Goal: Task Accomplishment & Management: Use online tool/utility

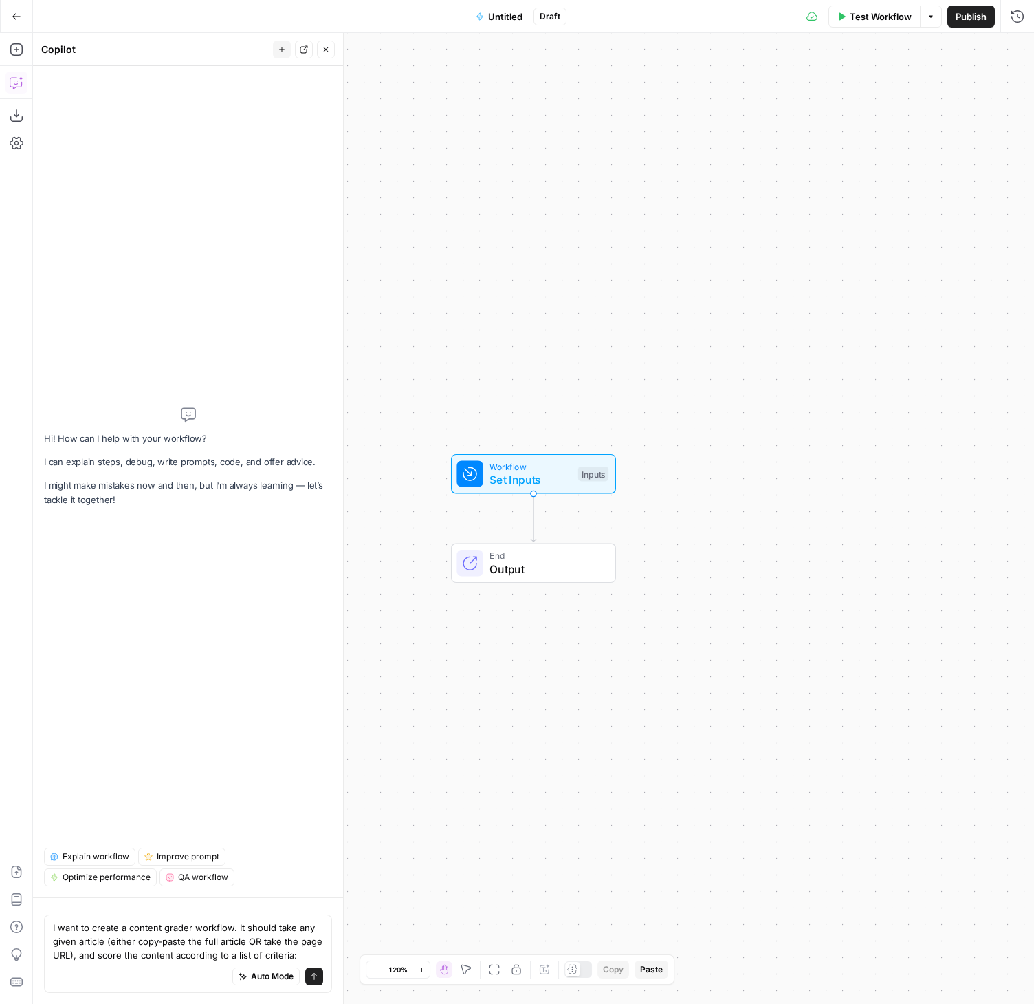
click at [110, 933] on textarea "I want to create a content grader workflow. It should take any given article (e…" at bounding box center [188, 940] width 270 height 41
drag, startPoint x: 131, startPoint y: 925, endPoint x: 230, endPoint y: 920, distance: 99.8
click at [230, 920] on textarea "I want to create a content grader workflow. It should take any given article (e…" at bounding box center [188, 940] width 270 height 41
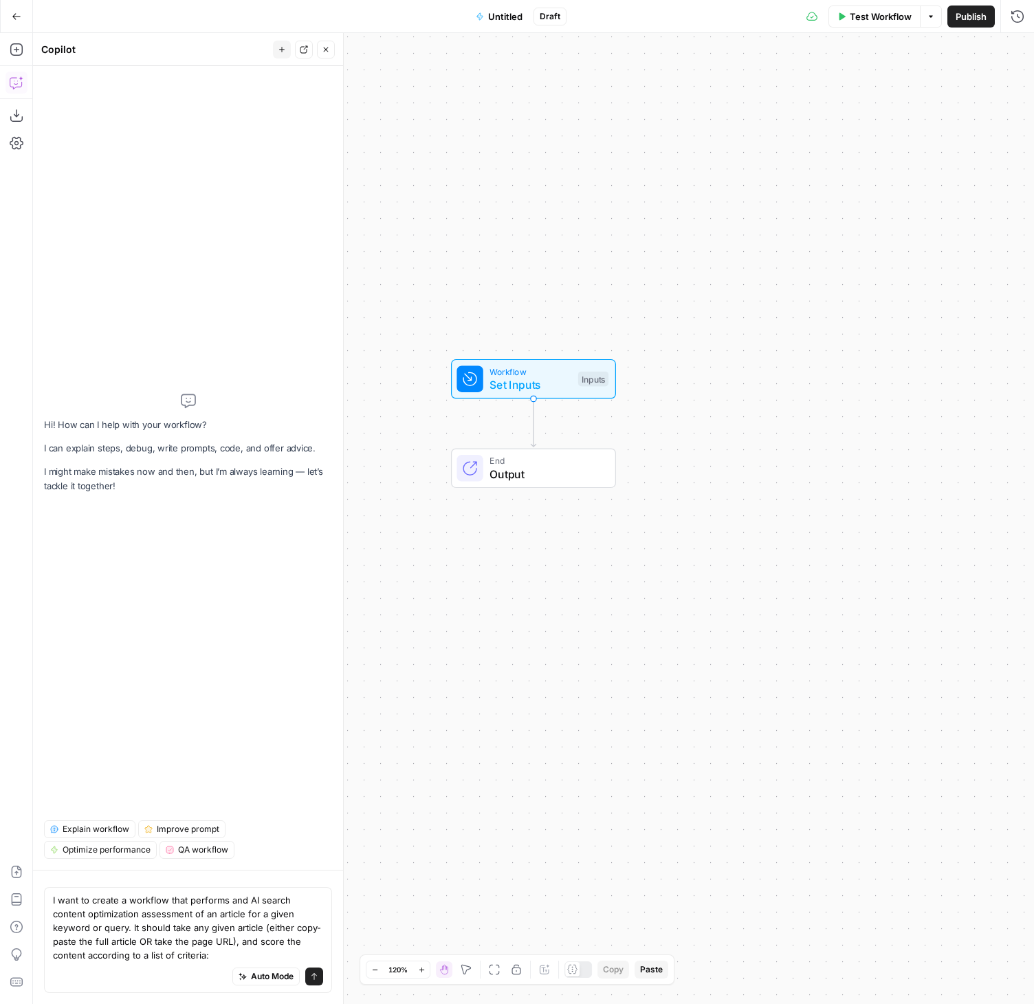
click at [162, 956] on textarea "I want to create a workflow that performs and AI search content optimization as…" at bounding box center [188, 927] width 270 height 69
click at [181, 942] on textarea "I want to create a workflow that performs and AI search content optimization as…" at bounding box center [188, 927] width 270 height 69
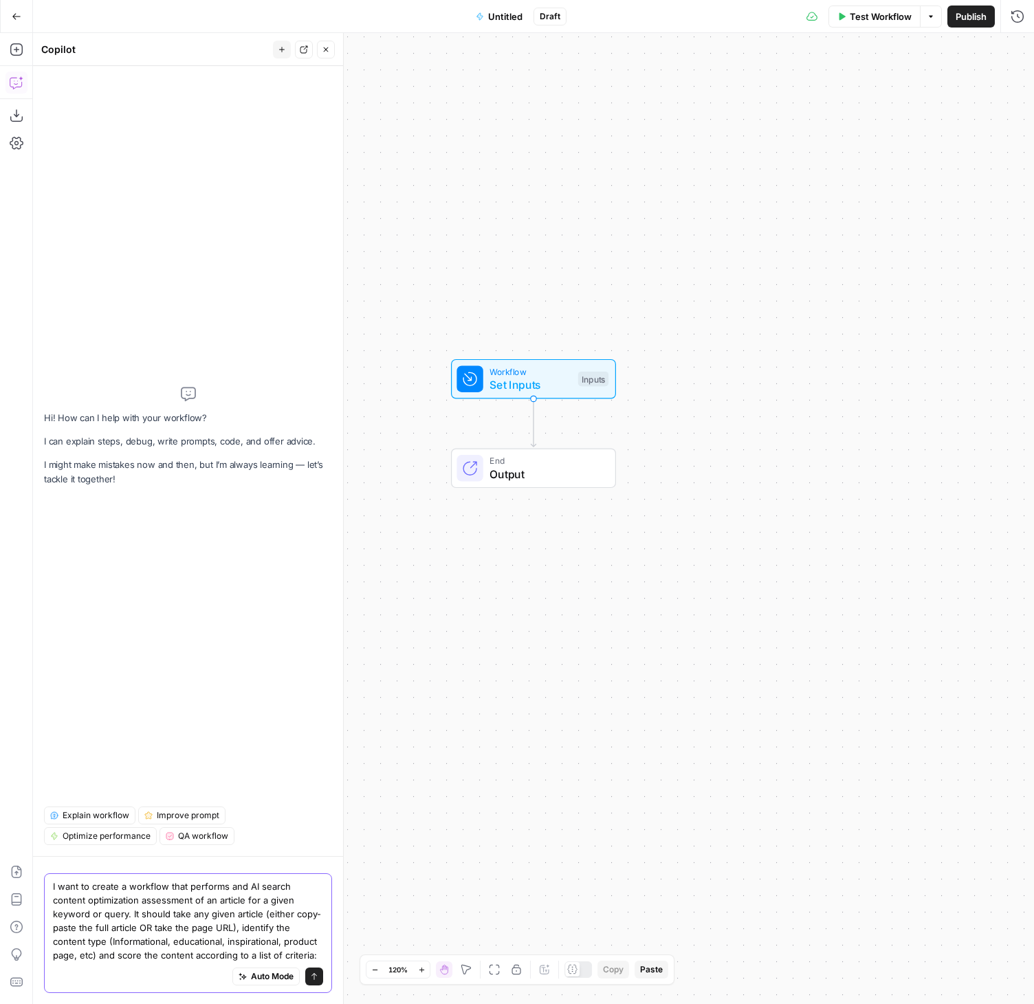
drag, startPoint x: 147, startPoint y: 957, endPoint x: 303, endPoint y: 953, distance: 156.2
click at [303, 953] on textarea "I want to create a workflow that performs and AI search content optimization as…" at bounding box center [188, 920] width 270 height 83
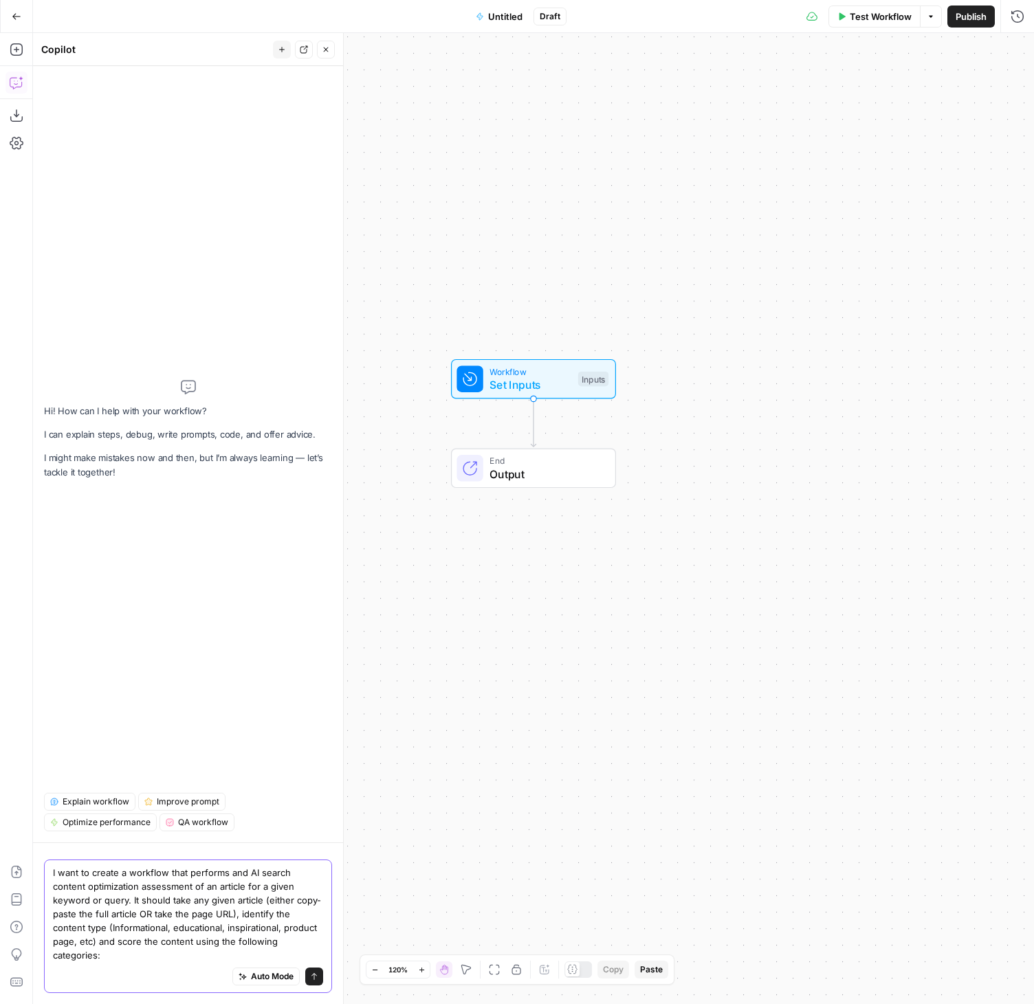
paste textarea "using the following categories: Chunk-Level Retrieval Answer Synthesis Citation…"
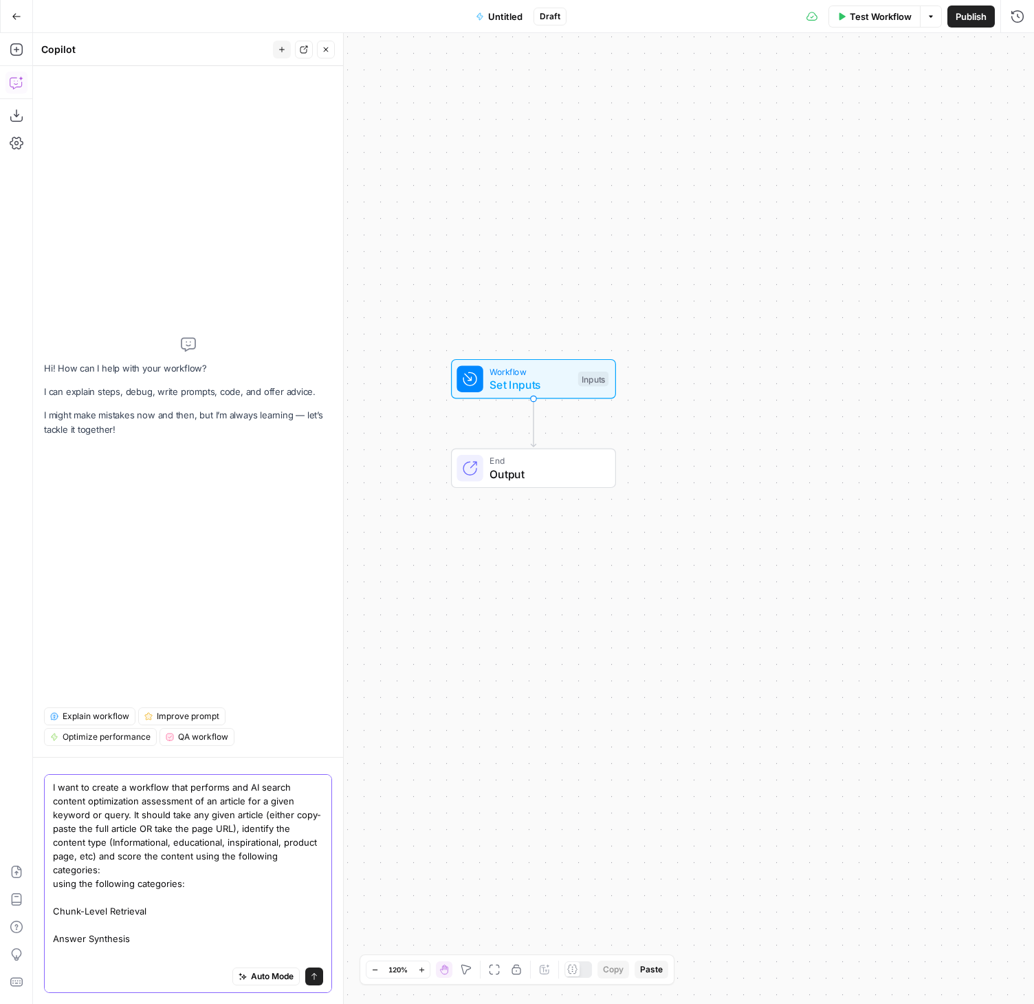
click at [92, 894] on textarea "I want to create a workflow that performs and AI search content optimization as…" at bounding box center [188, 1000] width 270 height 440
drag, startPoint x: 199, startPoint y: 883, endPoint x: 53, endPoint y: 885, distance: 145.8
click at [53, 885] on textarea "I want to create a workflow that performs and AI search content optimization as…" at bounding box center [188, 1000] width 270 height 440
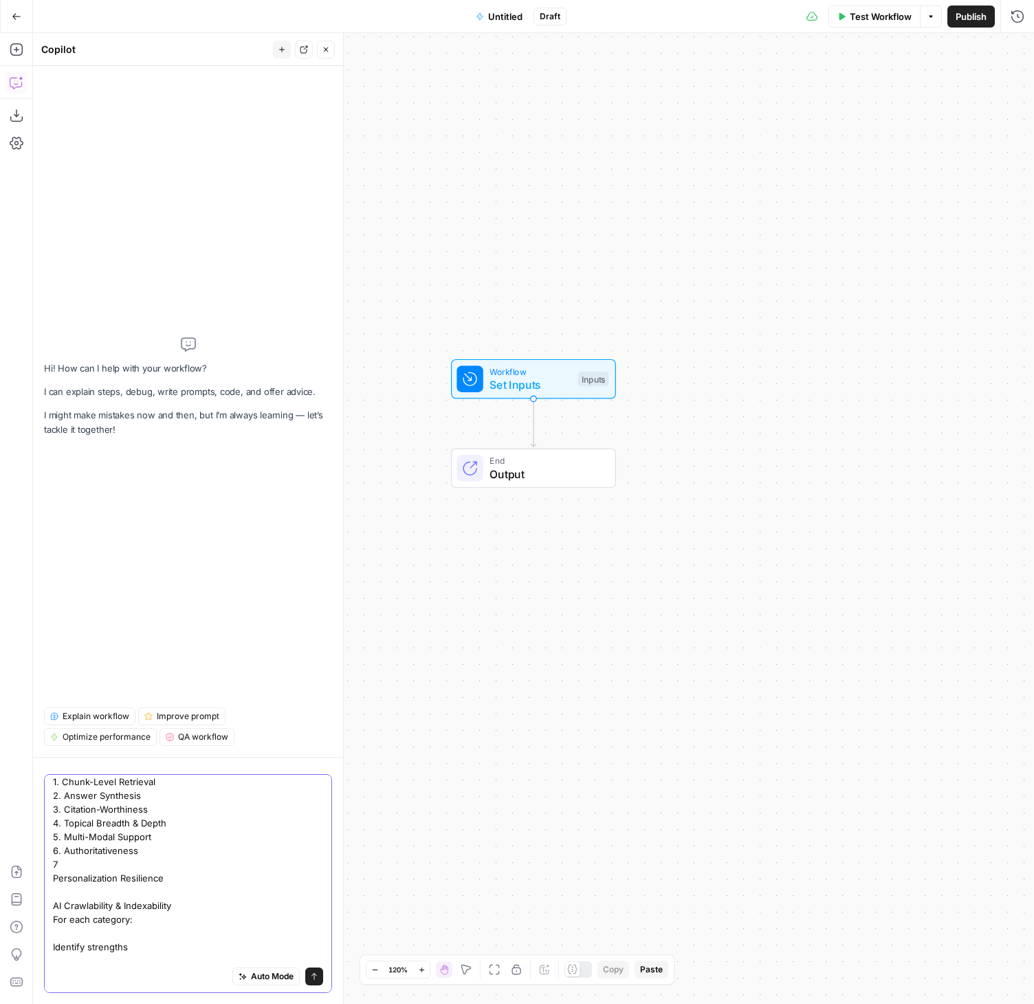
scroll to position [109, 0]
click at [52, 879] on div "I want to create a workflow that performs and AI search content optimization as…" at bounding box center [188, 883] width 288 height 219
click at [54, 831] on textarea "I want to create a workflow that performs and AI search content optimization as…" at bounding box center [188, 803] width 270 height 316
click at [105, 854] on textarea "I want to create a workflow that performs and AI search content optimization as…" at bounding box center [188, 796] width 270 height 330
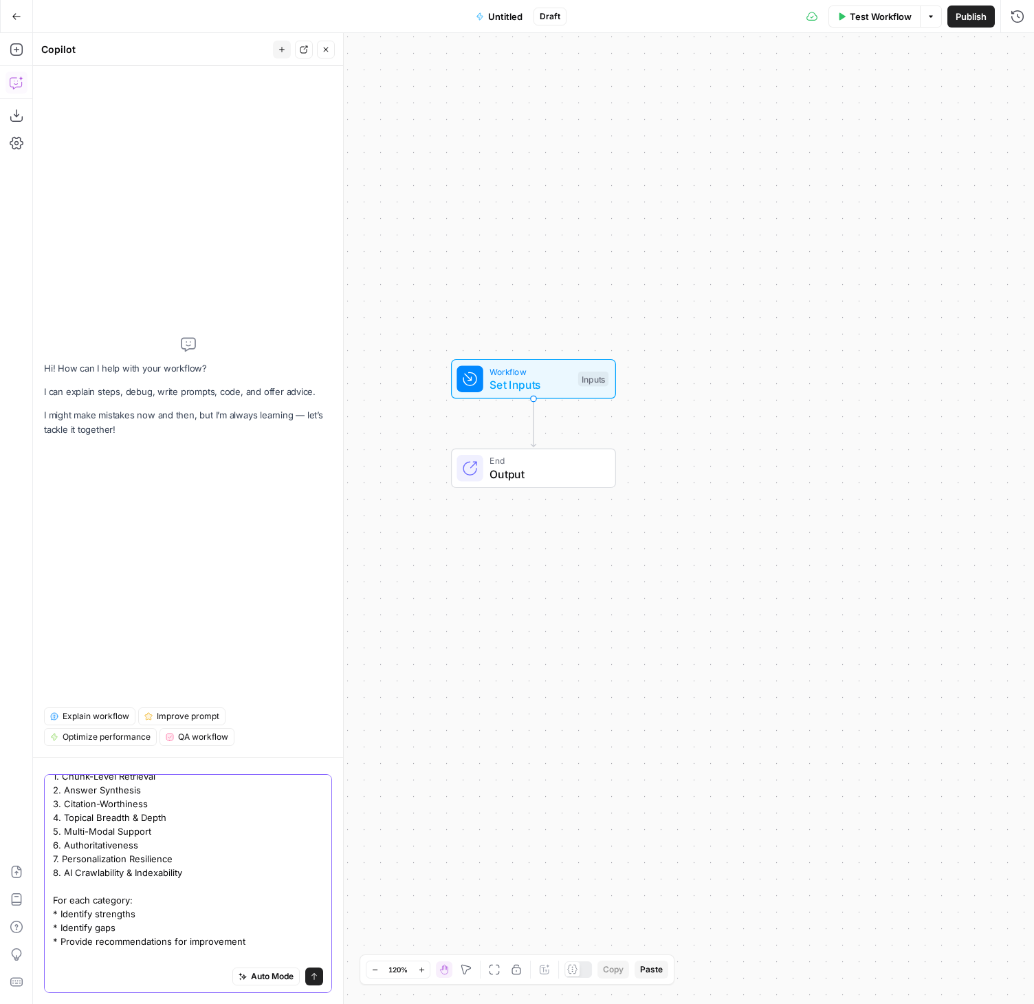
scroll to position [149, 0]
type textarea "I want to create a workflow that performs and AI search content optimization as…"
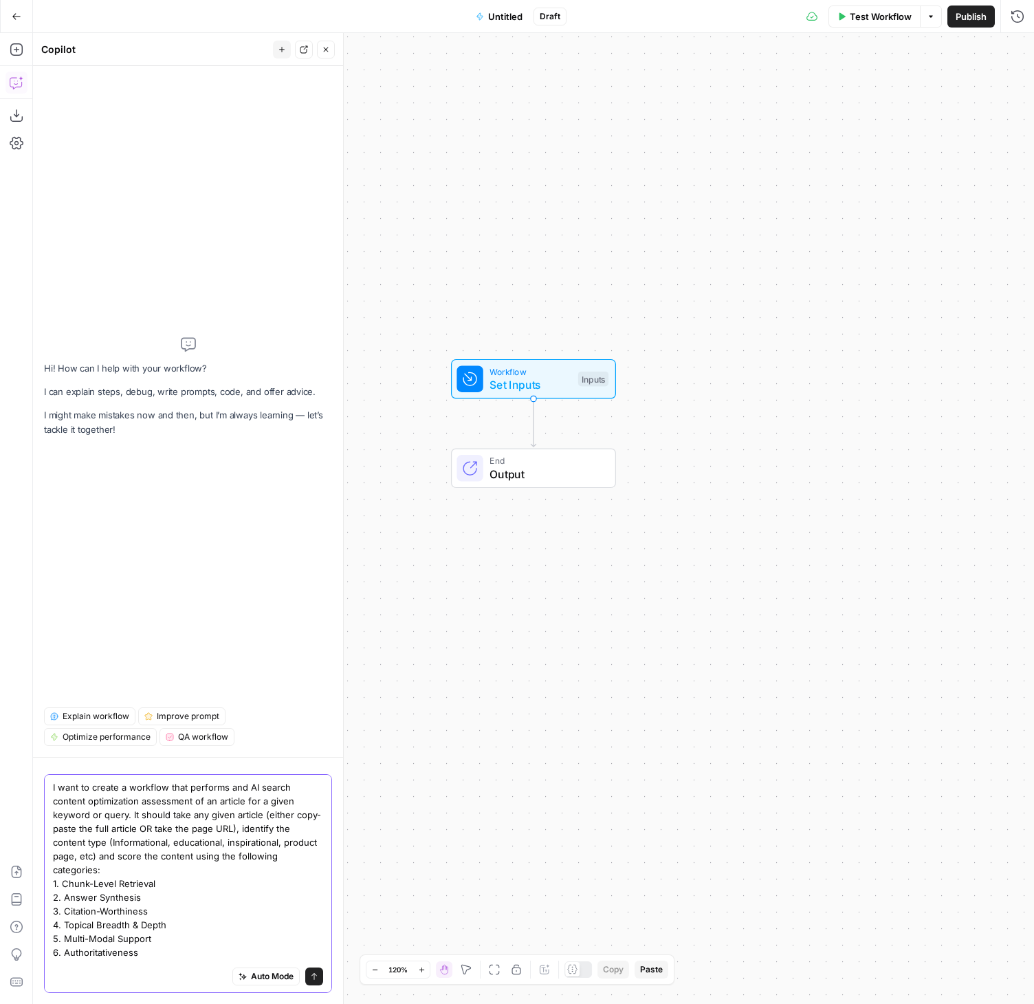
click at [173, 880] on textarea "I want to create a workflow that performs and AI search content optimization as…" at bounding box center [188, 931] width 270 height 303
click at [189, 891] on textarea "I want to create a workflow that performs and AI search content optimization as…" at bounding box center [188, 931] width 270 height 303
click at [193, 884] on textarea "I want to create a workflow that performs and AI search content optimization as…" at bounding box center [188, 931] width 270 height 303
click at [310, 975] on icon "submit" at bounding box center [314, 976] width 8 height 8
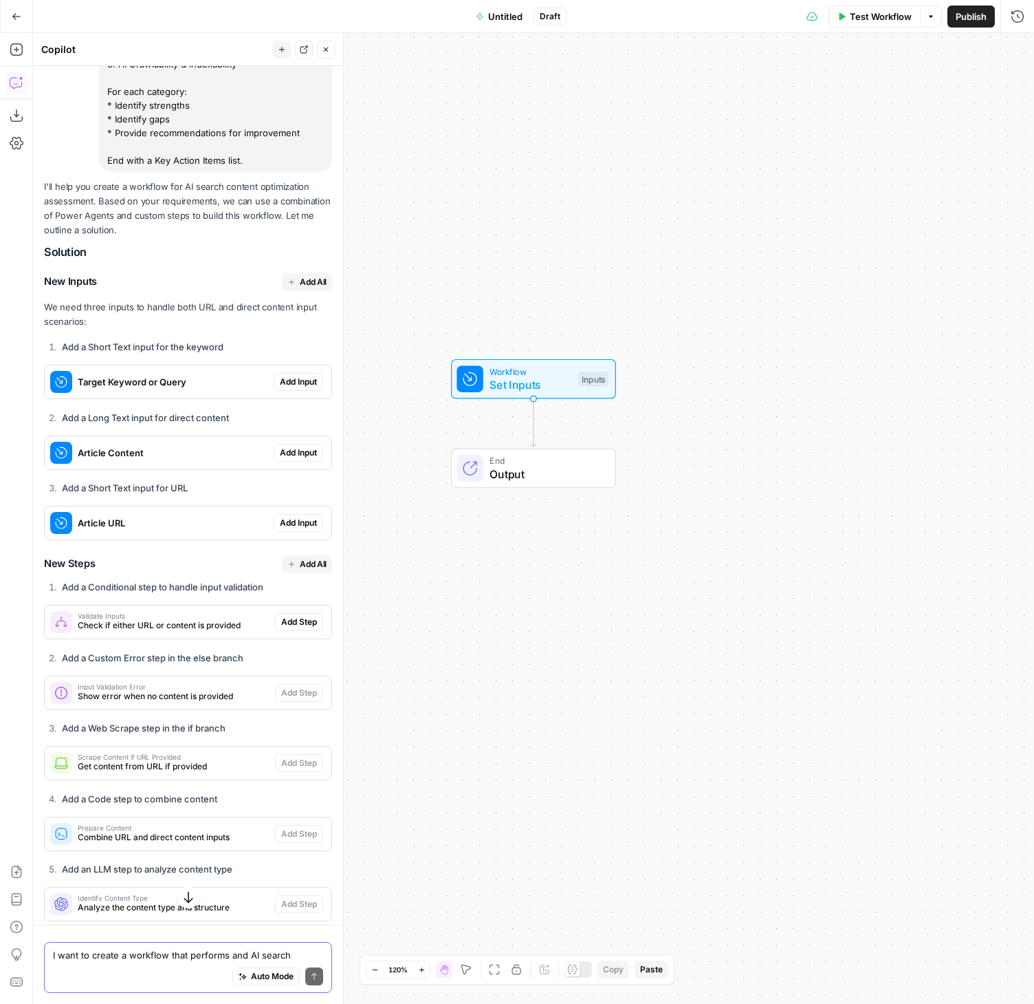
scroll to position [312, 0]
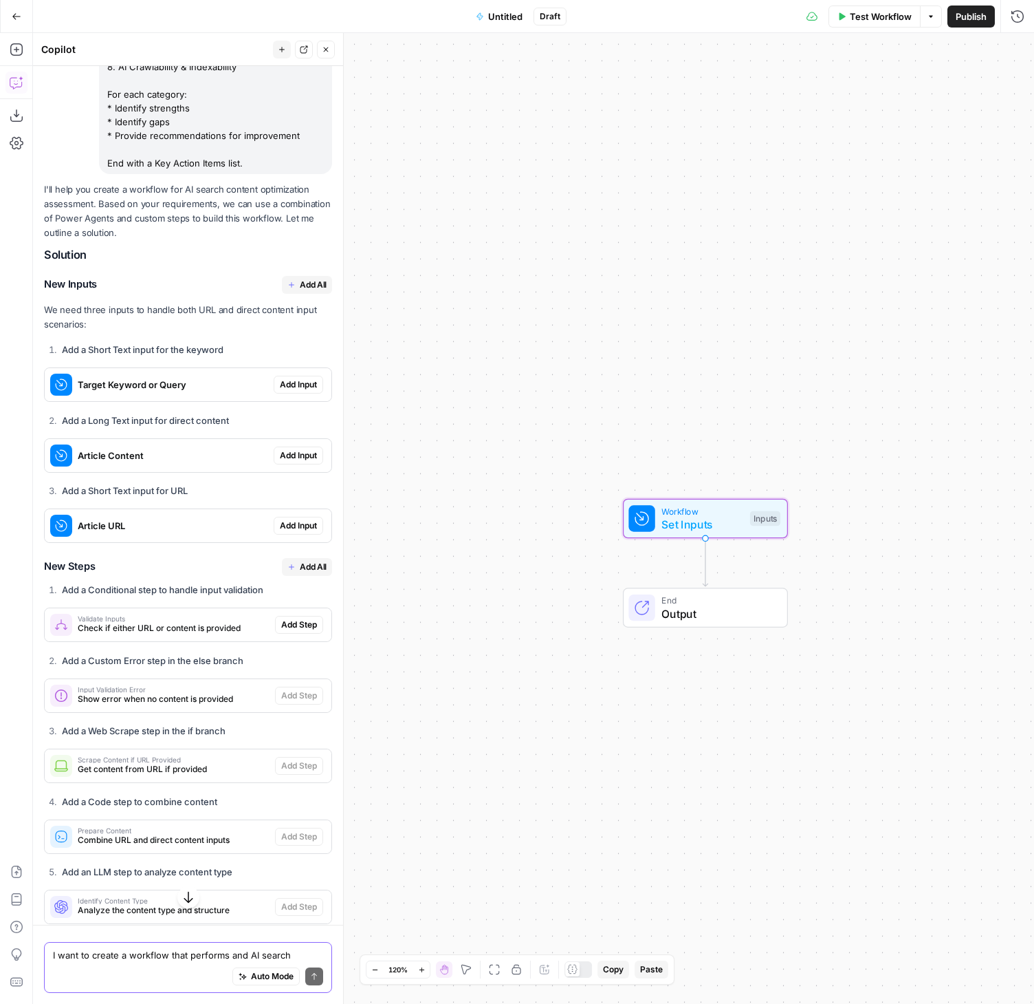
click at [280, 391] on span "Add Input" at bounding box center [298, 384] width 37 height 12
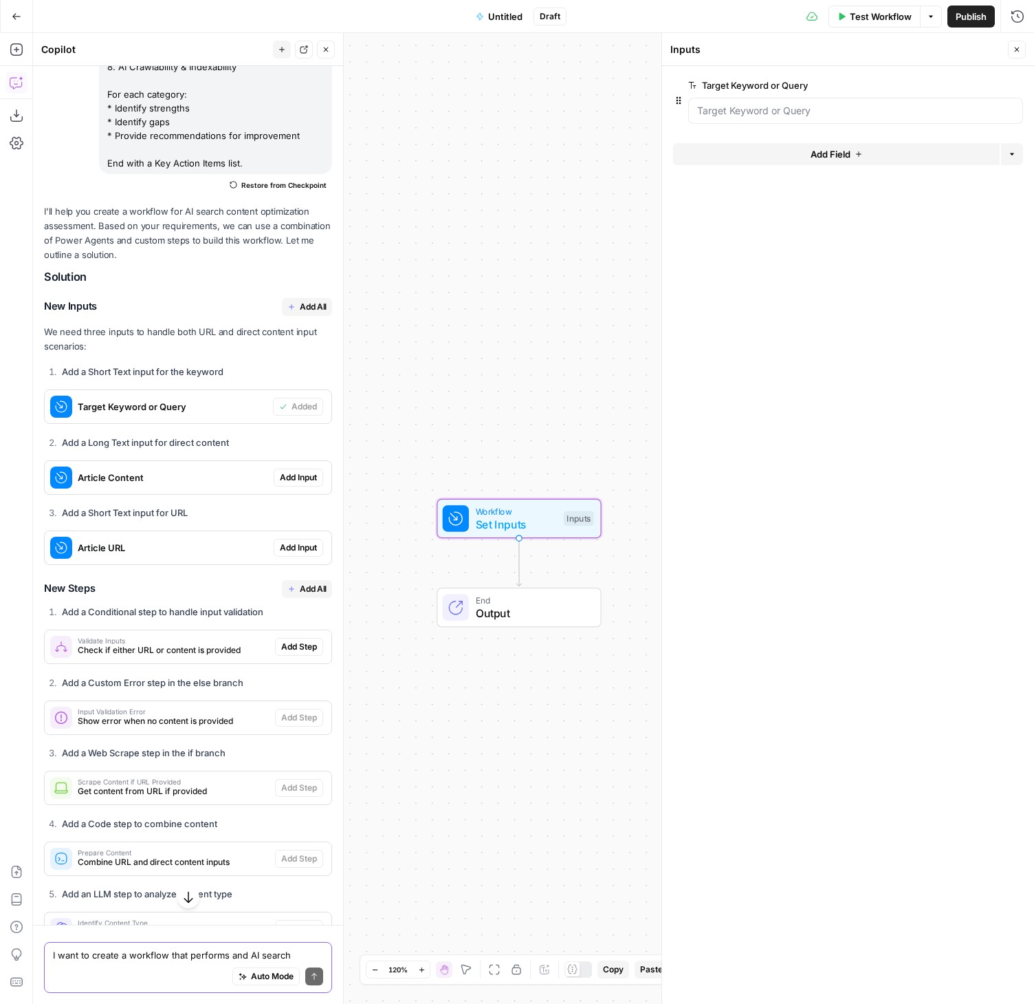
click at [293, 484] on span "Add Input" at bounding box center [298, 477] width 37 height 12
click at [280, 554] on span "Add Input" at bounding box center [298, 547] width 37 height 12
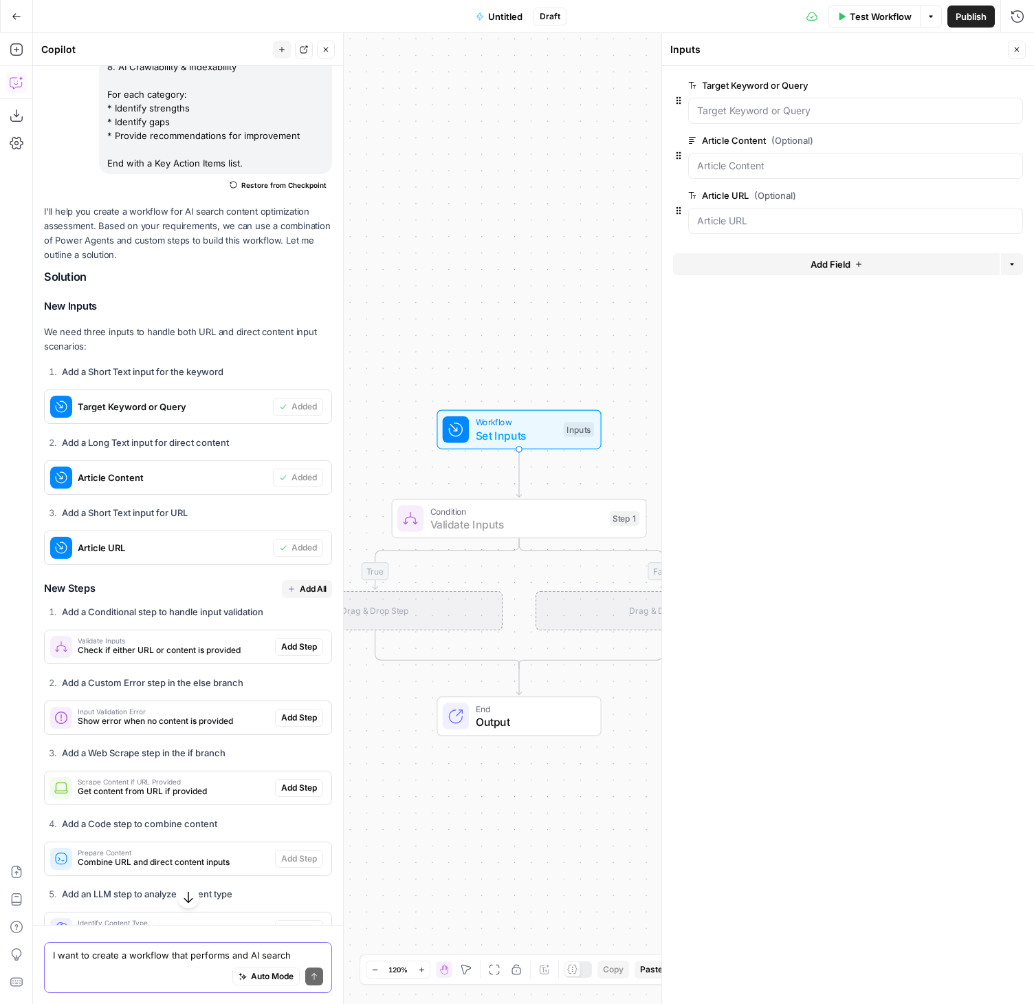
click at [287, 653] on span "Add Step" at bounding box center [299, 646] width 36 height 12
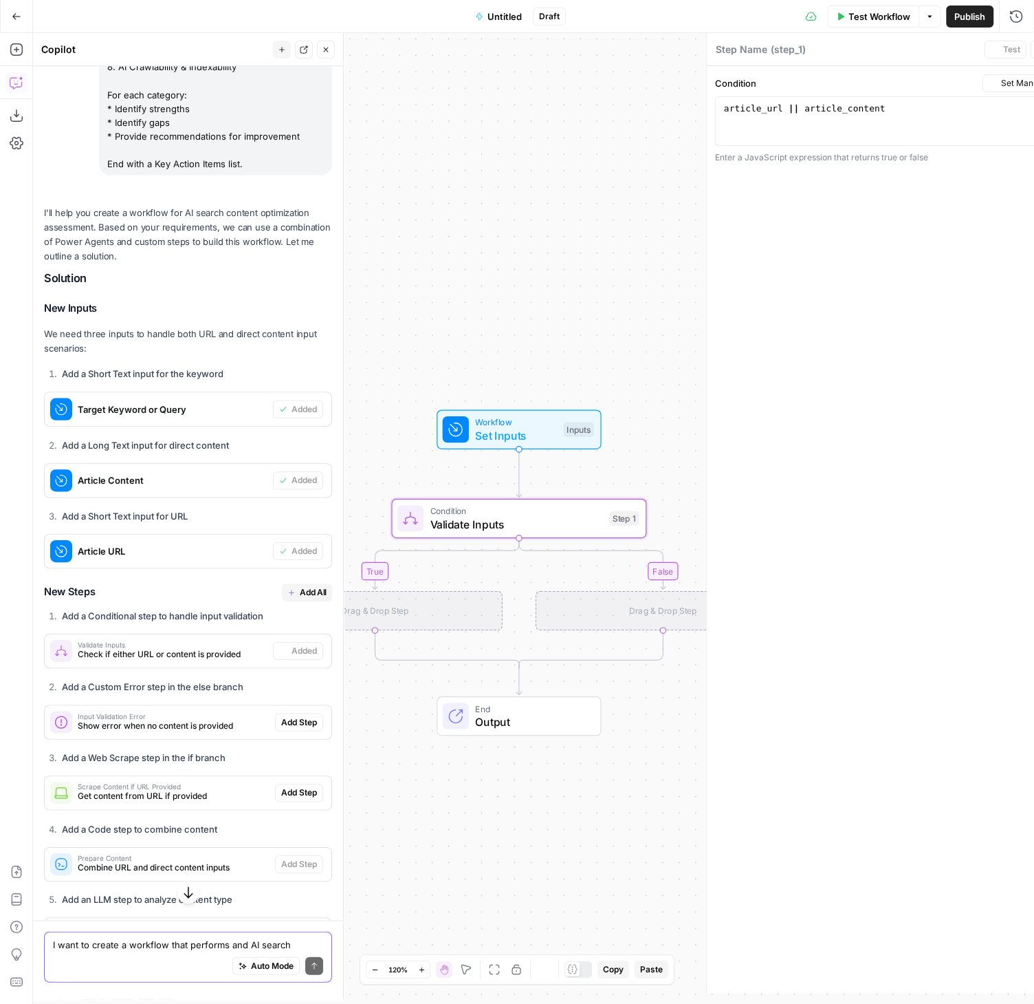
type textarea "Validate Inputs"
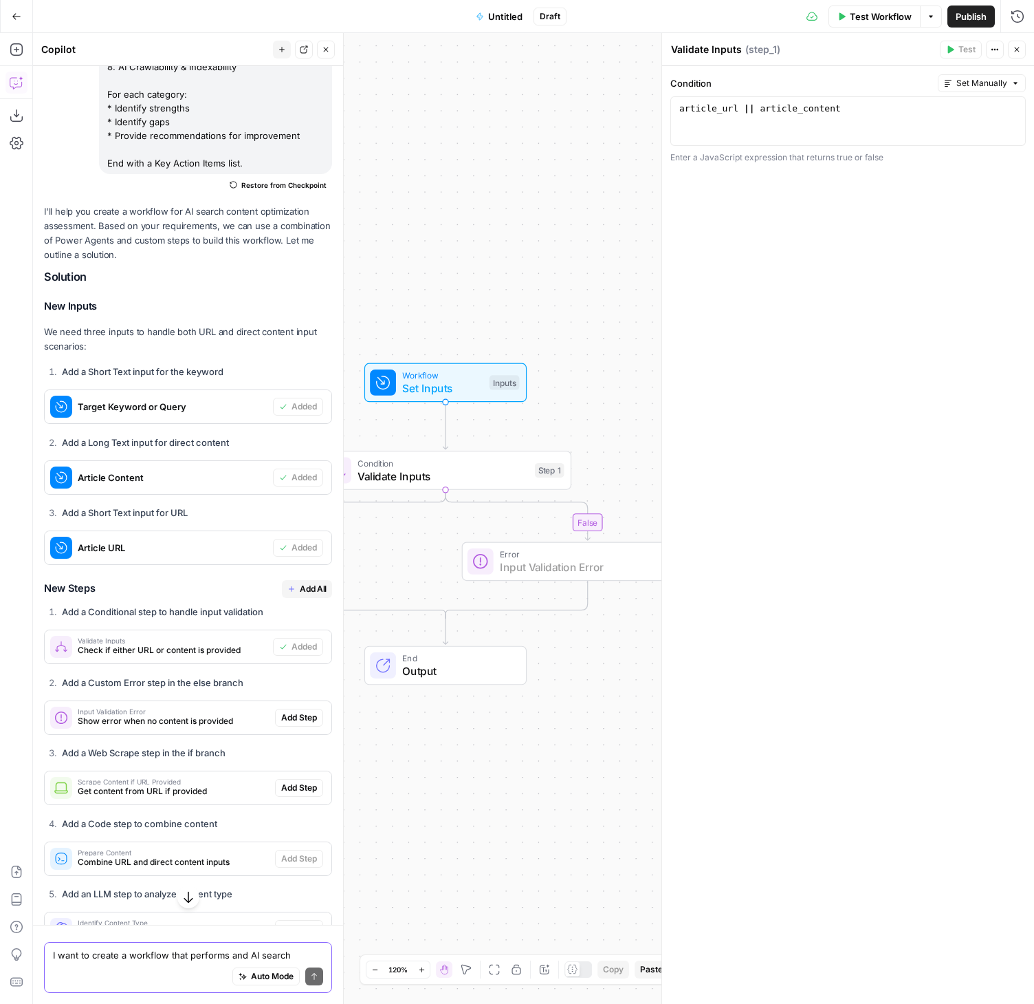
click at [281, 724] on span "Add Step" at bounding box center [299, 717] width 36 height 12
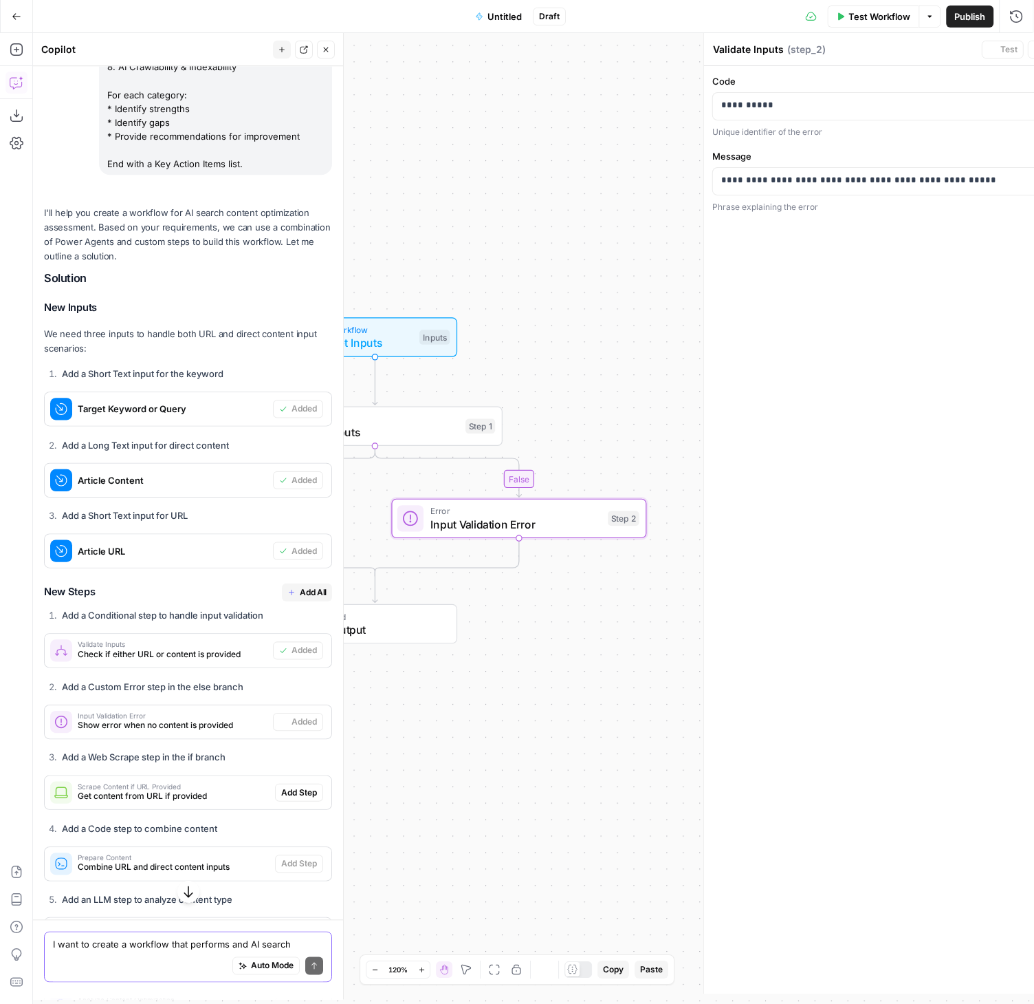
type textarea "Input Validation Error"
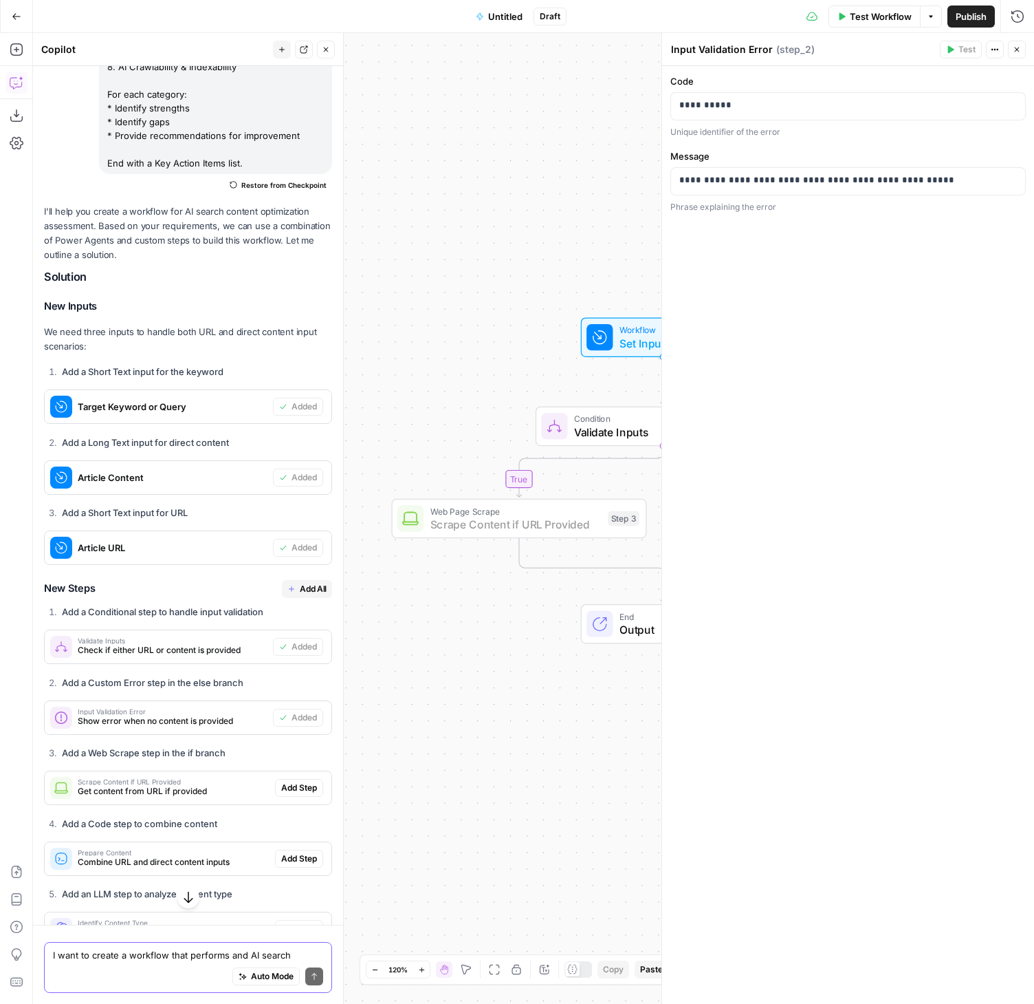
click at [283, 794] on span "Add Step" at bounding box center [299, 787] width 36 height 12
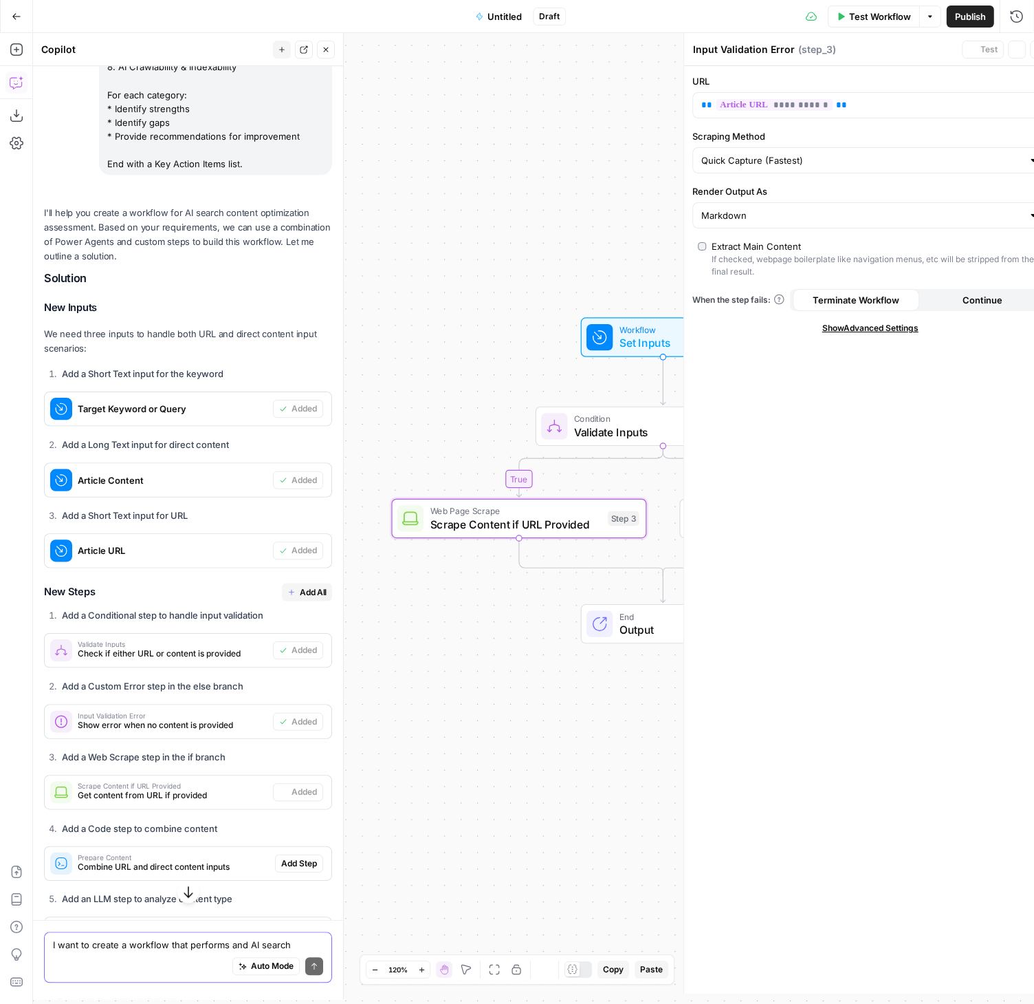
type textarea "Scrape Content if URL Provided"
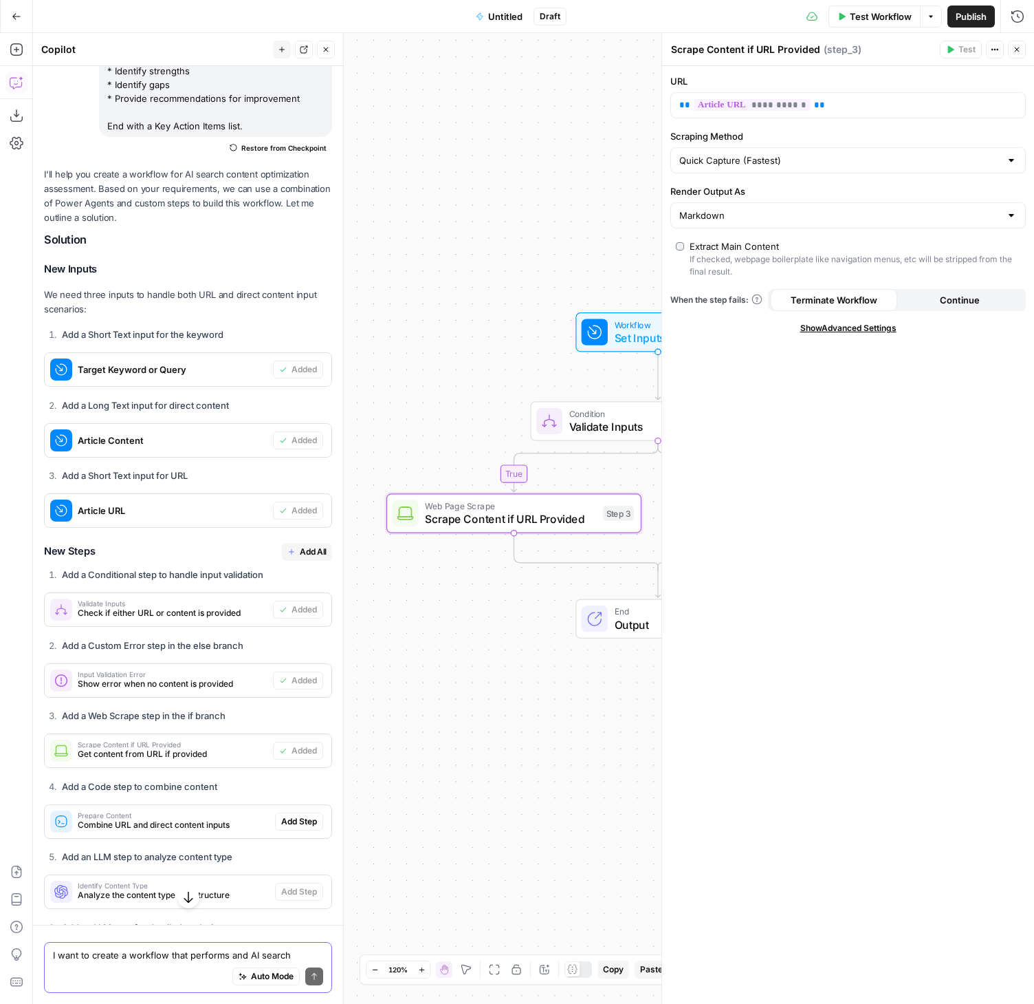
scroll to position [360, 0]
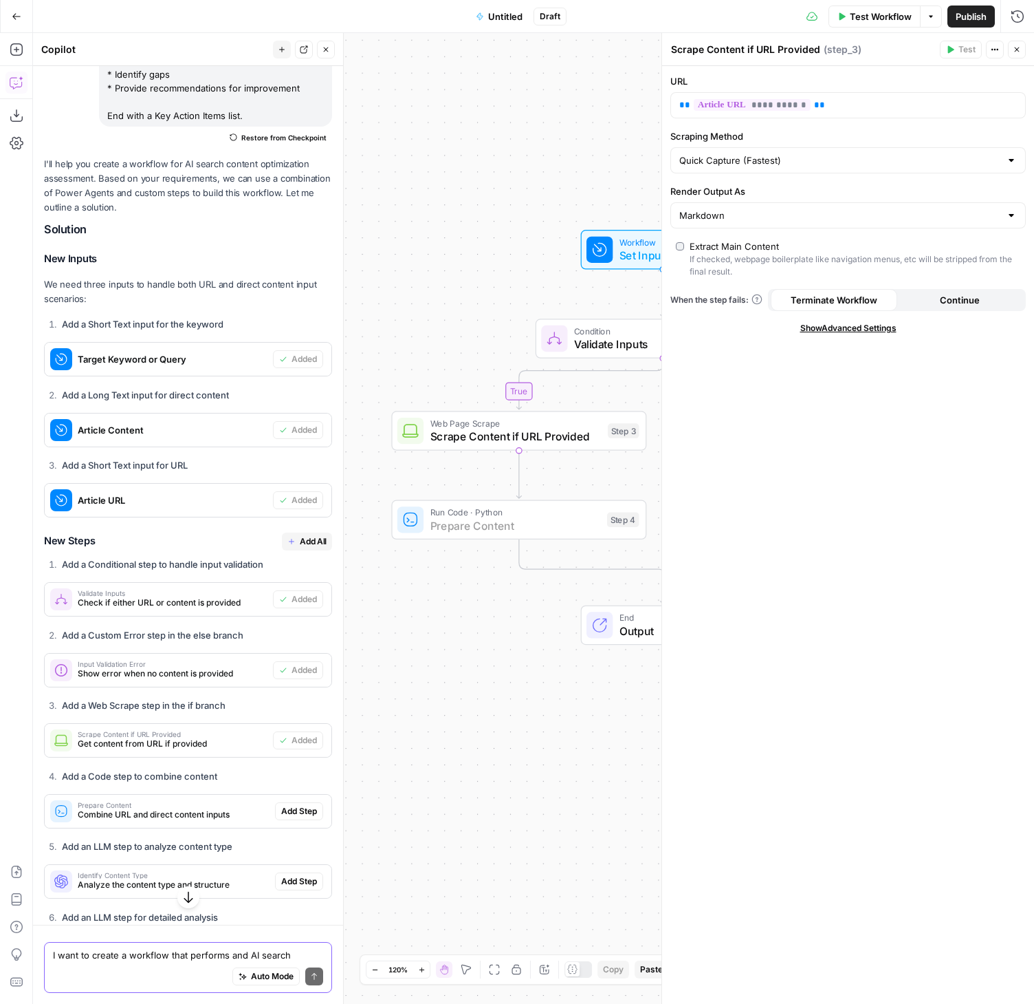
click at [287, 817] on span "Add Step" at bounding box center [299, 811] width 36 height 12
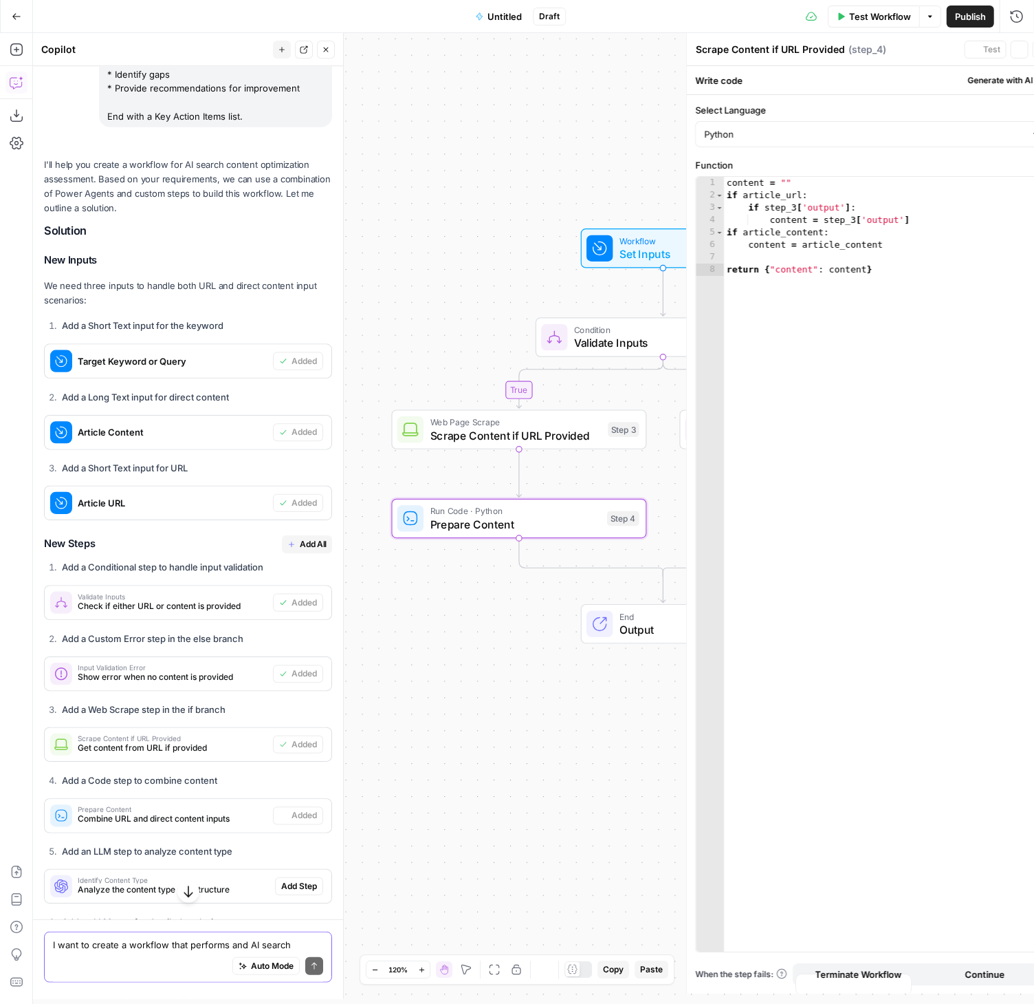
type textarea "Prepare Content"
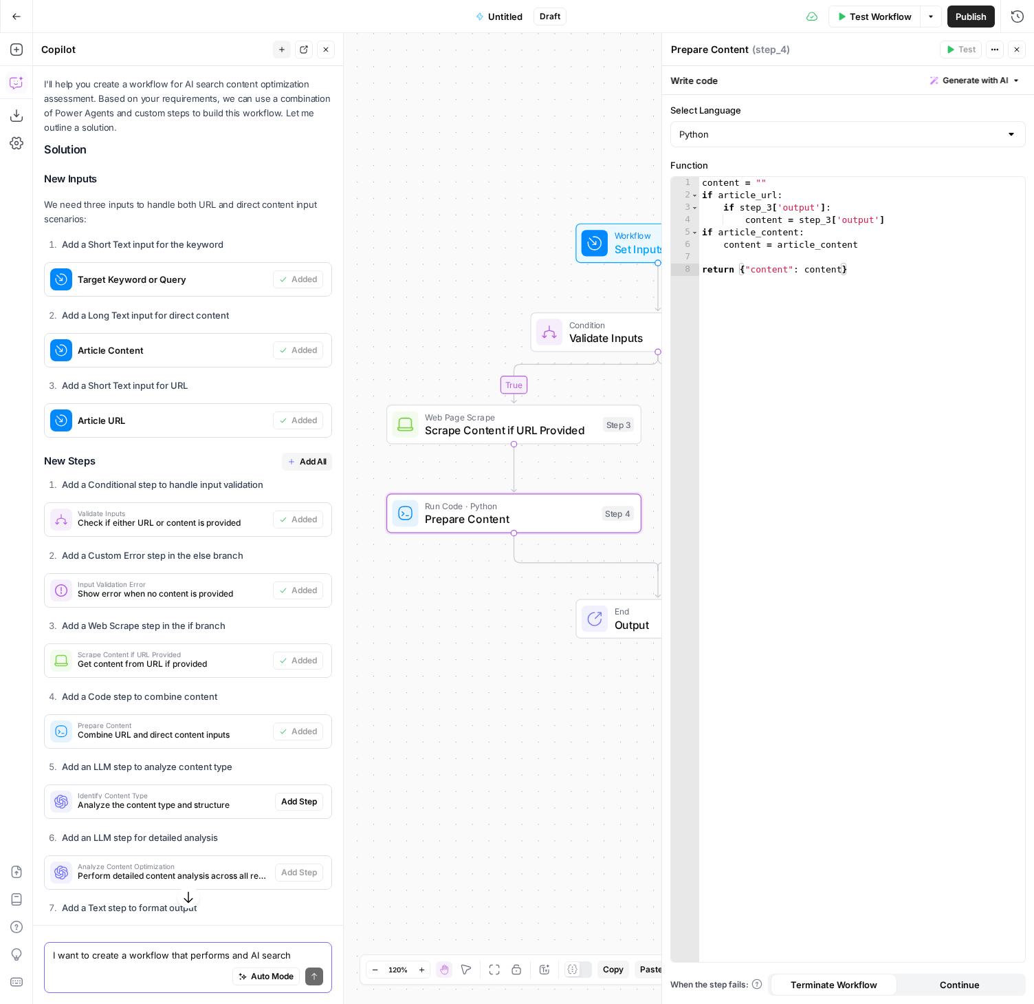
scroll to position [446, 0]
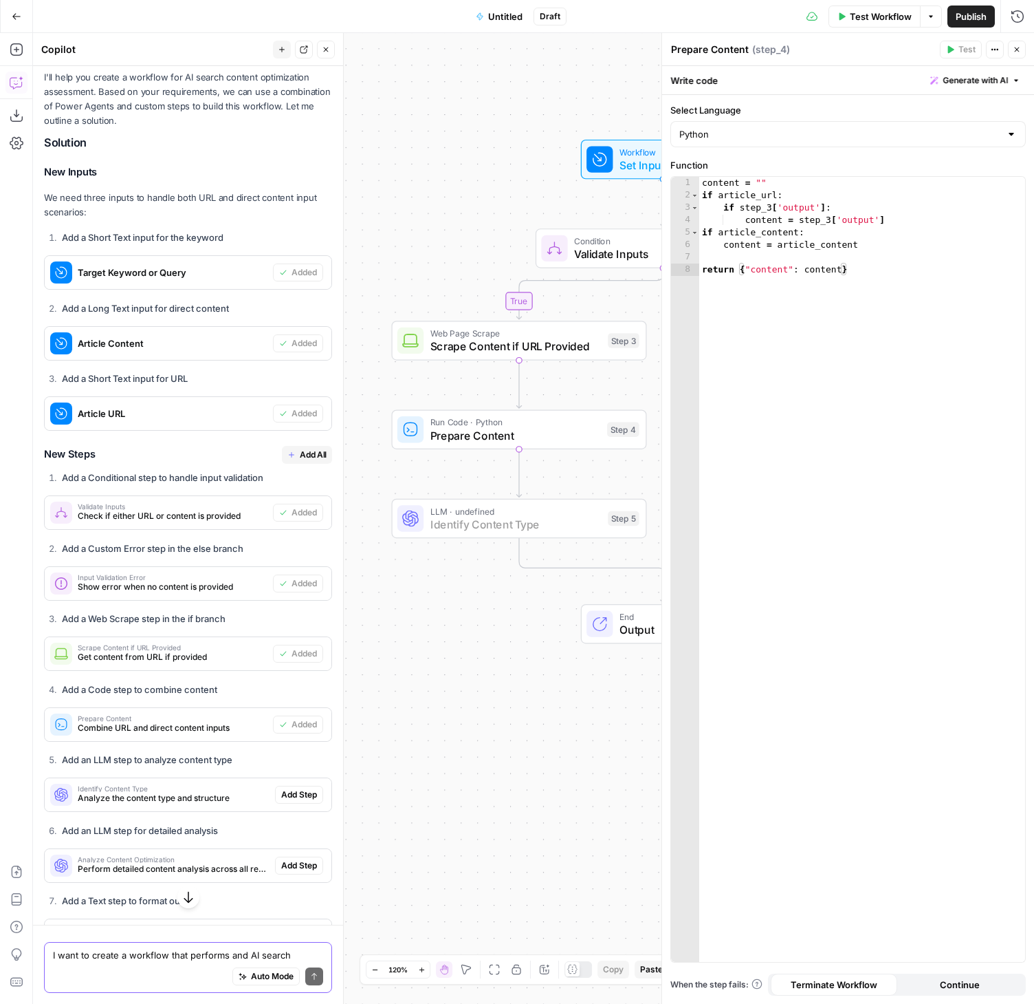
click at [281, 801] on span "Add Step" at bounding box center [299, 794] width 36 height 12
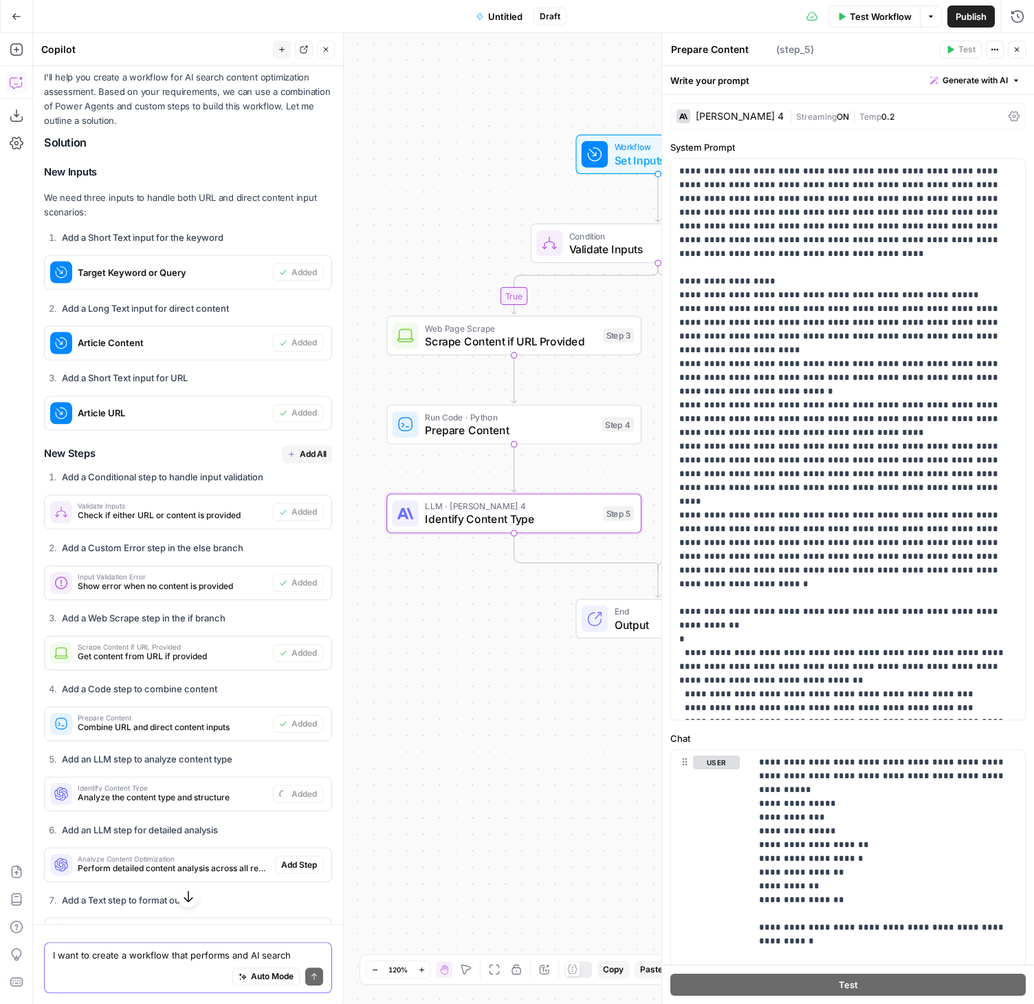
type textarea "Identify Content Type"
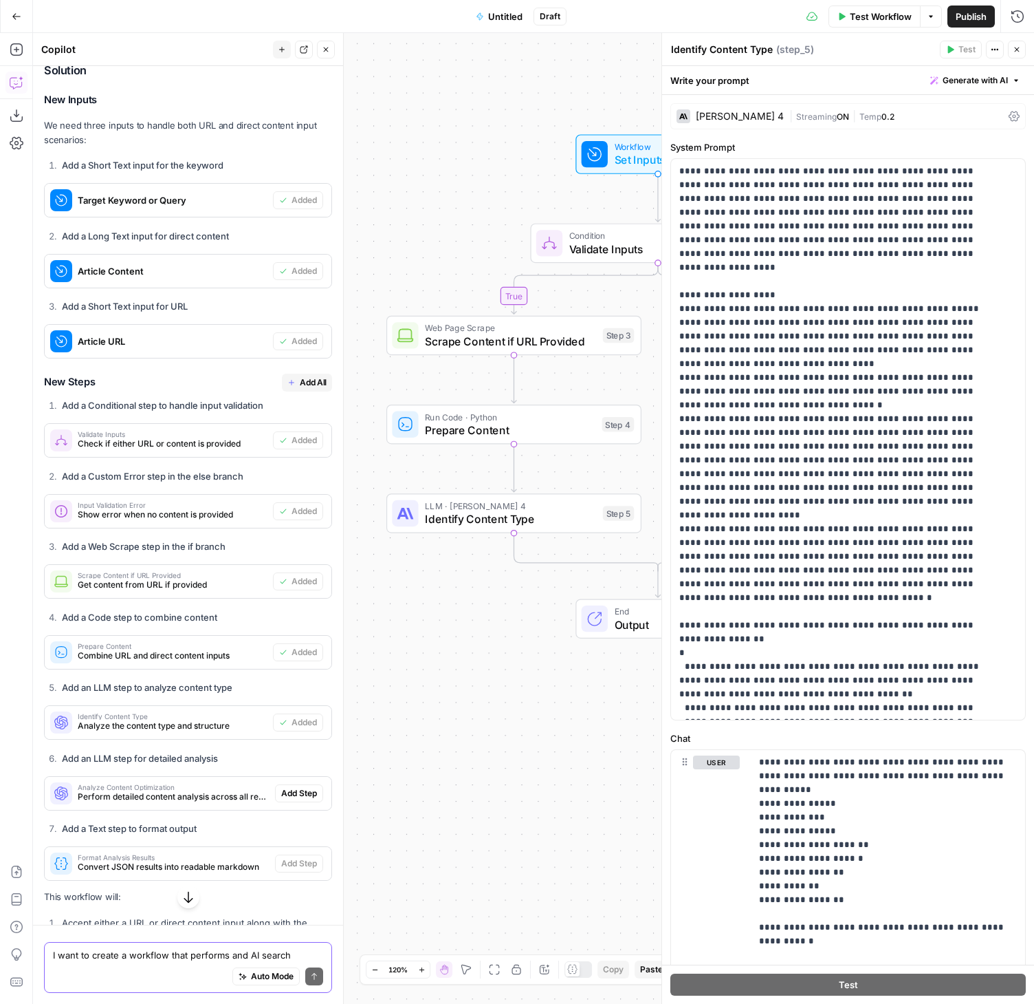
scroll to position [519, 0]
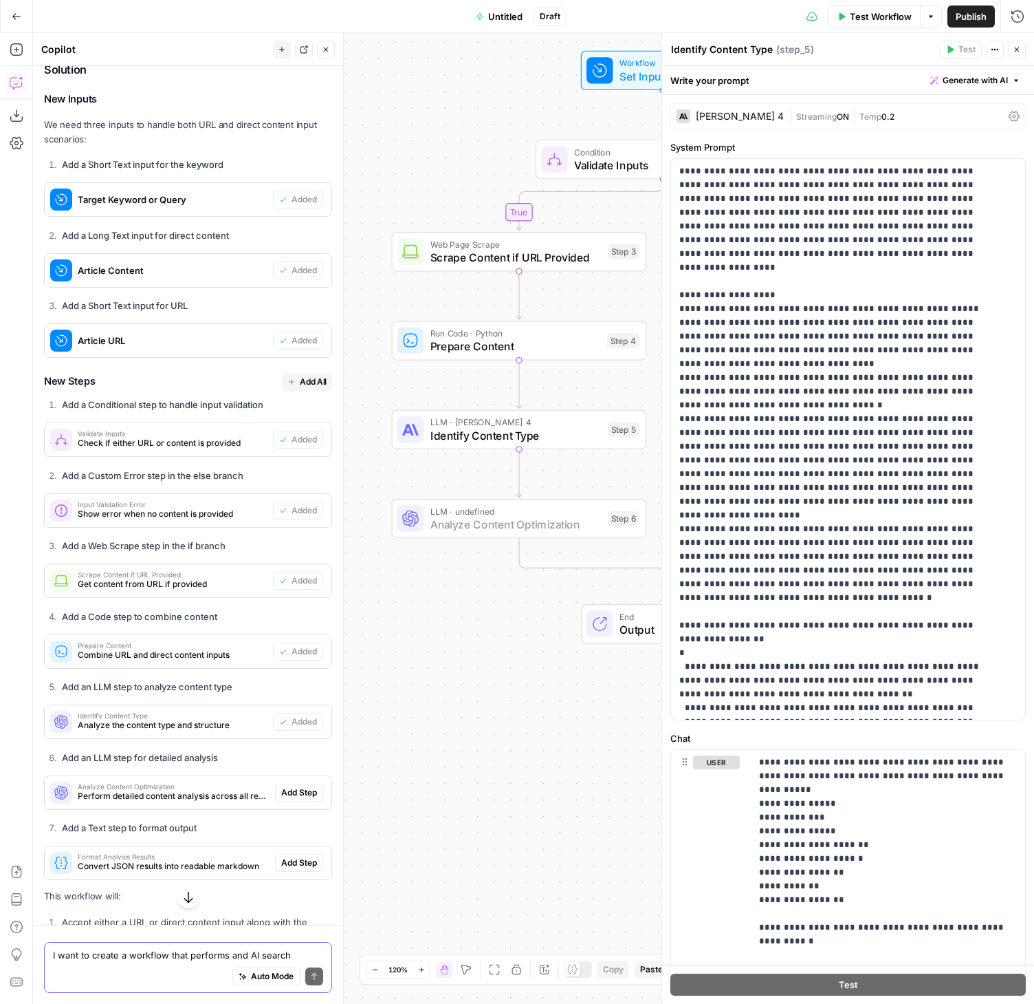
click at [284, 799] on span "Add Step" at bounding box center [299, 792] width 36 height 12
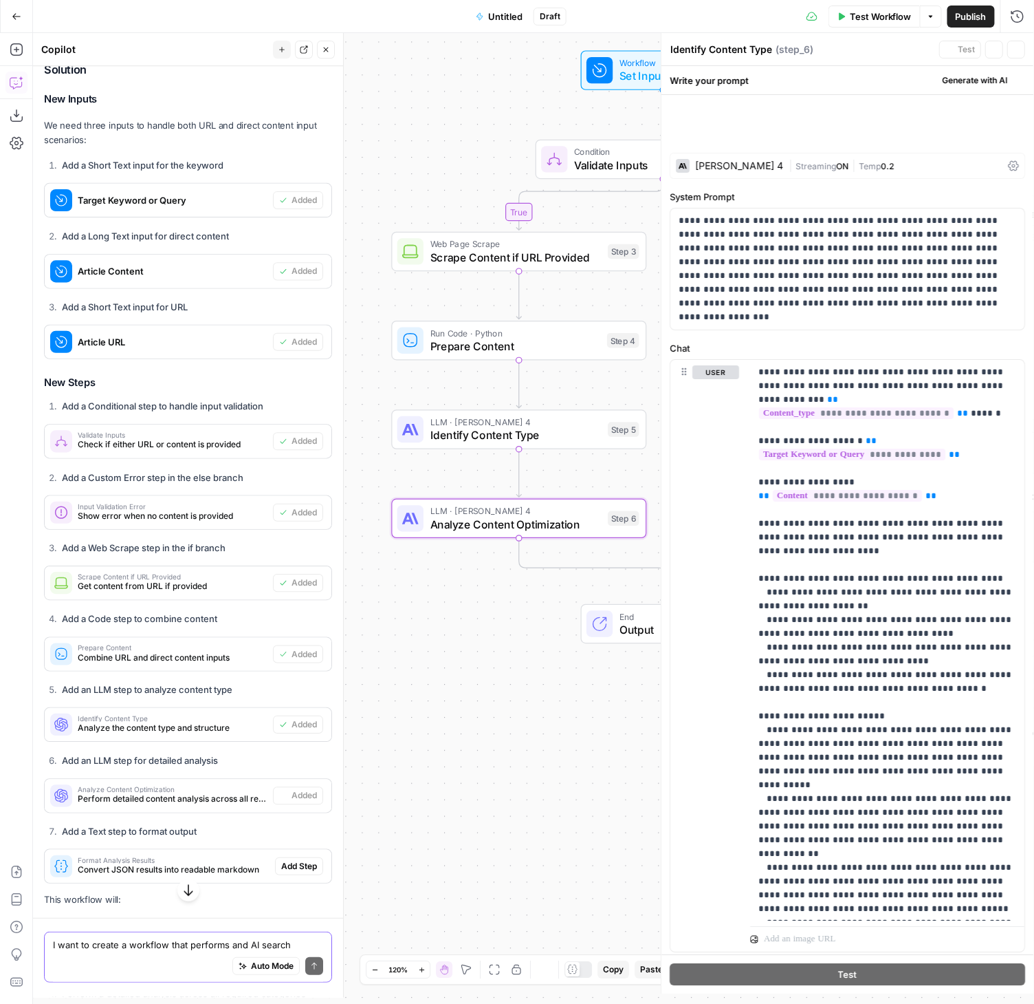
type textarea "Analyze Content Optimization"
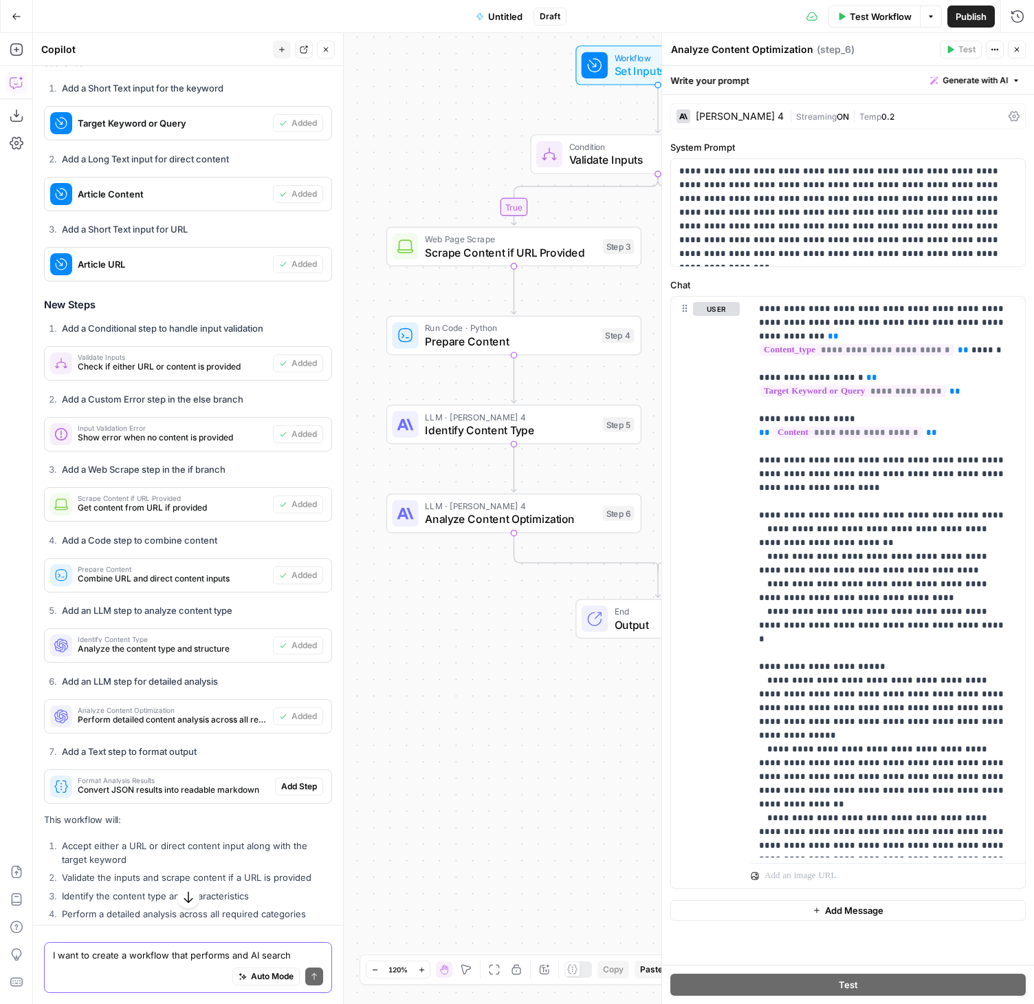
scroll to position [606, 0]
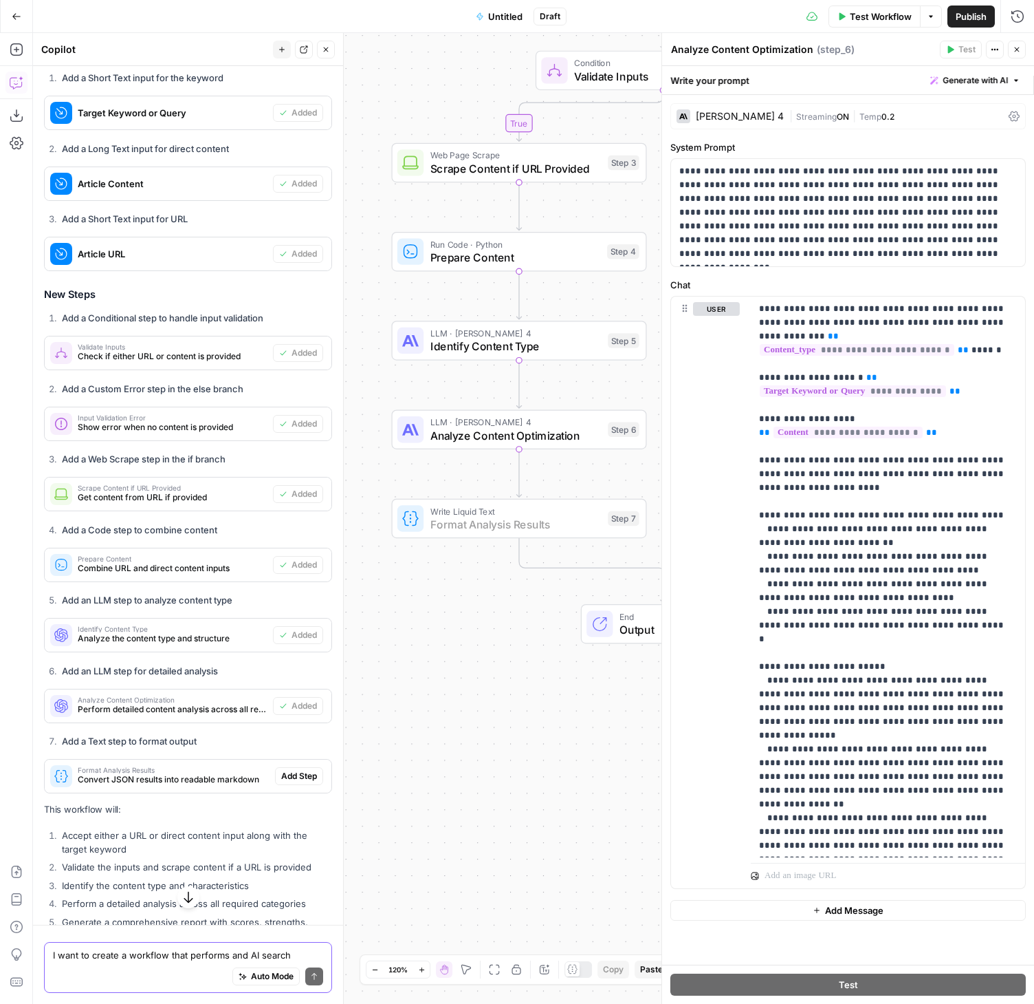
click at [287, 782] on span "Add Step" at bounding box center [299, 776] width 36 height 12
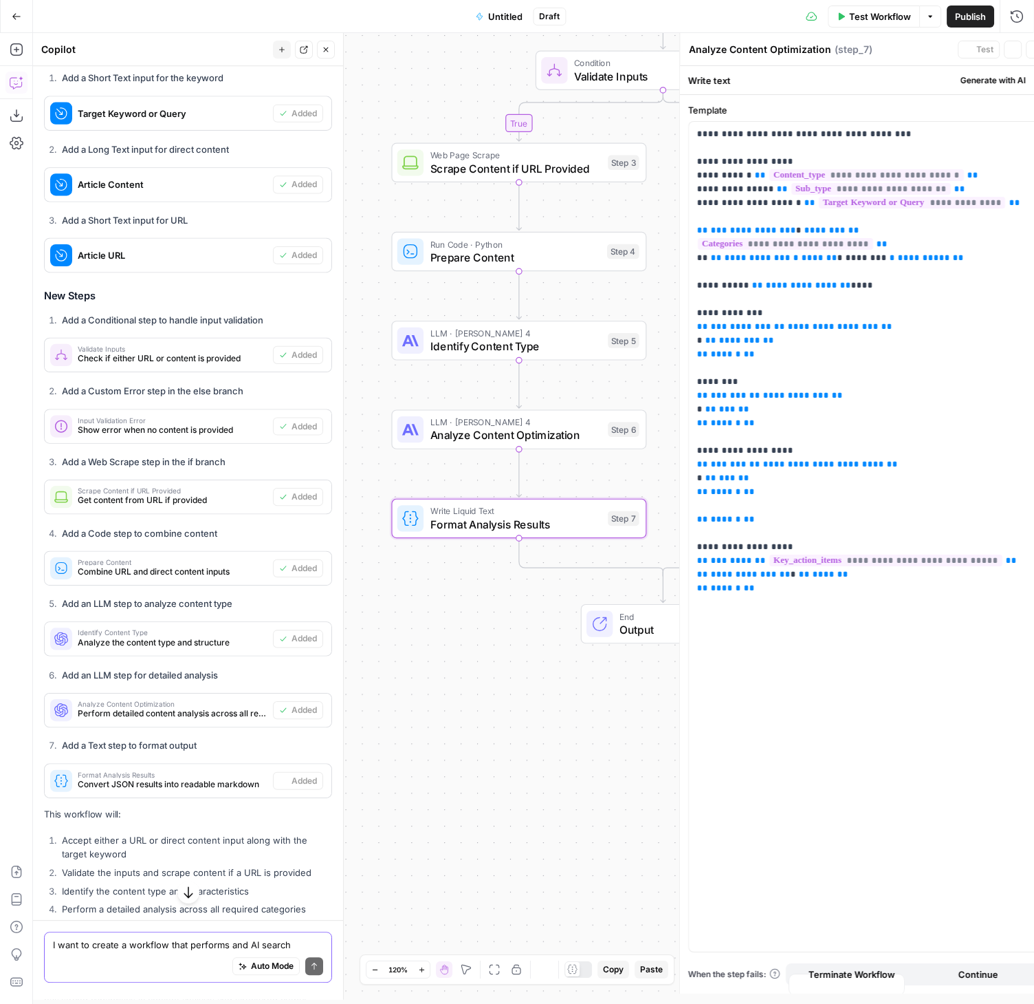
type textarea "Format Analysis Results"
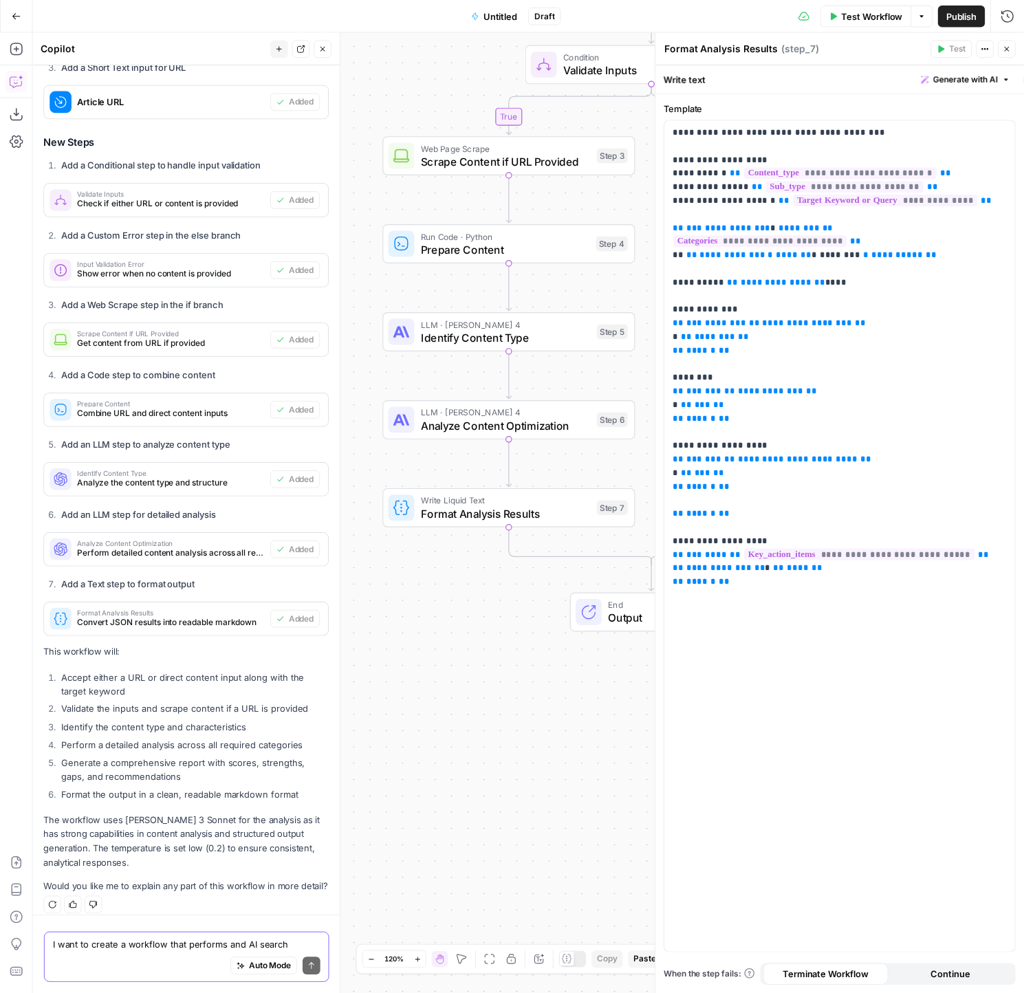
scroll to position [810, 0]
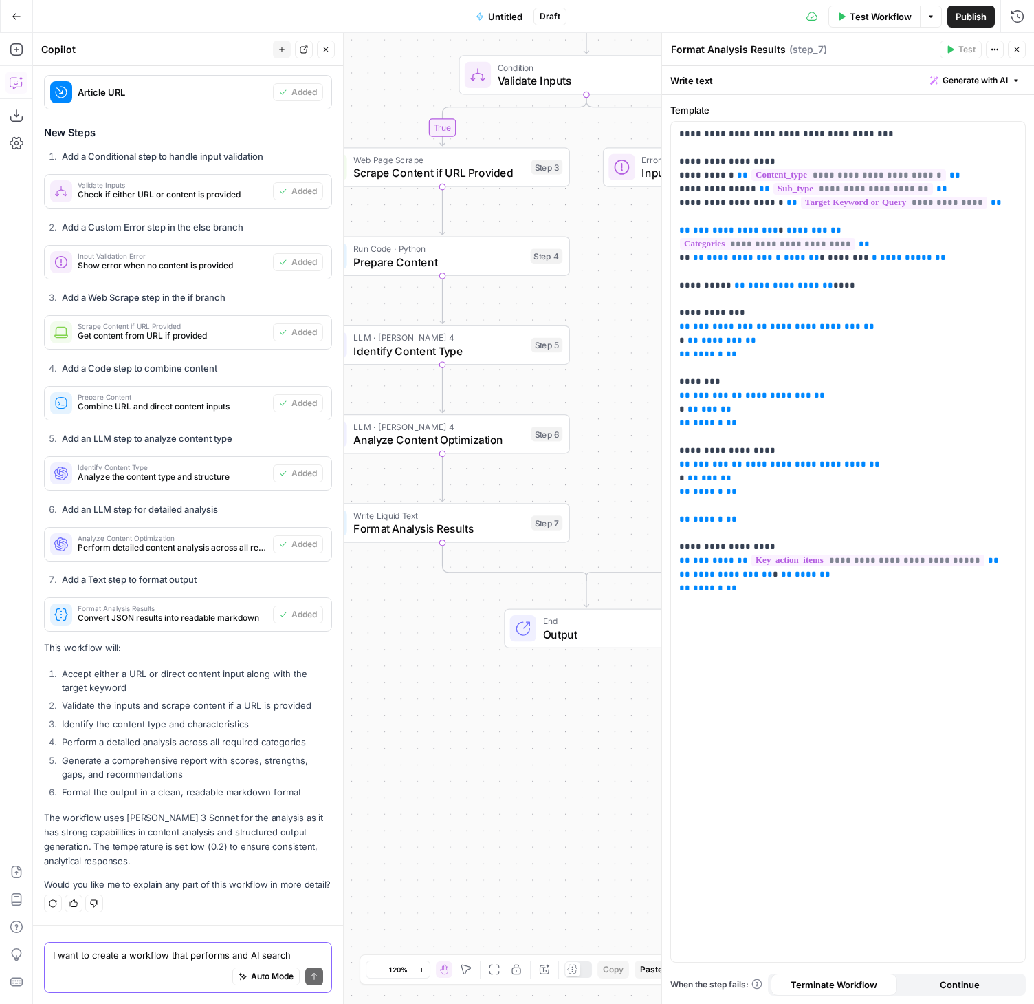
drag, startPoint x: 501, startPoint y: 627, endPoint x: 461, endPoint y: 631, distance: 40.1
click at [461, 631] on div "End Output" at bounding box center [586, 627] width 255 height 39
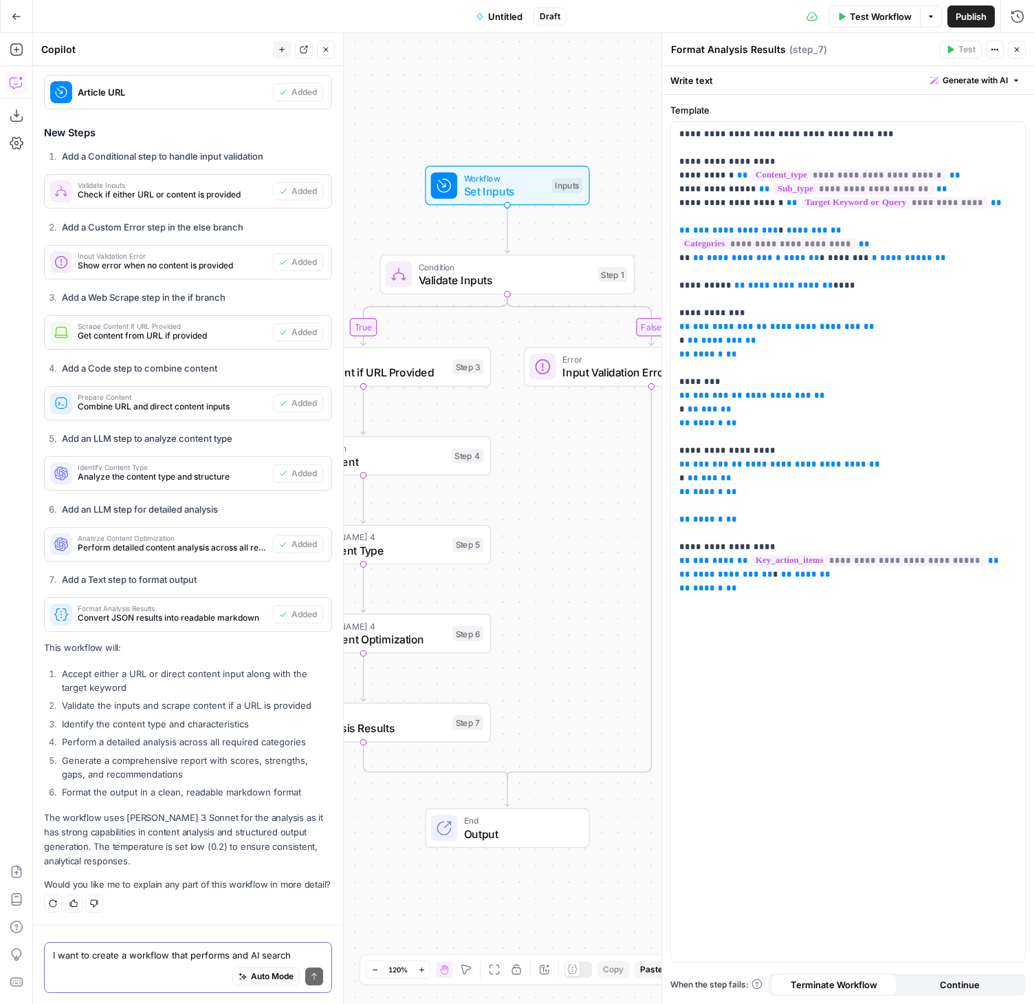
drag, startPoint x: 617, startPoint y: 318, endPoint x: 540, endPoint y: 518, distance: 213.8
click at [540, 518] on div "false true Workflow Set Inputs Inputs Condition Validate Inputs Step 1 Web Page…" at bounding box center [533, 518] width 1001 height 970
click at [487, 186] on span "Set Inputs" at bounding box center [504, 191] width 81 height 17
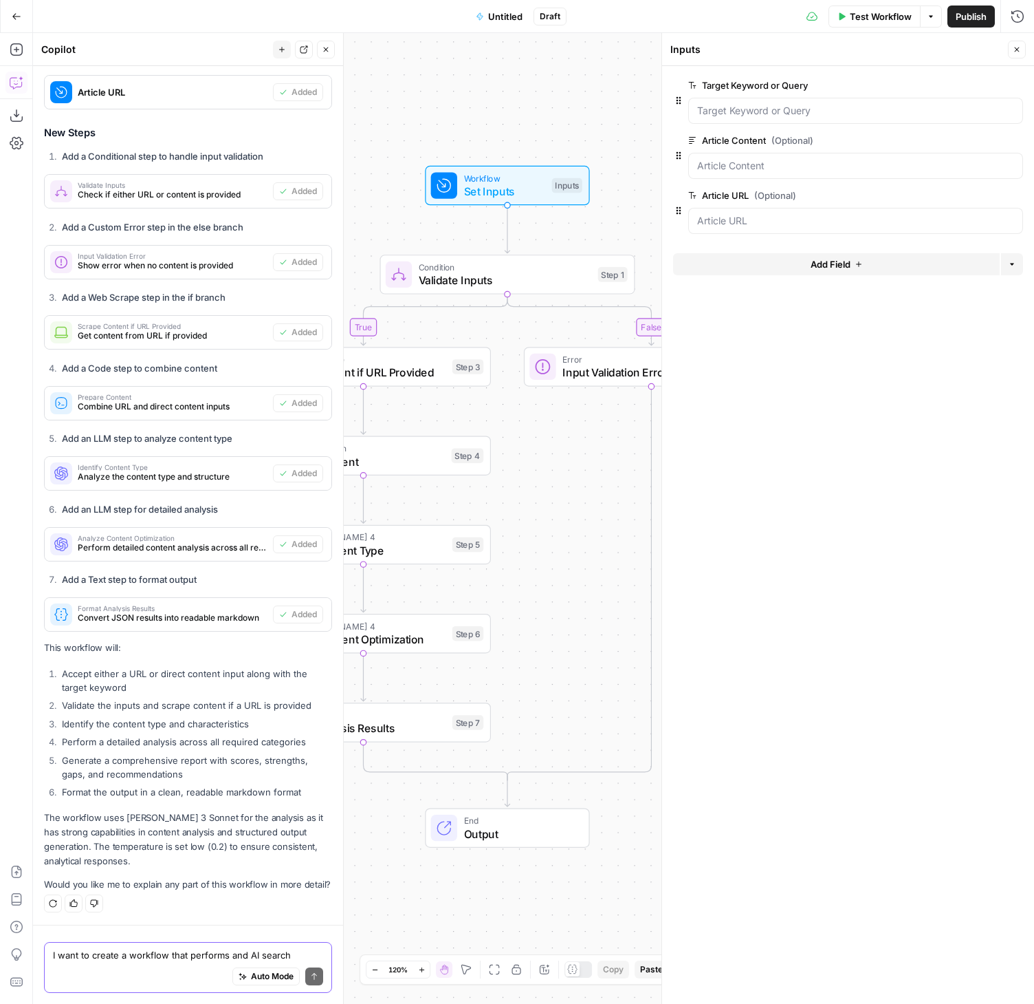
click at [841, 265] on span "Add Field" at bounding box center [831, 264] width 40 height 14
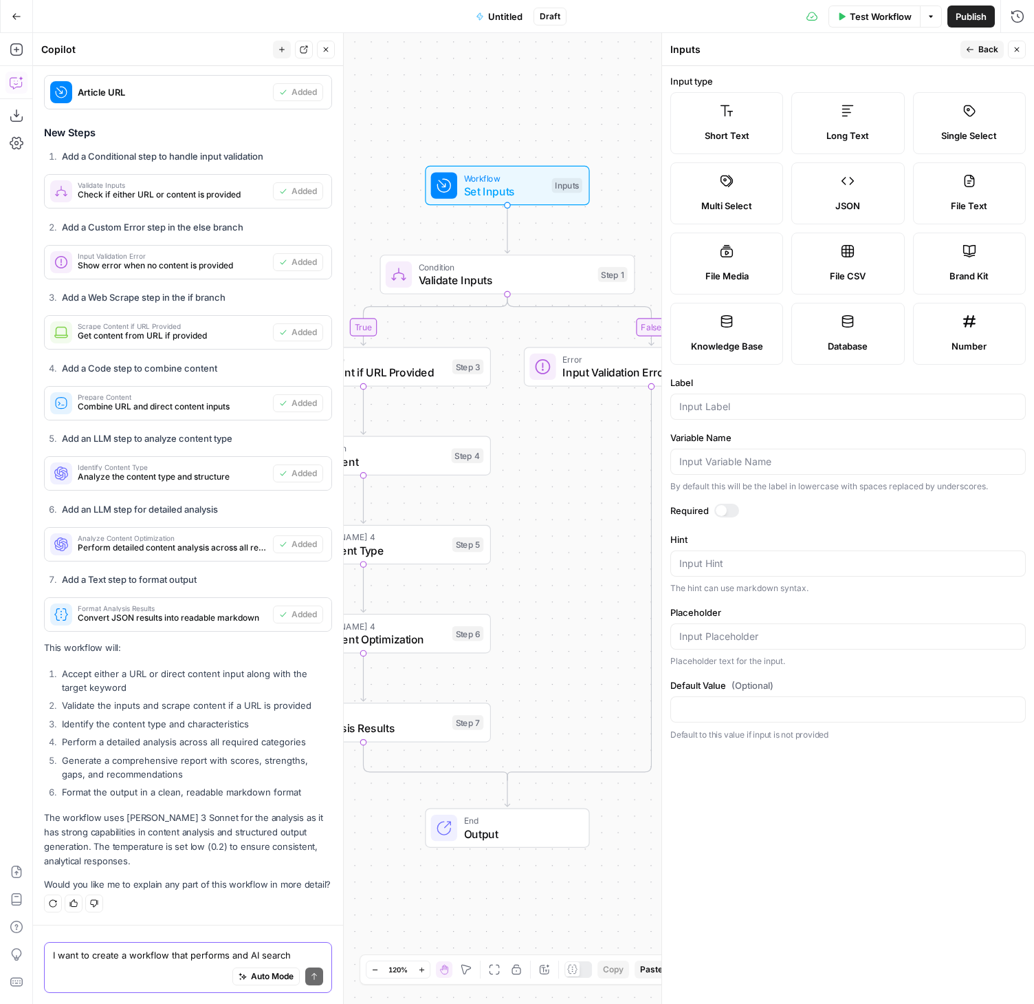
click at [960, 261] on label "Brand Kit" at bounding box center [969, 263] width 113 height 62
click at [781, 404] on input "Label" at bounding box center [849, 407] width 338 height 14
type input "brand kit"
click at [716, 521] on form "Input type Short Text Long Text Single Select Multi Select JSON File Text File …" at bounding box center [848, 534] width 372 height 937
click at [725, 519] on div "Required" at bounding box center [849, 512] width 356 height 18
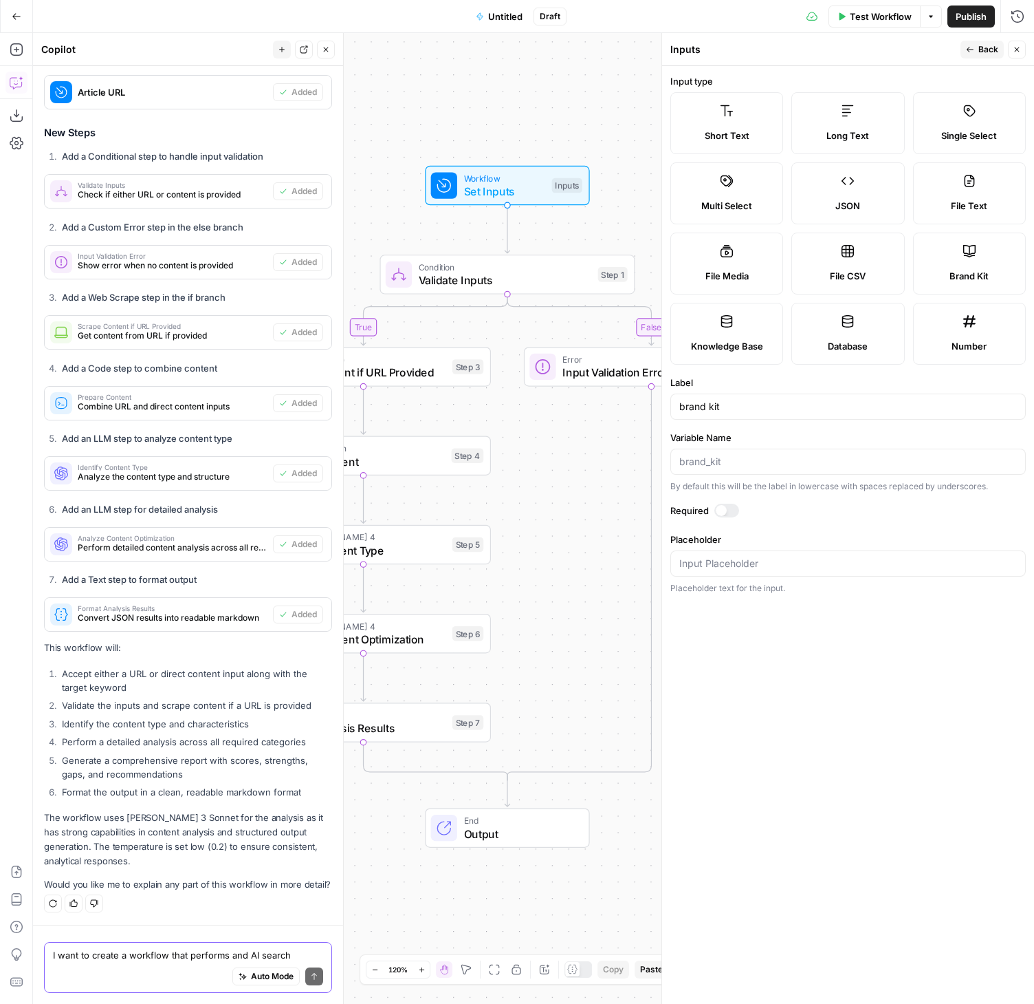
click at [726, 514] on div at bounding box center [727, 510] width 25 height 14
click at [984, 52] on span "Back" at bounding box center [989, 49] width 20 height 12
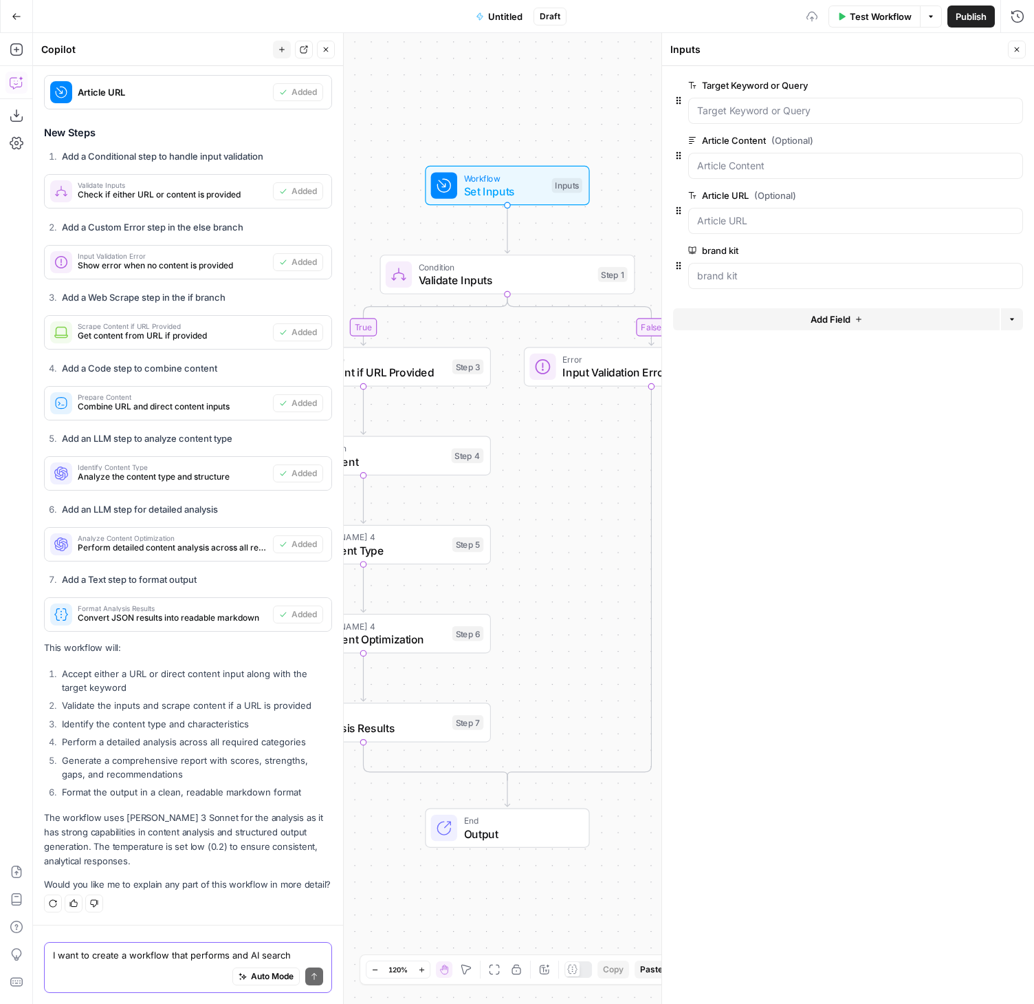
click at [510, 21] on span "Untitled" at bounding box center [505, 17] width 34 height 14
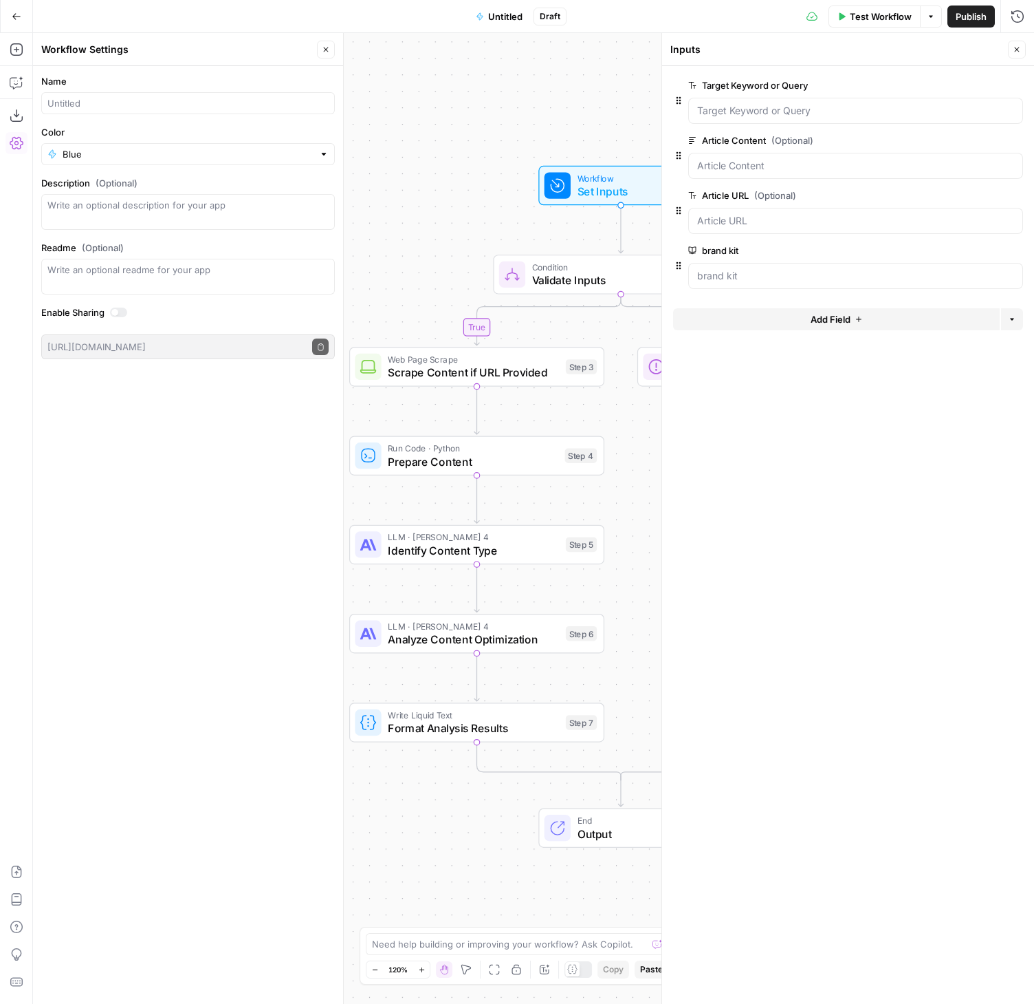
click at [113, 116] on form "Name Color Blue Description (Optional) Readme (Optional) Write an optional read…" at bounding box center [188, 216] width 310 height 301
click at [125, 102] on input "Name" at bounding box center [187, 103] width 281 height 14
type input "AI Search Content Grader"
click at [82, 160] on input "Color" at bounding box center [188, 154] width 251 height 14
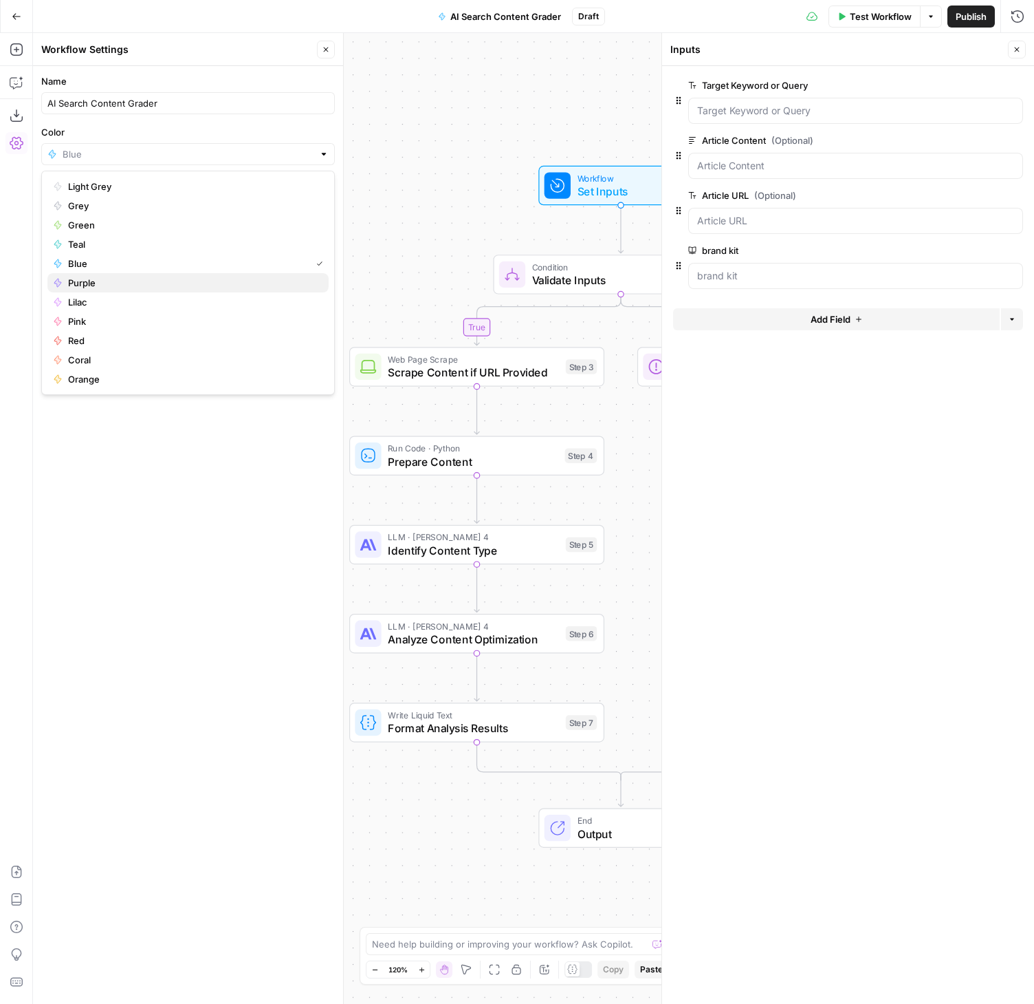
click at [90, 284] on span "Purple" at bounding box center [193, 283] width 250 height 14
type input "Purple"
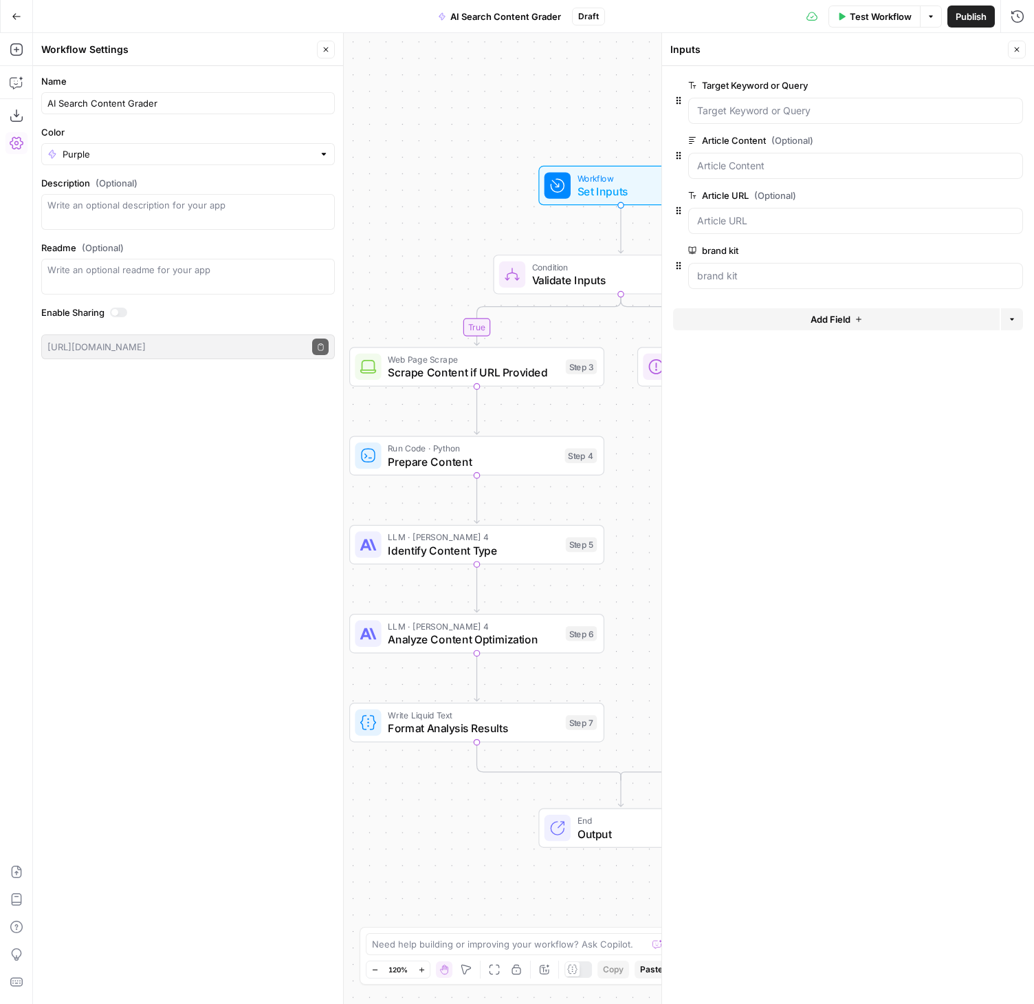
click at [161, 403] on div "Name AI Search Content Grader Color Purple Description (Optional) Readme (Optio…" at bounding box center [188, 534] width 310 height 937
click at [459, 76] on div "false true Workflow Set Inputs Inputs Condition Validate Inputs Step 1 Web Page…" at bounding box center [533, 518] width 1001 height 970
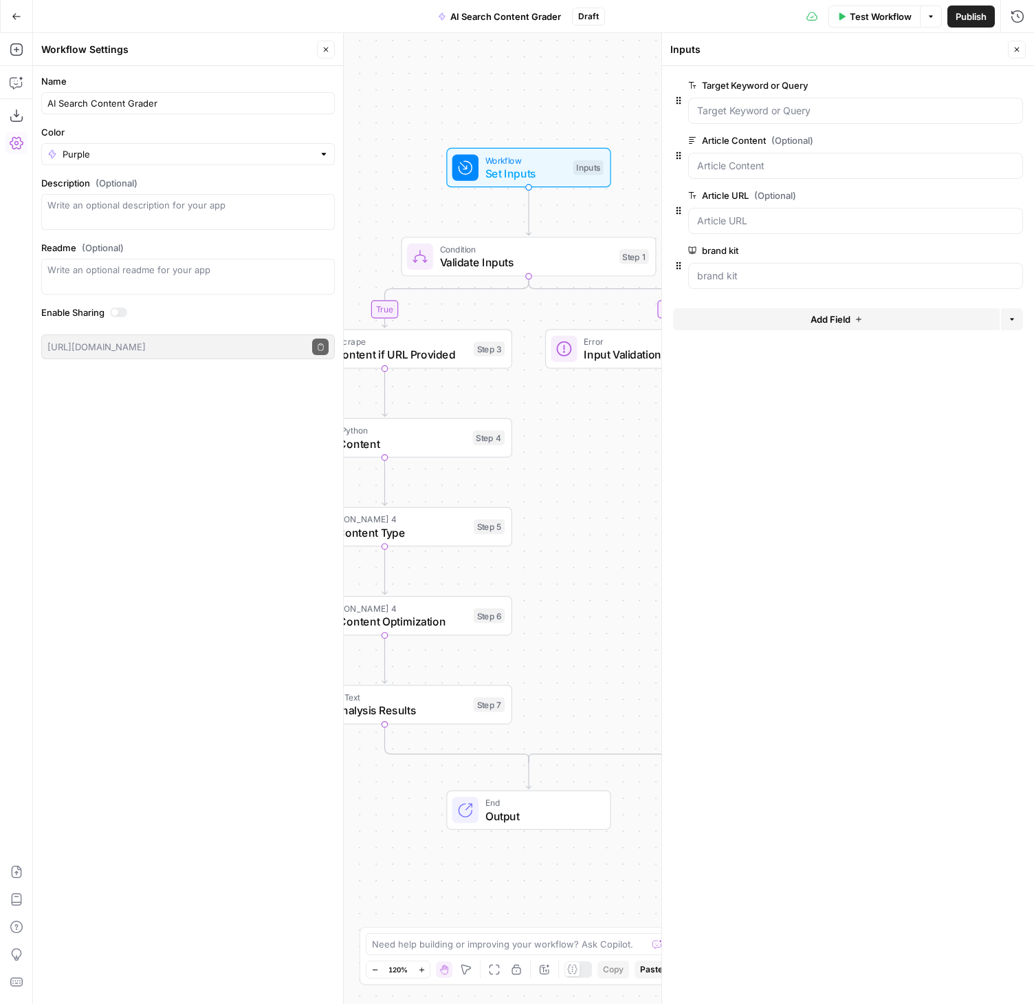
drag, startPoint x: 569, startPoint y: 102, endPoint x: 492, endPoint y: 87, distance: 78.6
click at [491, 87] on div "false true Workflow Set Inputs Inputs Condition Validate Inputs Step 1 Web Page…" at bounding box center [533, 518] width 1001 height 970
click at [537, 264] on span "Validate Inputs" at bounding box center [526, 262] width 173 height 17
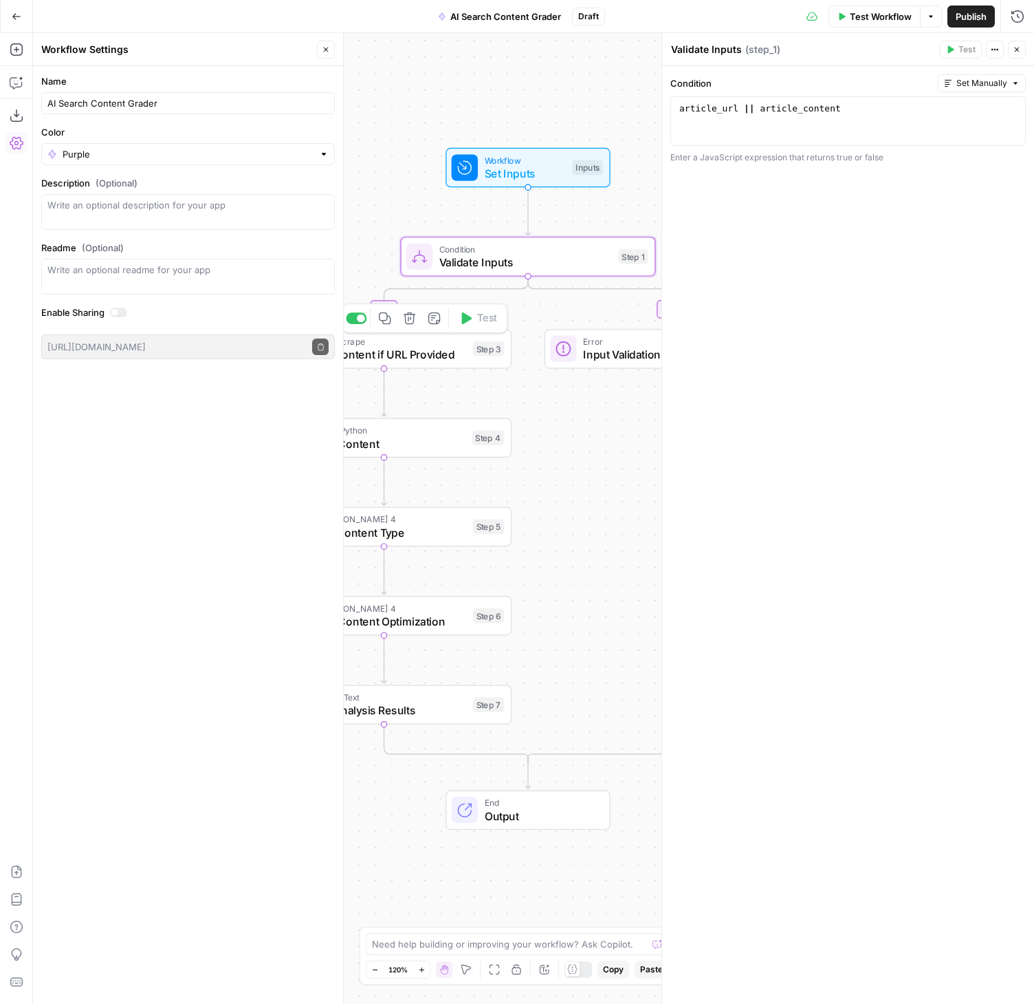
click at [426, 354] on span "Scrape Content if URL Provided" at bounding box center [380, 354] width 171 height 17
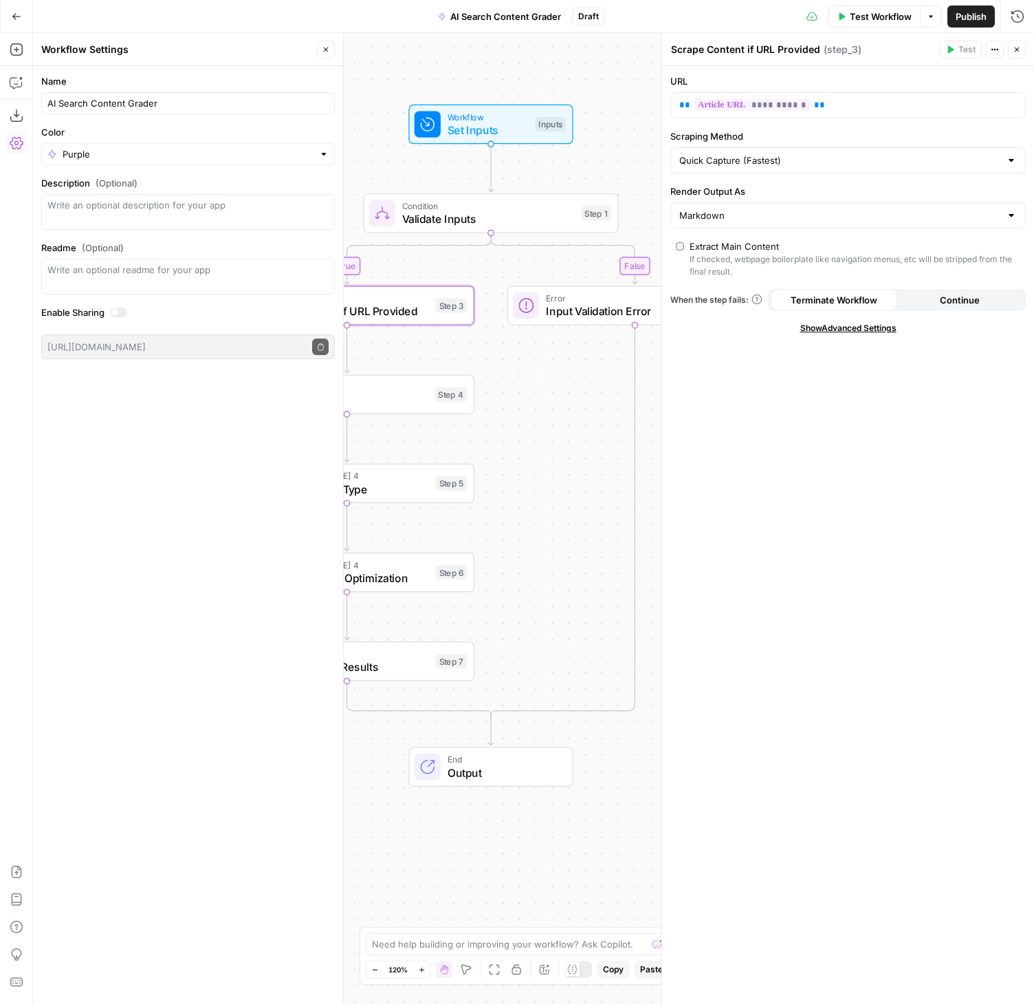
drag, startPoint x: 552, startPoint y: 368, endPoint x: 497, endPoint y: 336, distance: 64.1
click at [497, 336] on div "false true Workflow Set Inputs Inputs Condition Validate Inputs Step 1 Web Page…" at bounding box center [533, 518] width 1001 height 970
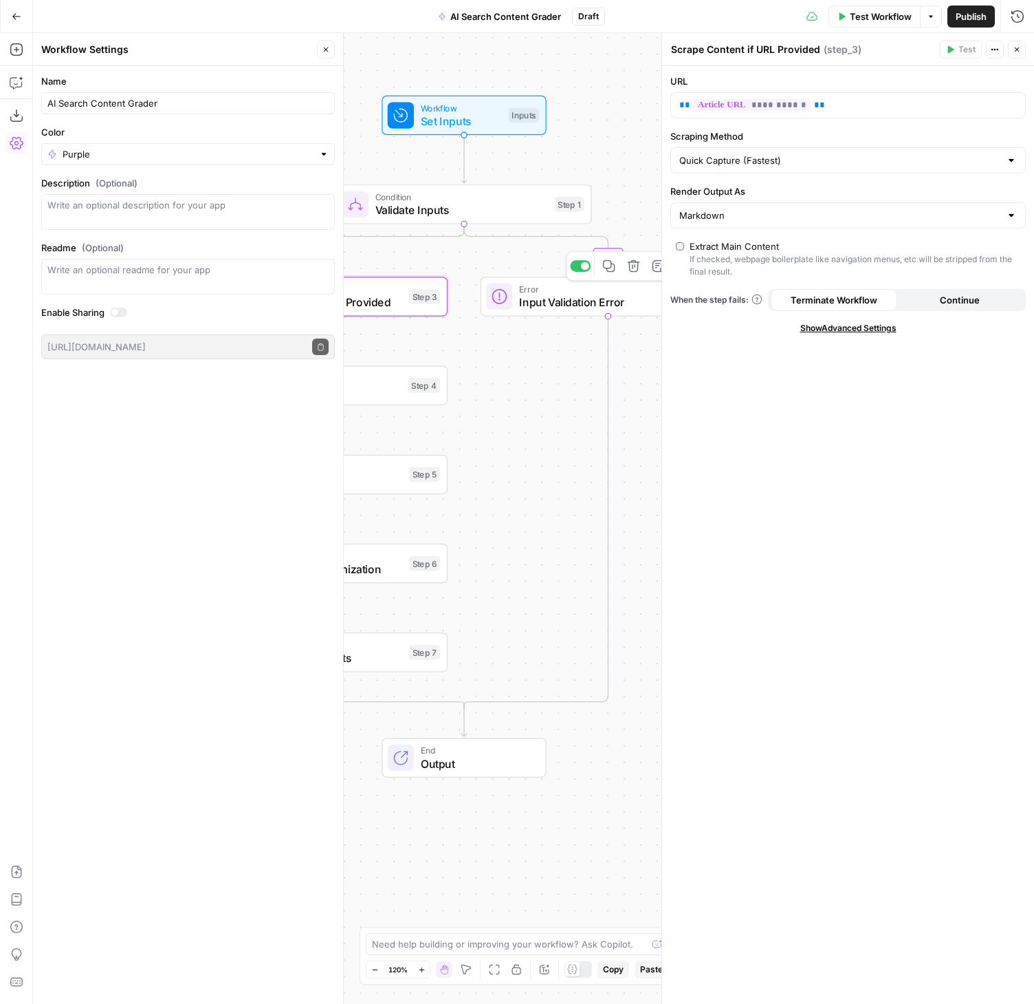
click at [592, 290] on span "Error" at bounding box center [604, 289] width 171 height 13
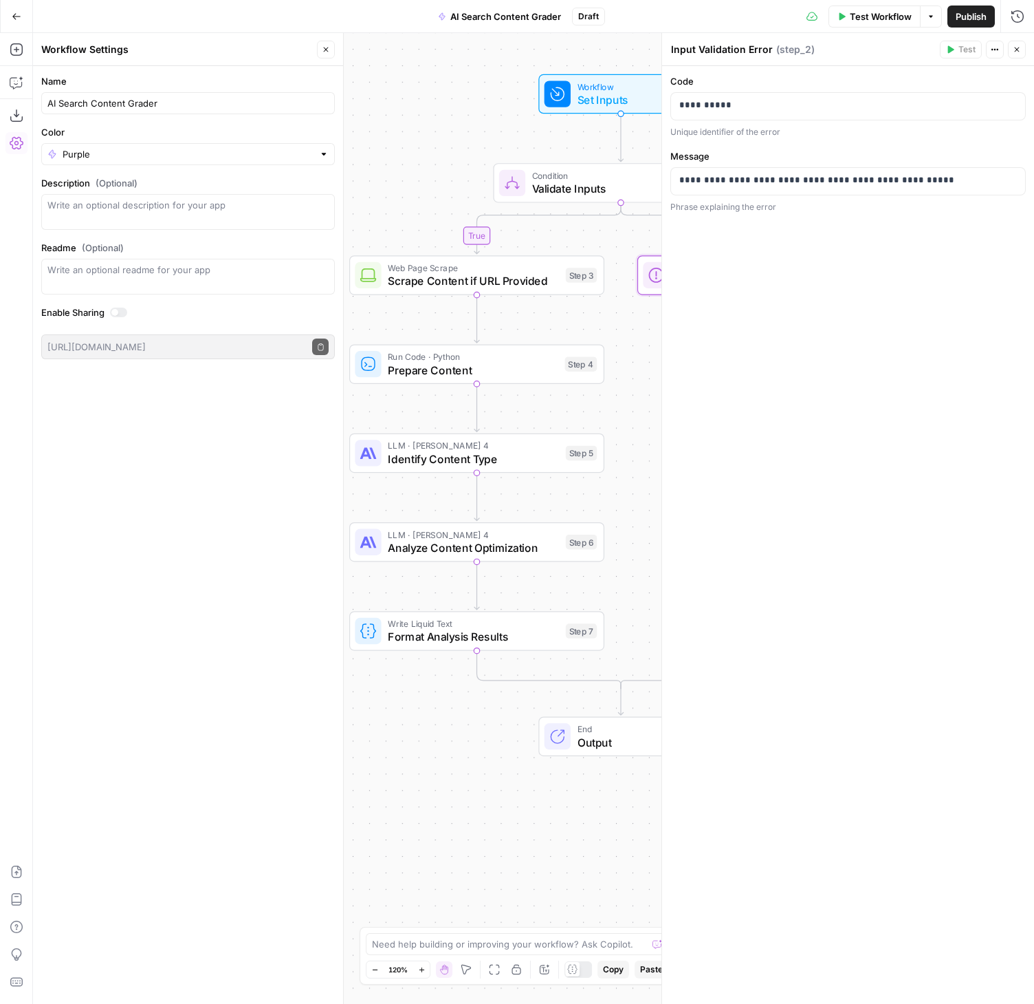
drag, startPoint x: 540, startPoint y: 370, endPoint x: 697, endPoint y: 349, distance: 158.3
click at [697, 349] on body "Webflow New Home Browse Your Data Usage Settings Recent Grids Blog Refresh Paid…" at bounding box center [517, 502] width 1034 height 1004
click at [455, 370] on span "Prepare Content" at bounding box center [473, 370] width 171 height 17
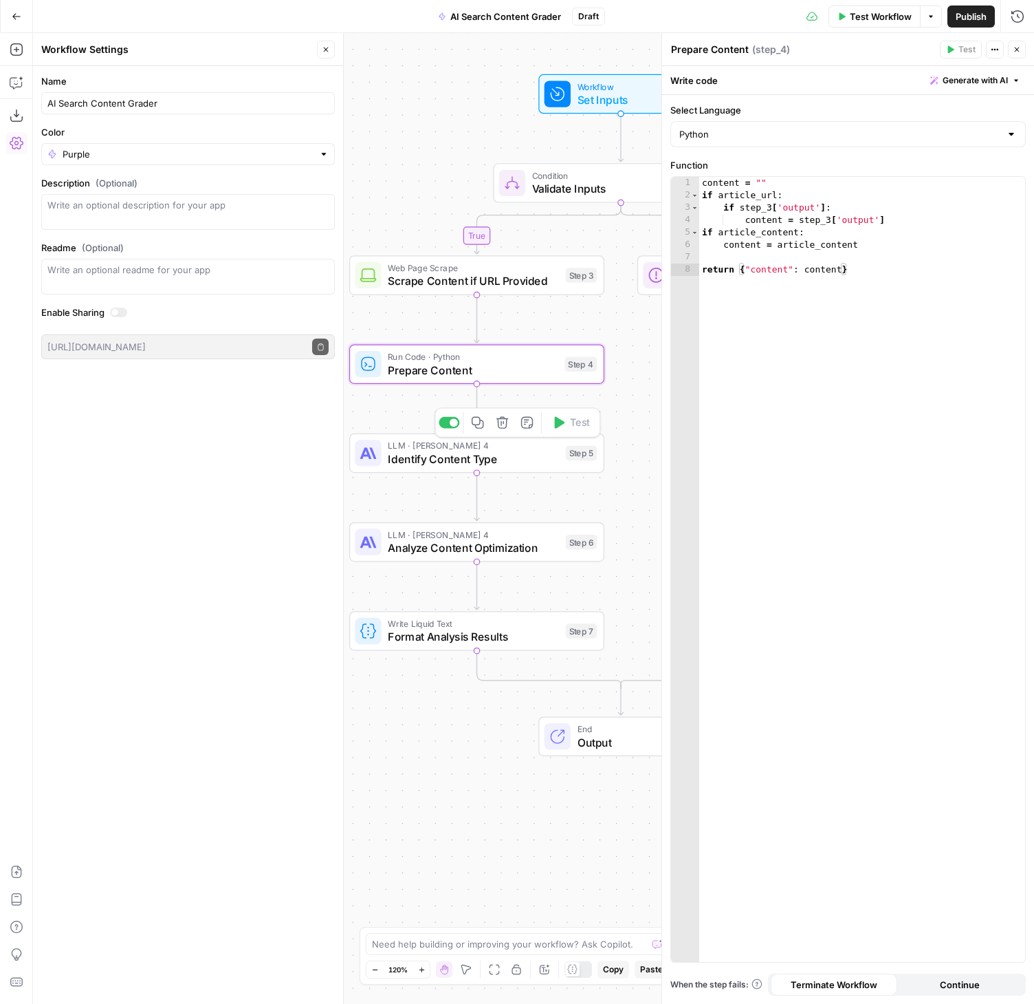
click at [431, 465] on span "Identify Content Type" at bounding box center [473, 459] width 171 height 17
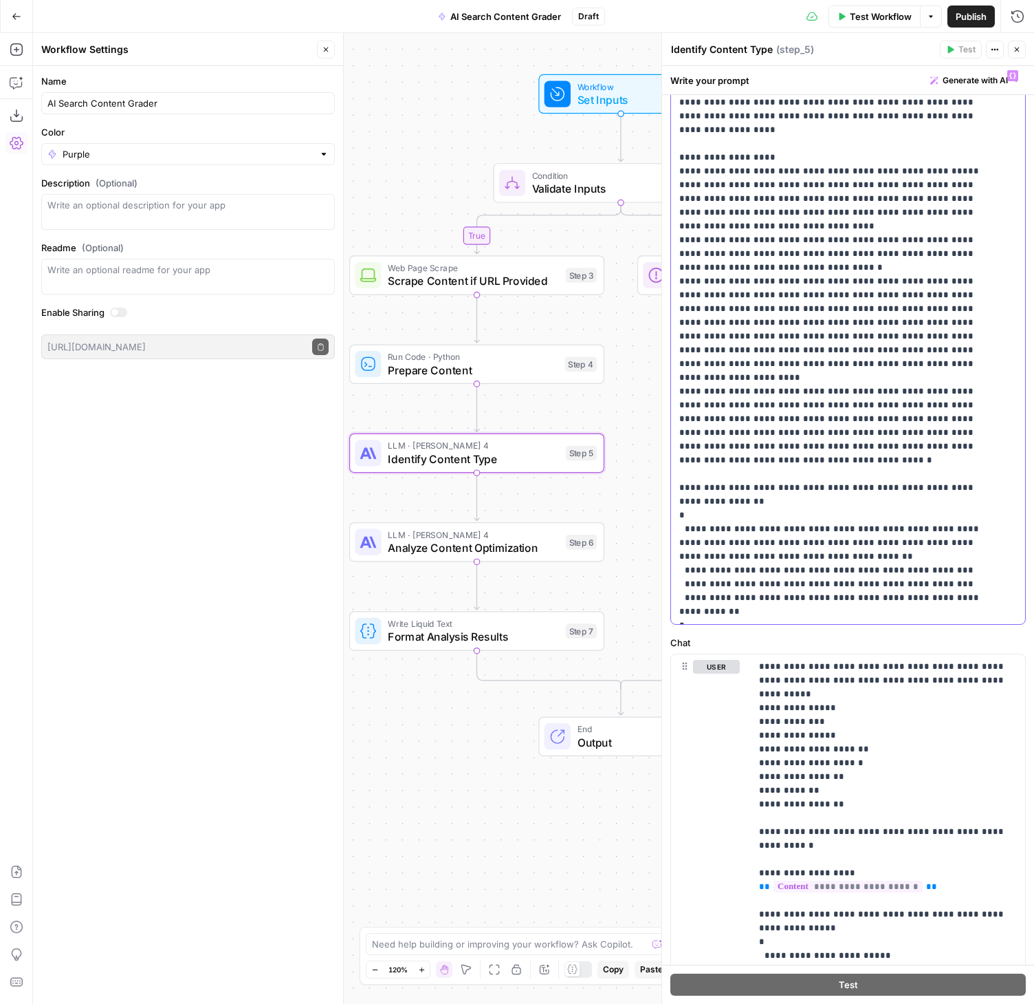
scroll to position [211, 0]
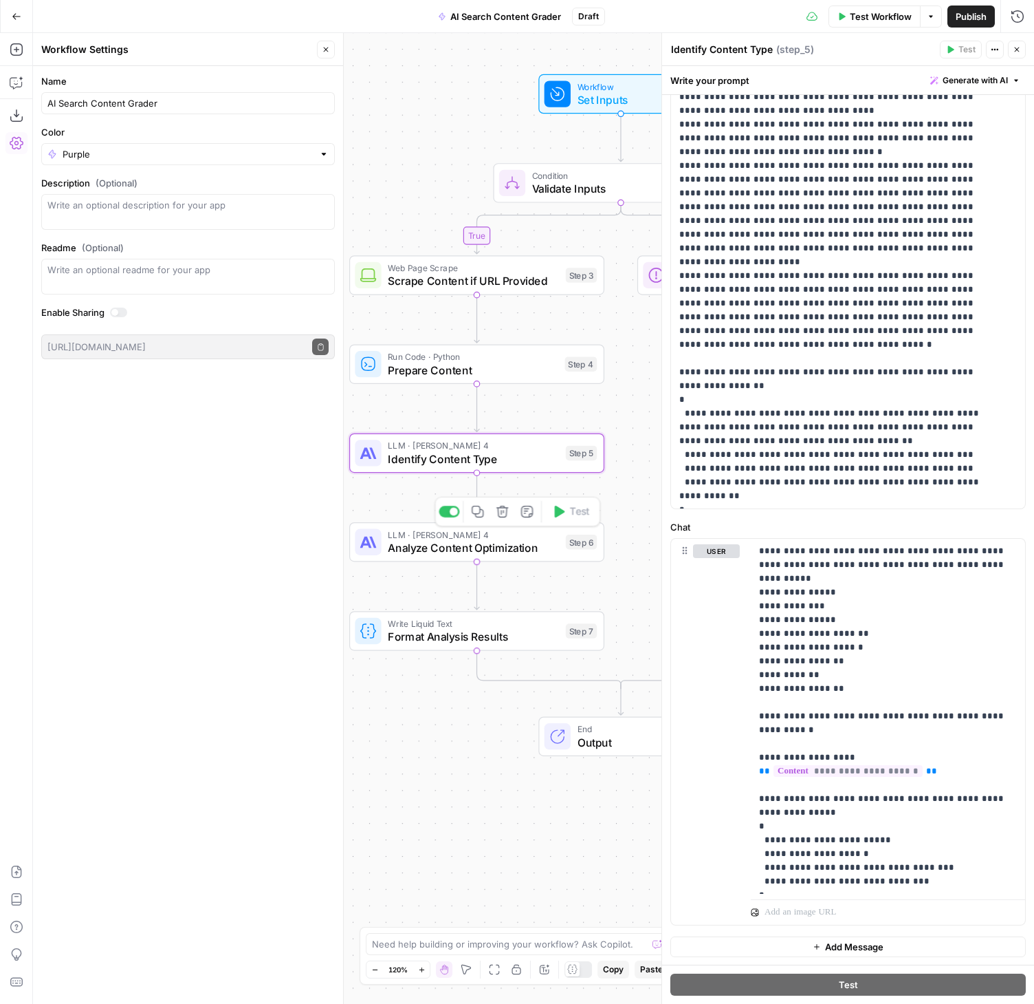
click at [440, 541] on span "Analyze Content Optimization" at bounding box center [473, 547] width 171 height 17
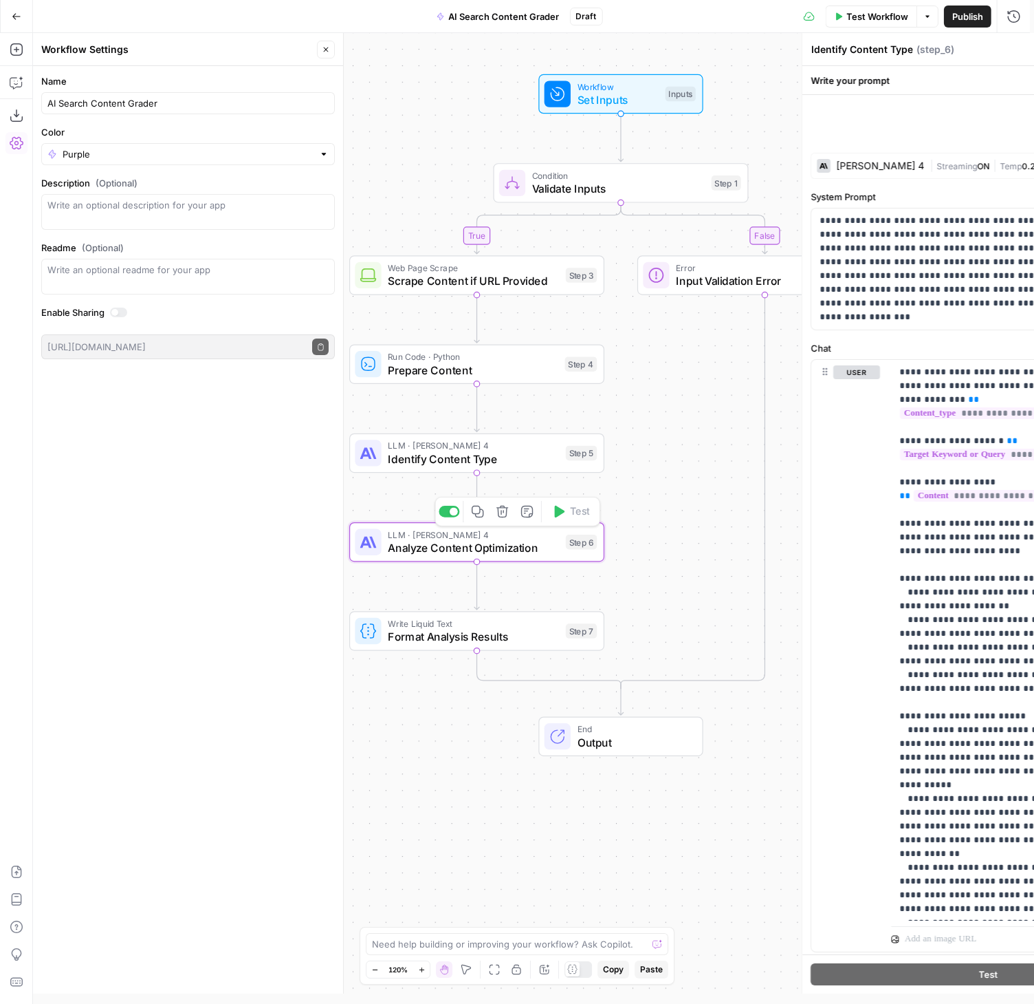
type textarea "Analyze Content Optimization"
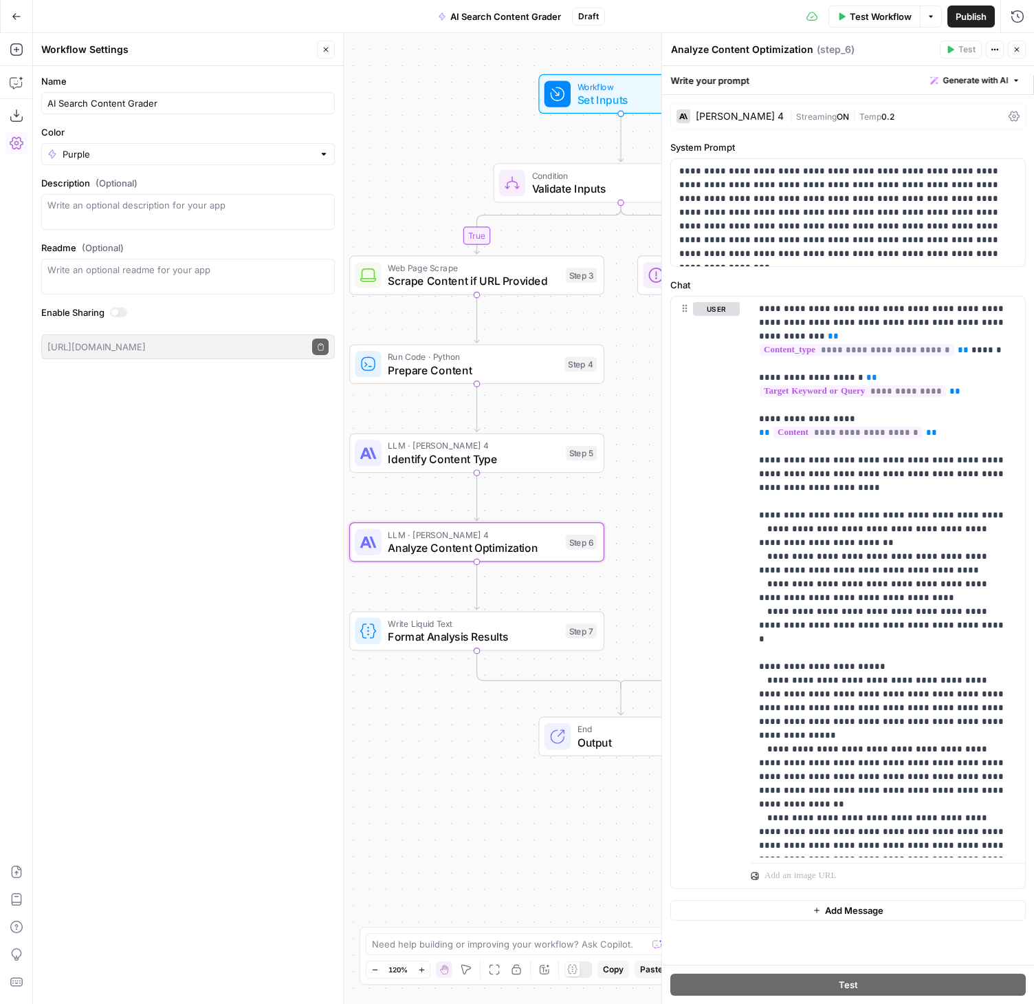
click at [795, 122] on div "| Streaming ON | Temp 0.2" at bounding box center [897, 116] width 214 height 13
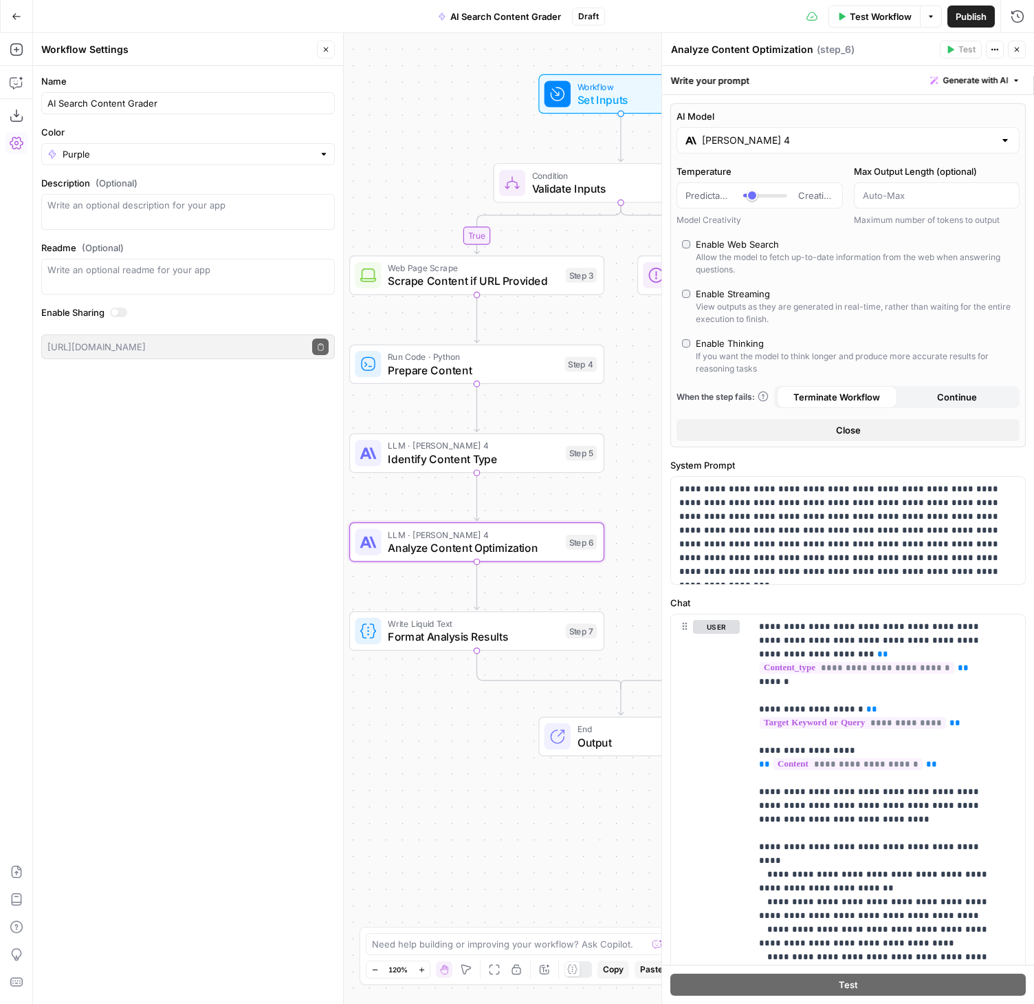
click at [773, 135] on input "[PERSON_NAME] 4" at bounding box center [848, 140] width 292 height 14
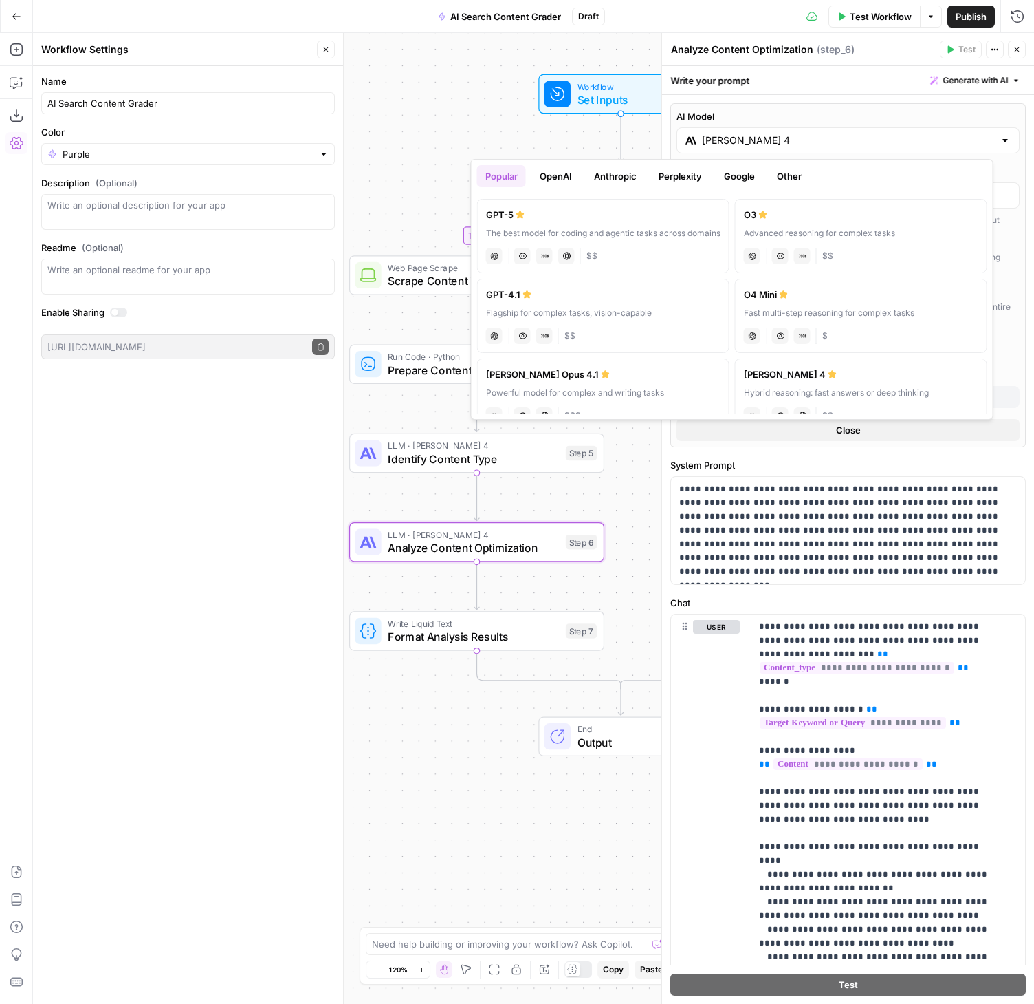
click at [563, 175] on button "OpenAI" at bounding box center [556, 176] width 49 height 22
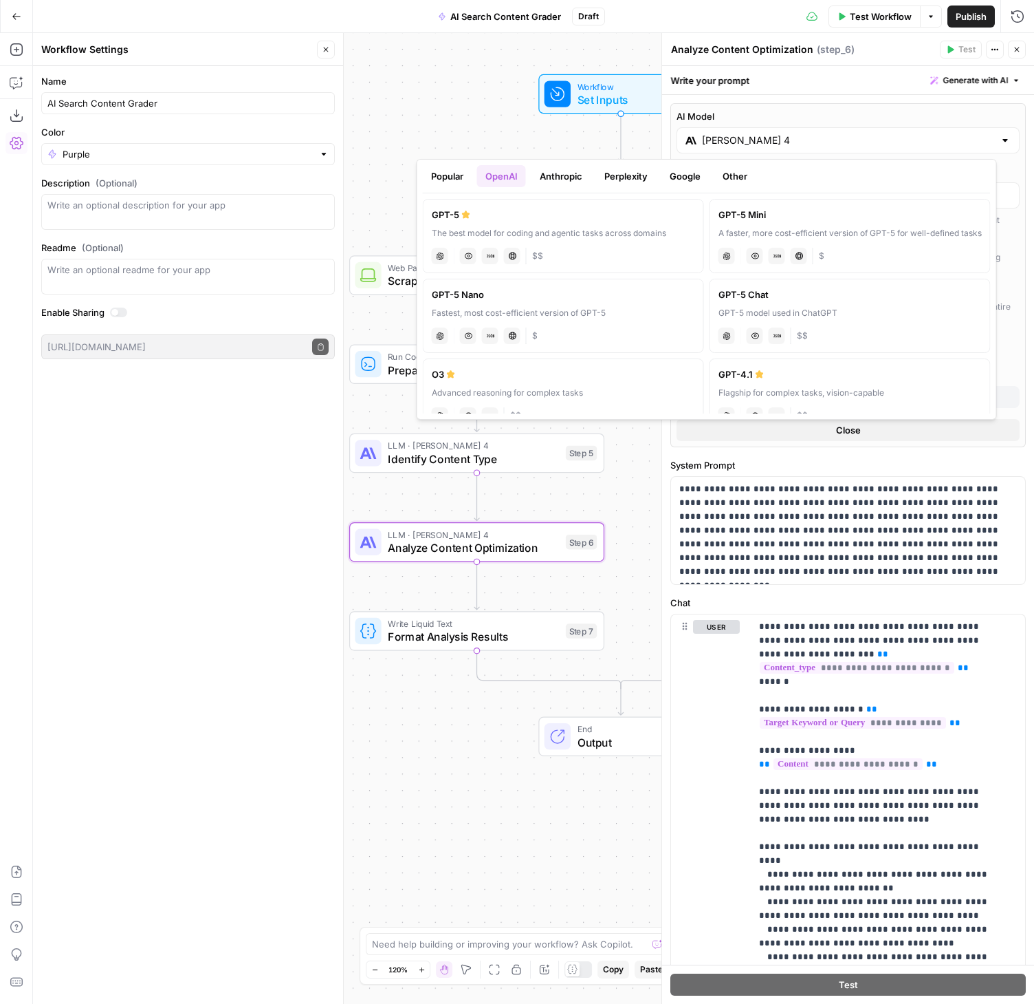
click at [866, 229] on div "A faster, more cost-efficient version of GPT-5 for well-defined tasks" at bounding box center [850, 233] width 263 height 12
type input "GPT-5 Mini"
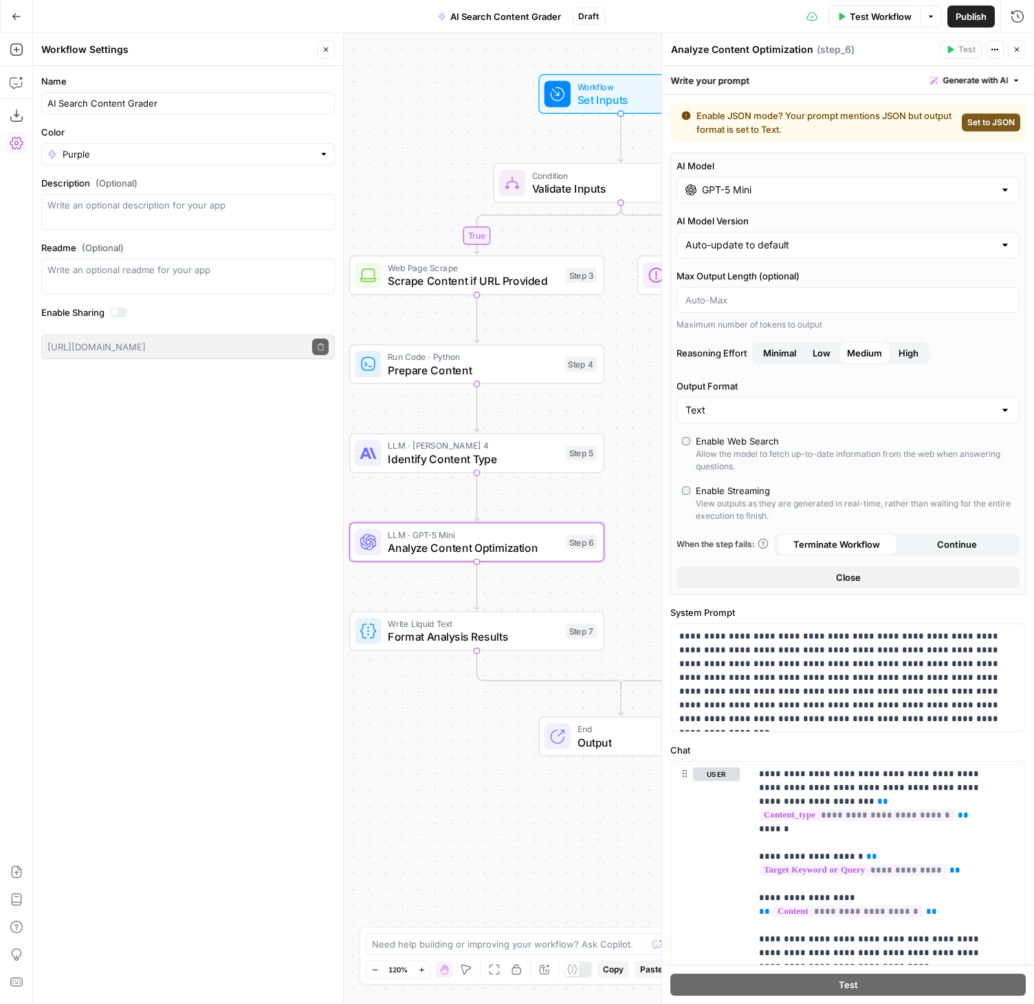
click at [997, 121] on span "Set to JSON" at bounding box center [991, 122] width 47 height 12
type input "JSON"
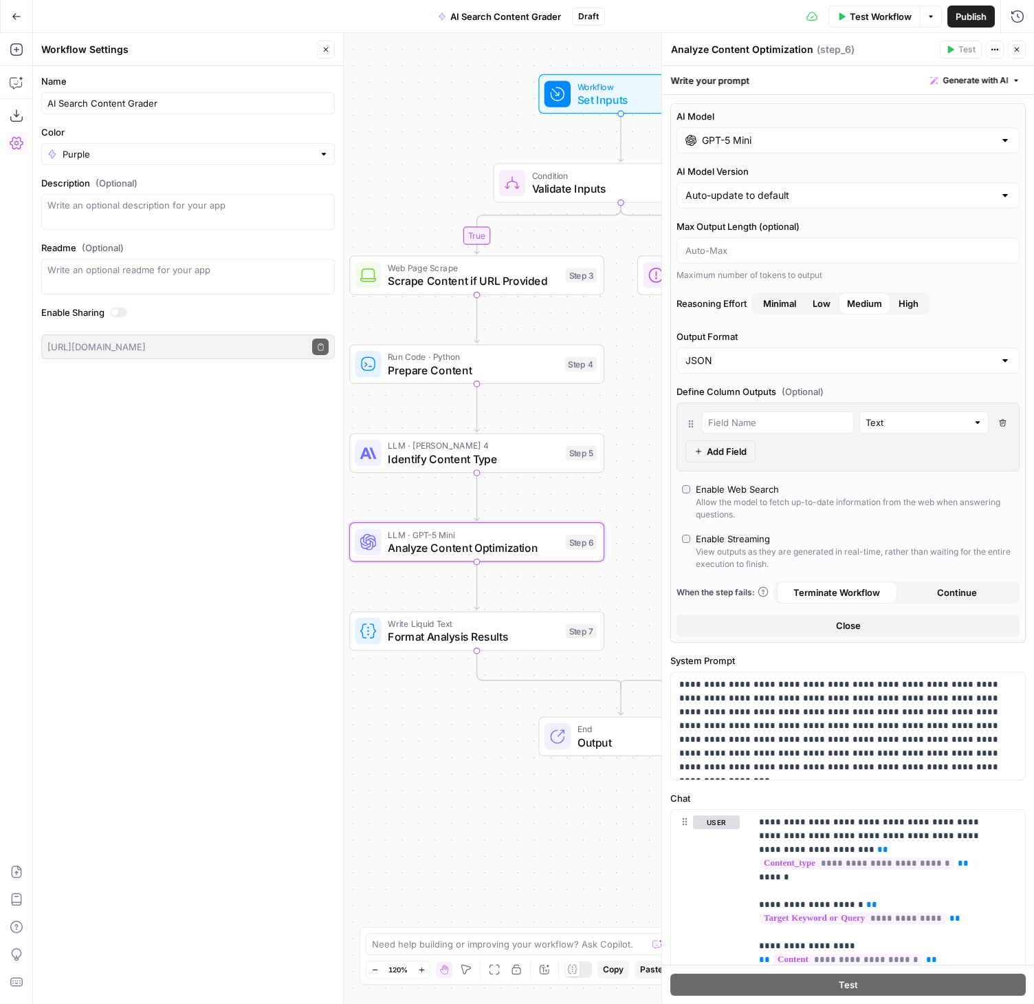
click at [836, 623] on span "Close" at bounding box center [848, 625] width 25 height 14
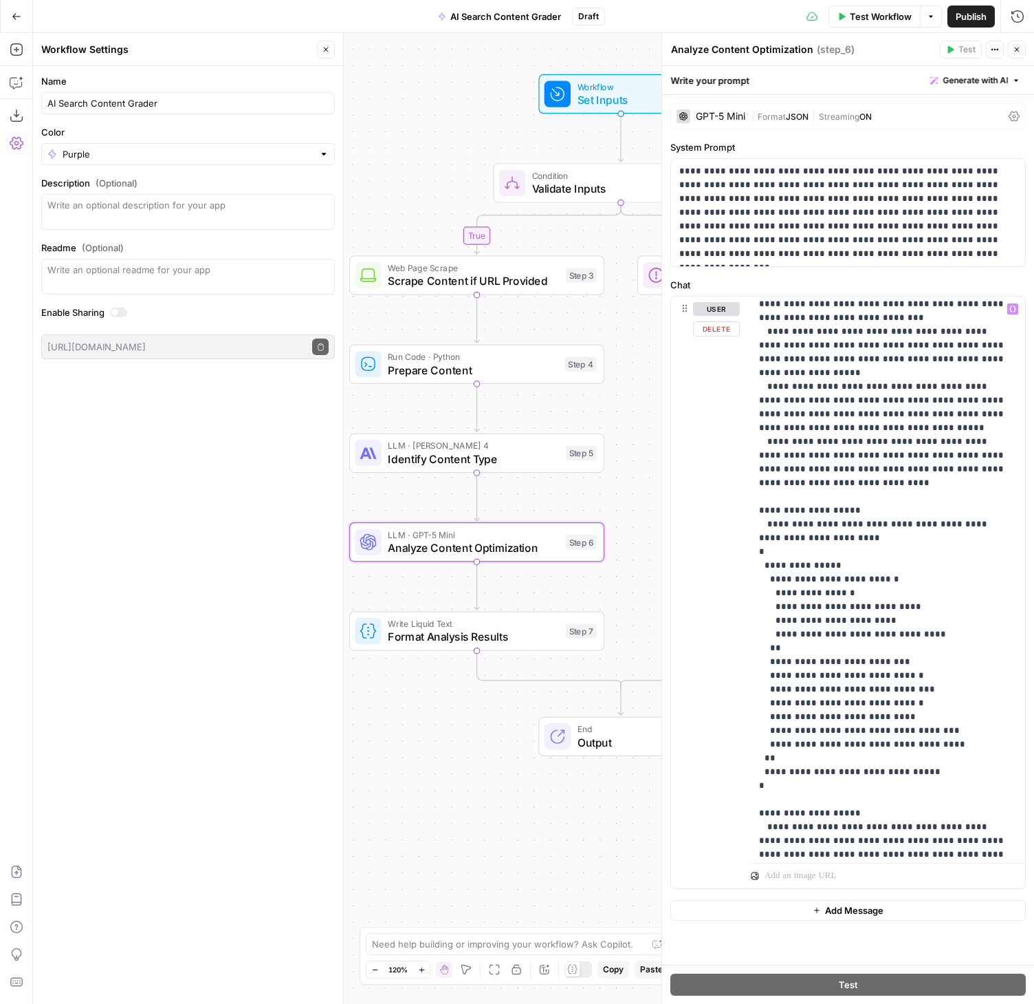
scroll to position [679, 0]
click at [817, 476] on p "**********" at bounding box center [883, 331] width 248 height 1417
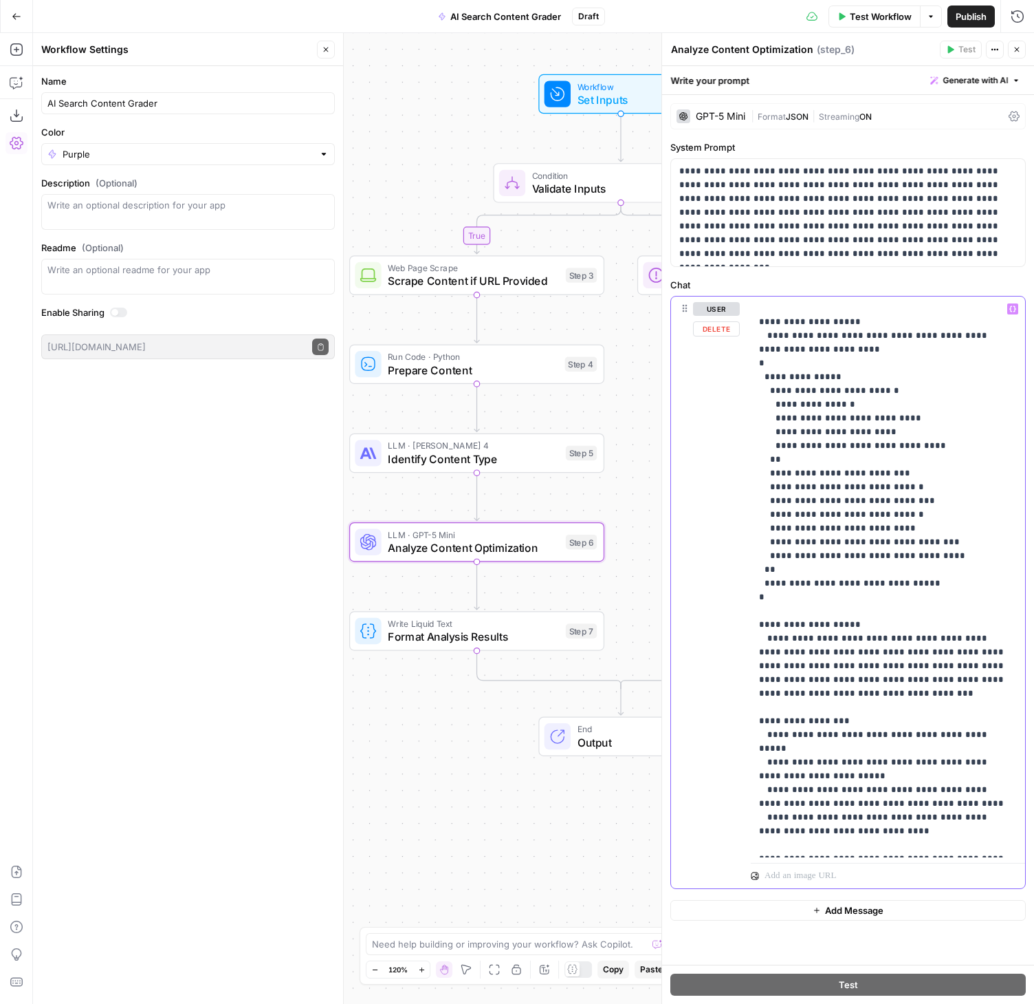
scroll to position [867, 0]
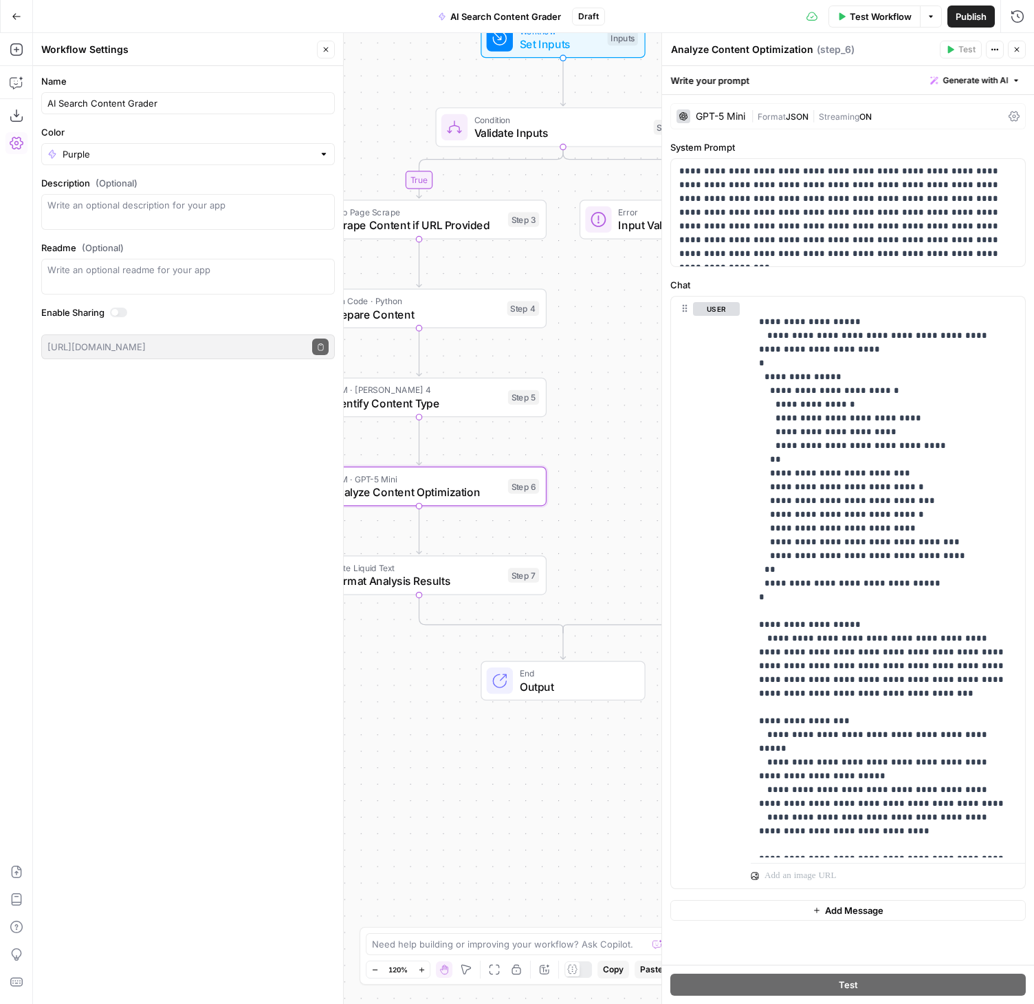
drag, startPoint x: 484, startPoint y: 758, endPoint x: 432, endPoint y: 698, distance: 79.5
click at [426, 701] on div "false true Workflow Set Inputs Inputs Condition Validate Inputs Step 1 Web Page…" at bounding box center [533, 518] width 1001 height 970
click at [404, 570] on span "Write Liquid Text" at bounding box center [415, 566] width 171 height 13
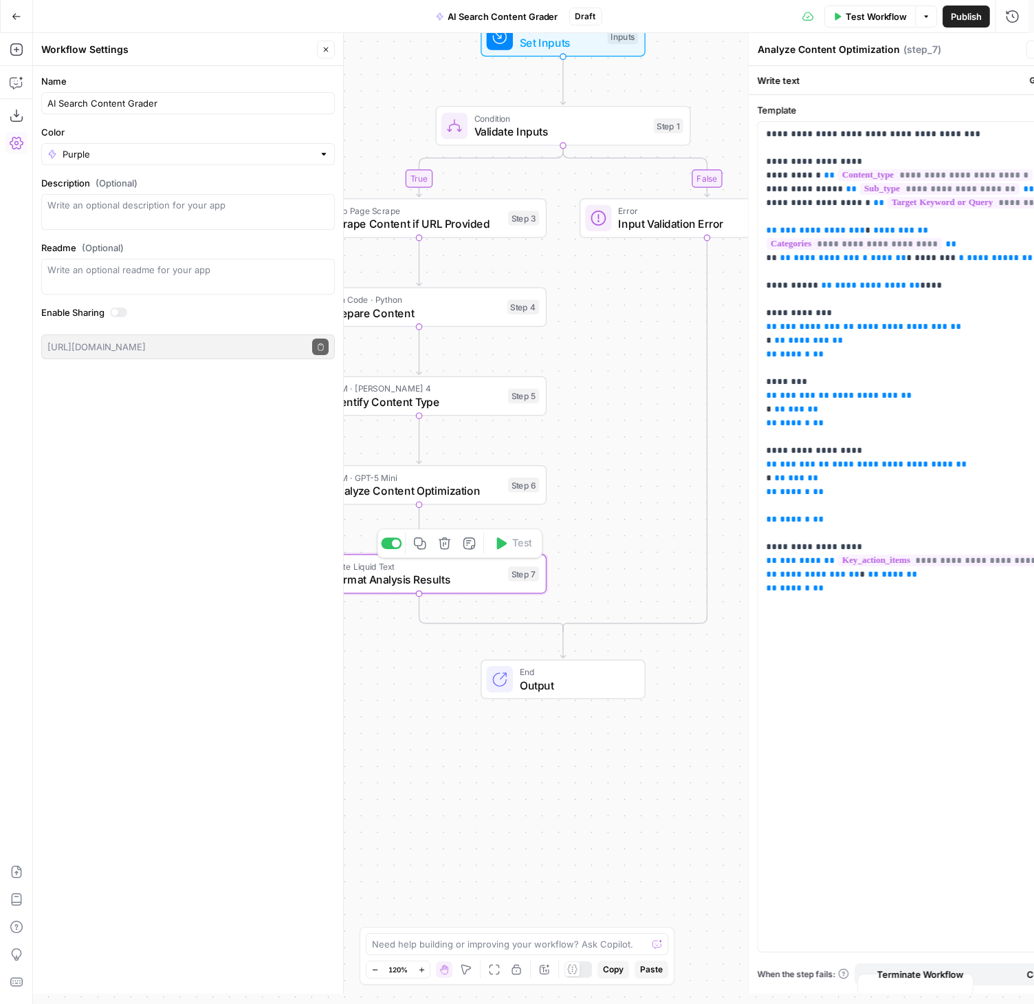
type textarea "Format Analysis Results"
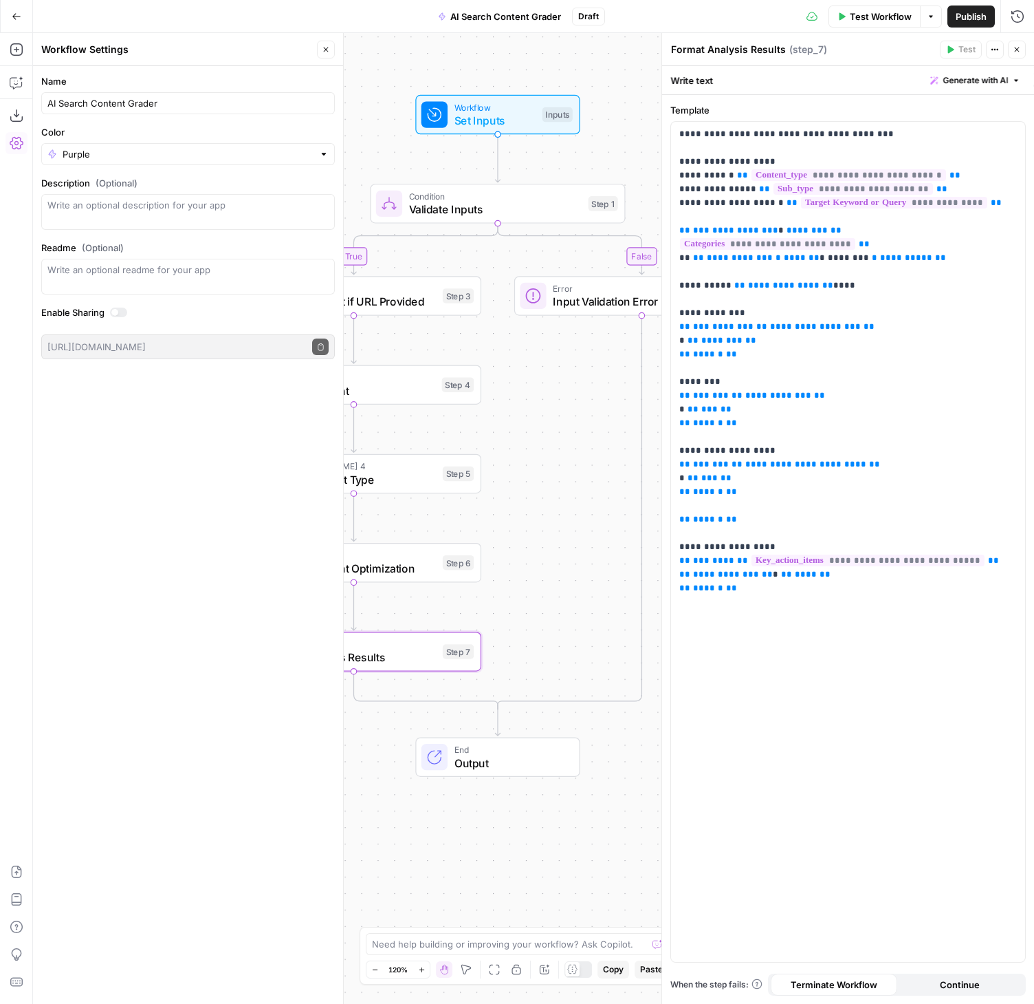
drag, startPoint x: 616, startPoint y: 592, endPoint x: 546, endPoint y: 679, distance: 111.6
click at [545, 680] on div "false true Workflow Set Inputs Inputs Condition Validate Inputs Step 1 Web Page…" at bounding box center [533, 518] width 1001 height 970
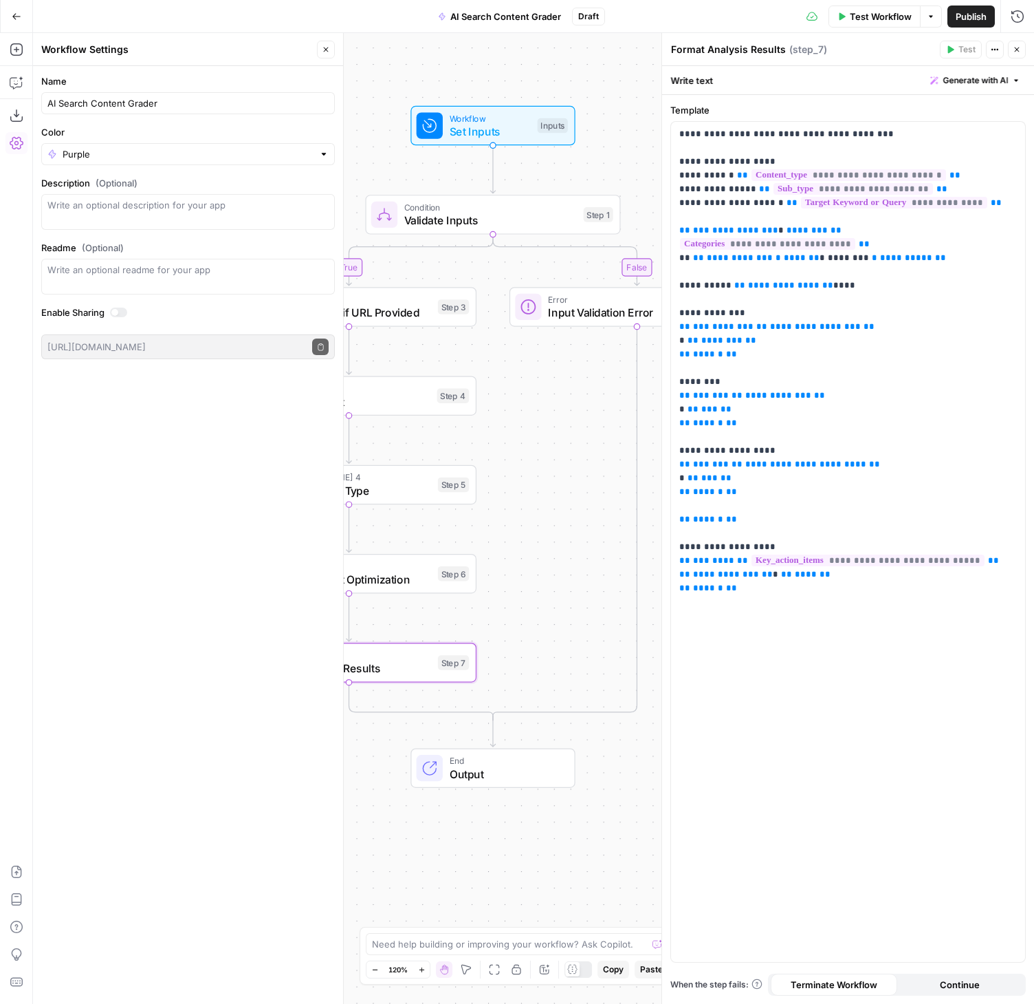
click at [879, 21] on span "Test Workflow" at bounding box center [881, 17] width 62 height 14
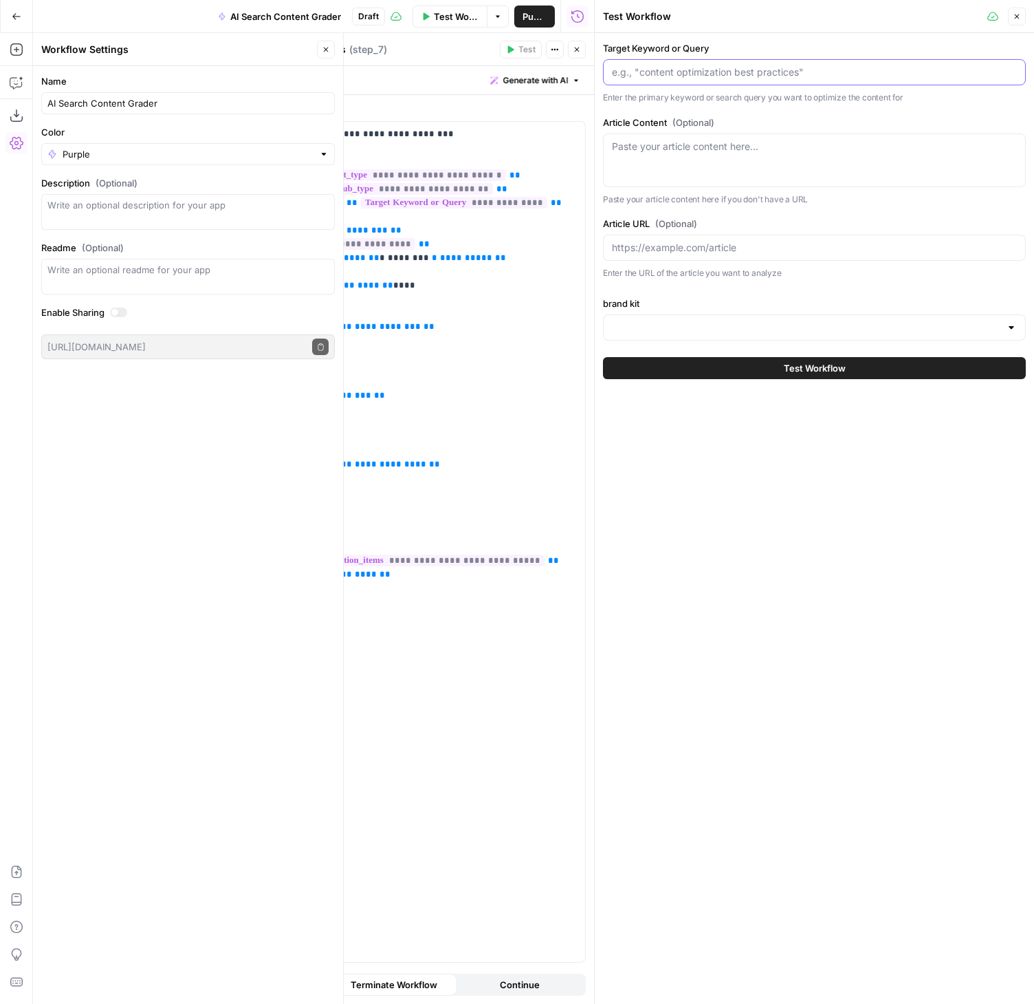
click at [754, 72] on input "Target Keyword or Query" at bounding box center [814, 72] width 405 height 14
click at [675, 73] on input "Target Keyword or Query" at bounding box center [814, 72] width 405 height 14
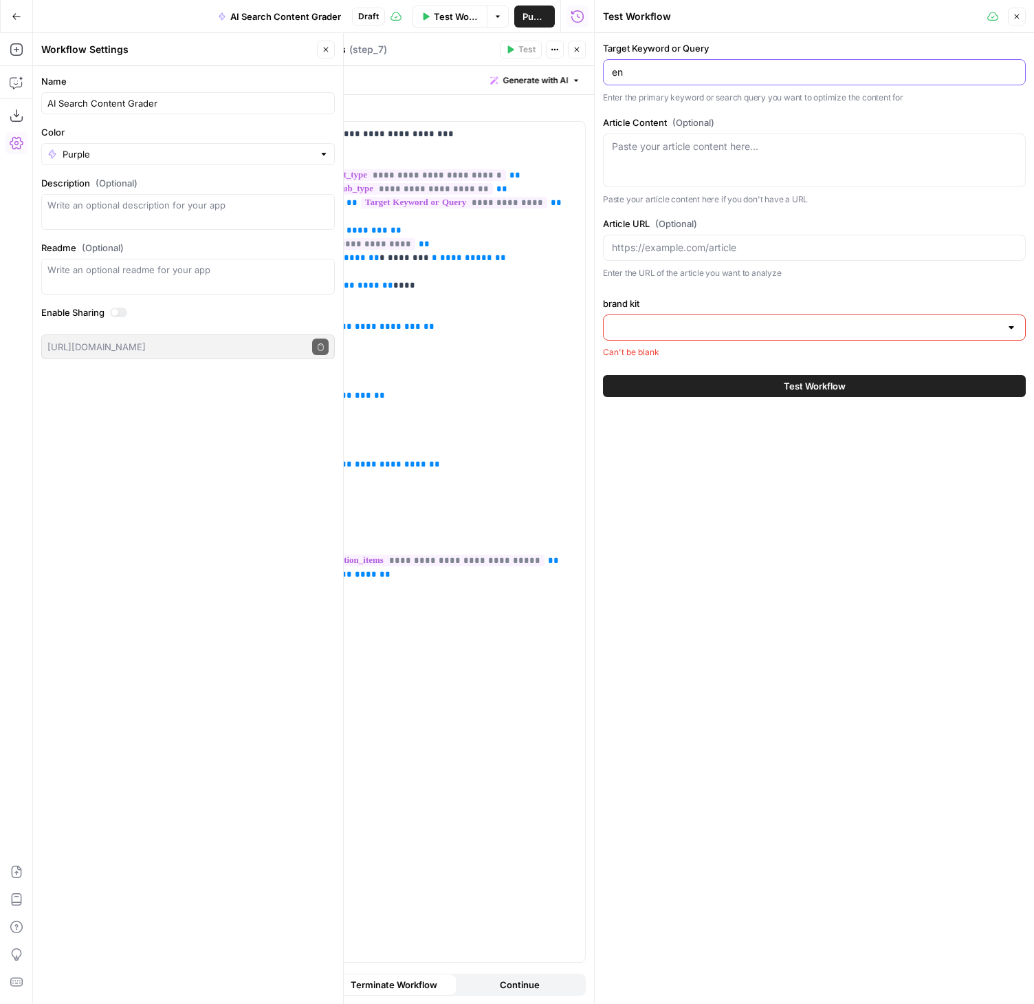
type input "e"
click at [683, 161] on div "Paste your article content here..." at bounding box center [814, 160] width 423 height 54
click at [792, 75] on input "best enterprise cms" at bounding box center [814, 72] width 405 height 14
type input "best enterprise cms for enterprise"
click at [666, 248] on input "Article URL (Optional)" at bounding box center [814, 248] width 405 height 14
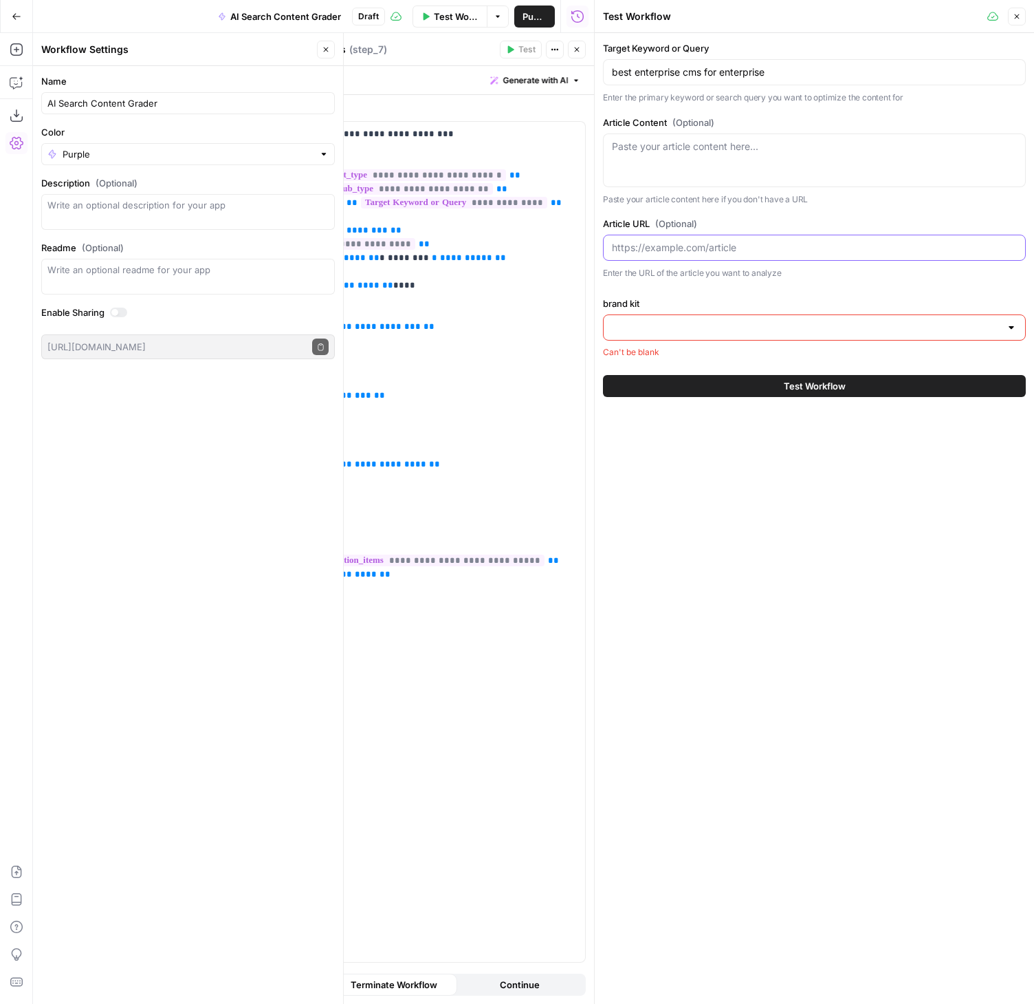
paste input "[URL][DOMAIN_NAME]"
type input "[URL][DOMAIN_NAME]"
click at [641, 323] on input "brand kit" at bounding box center [806, 328] width 389 height 14
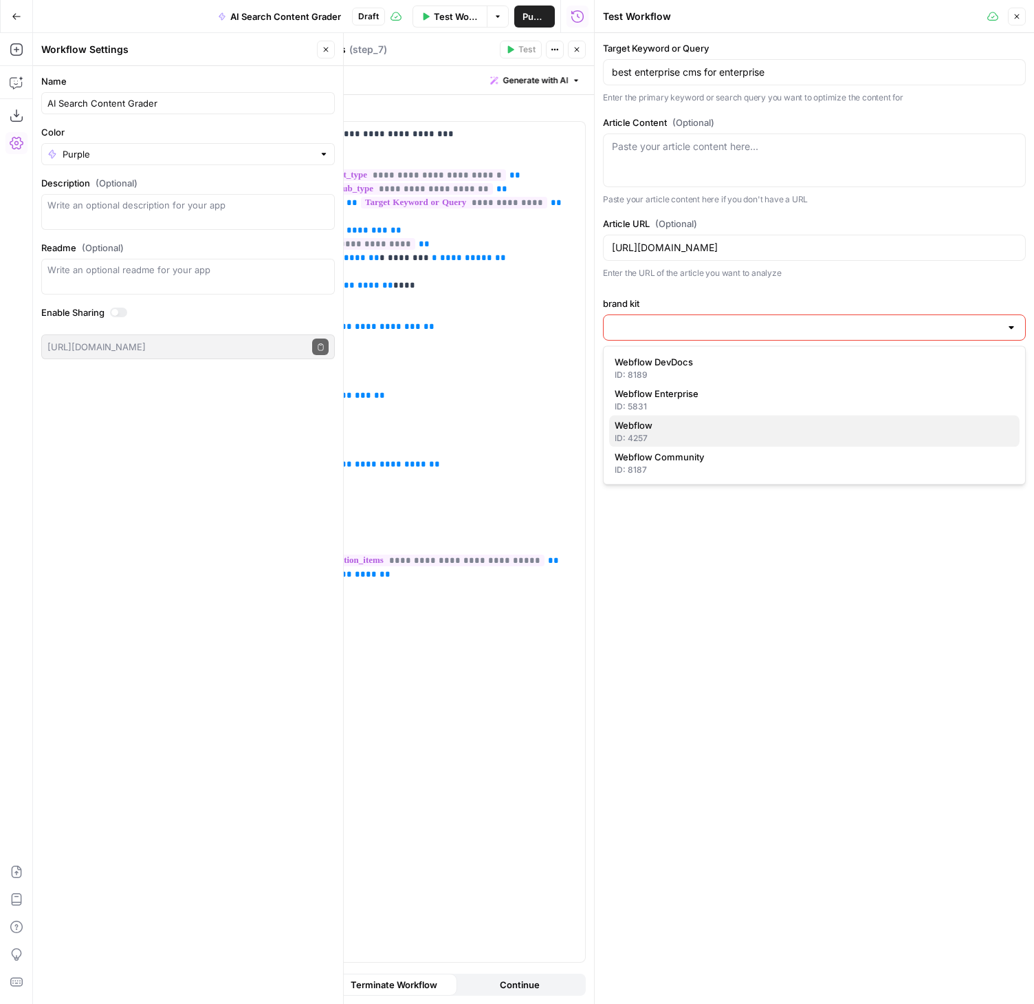
click at [658, 430] on span "Webflow" at bounding box center [812, 425] width 394 height 14
type input "Webflow"
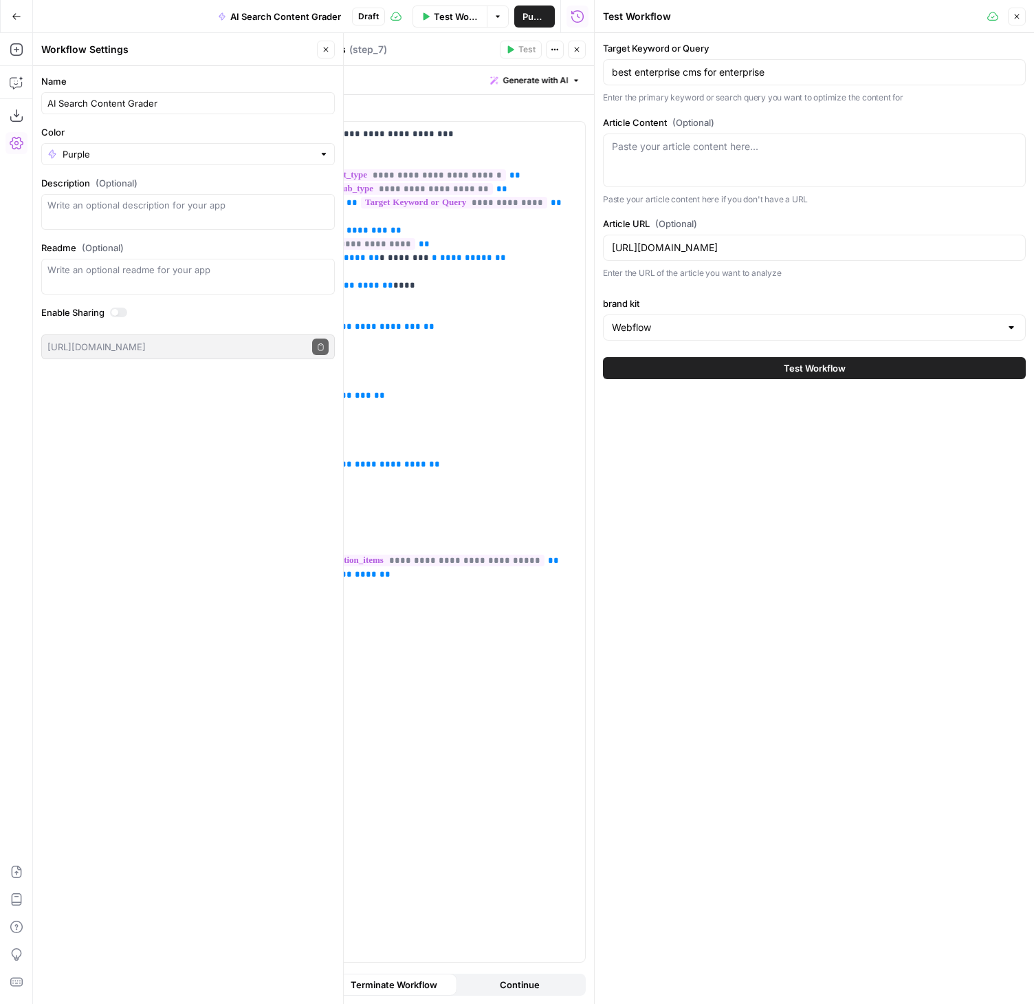
click at [819, 367] on span "Test Workflow" at bounding box center [815, 368] width 62 height 14
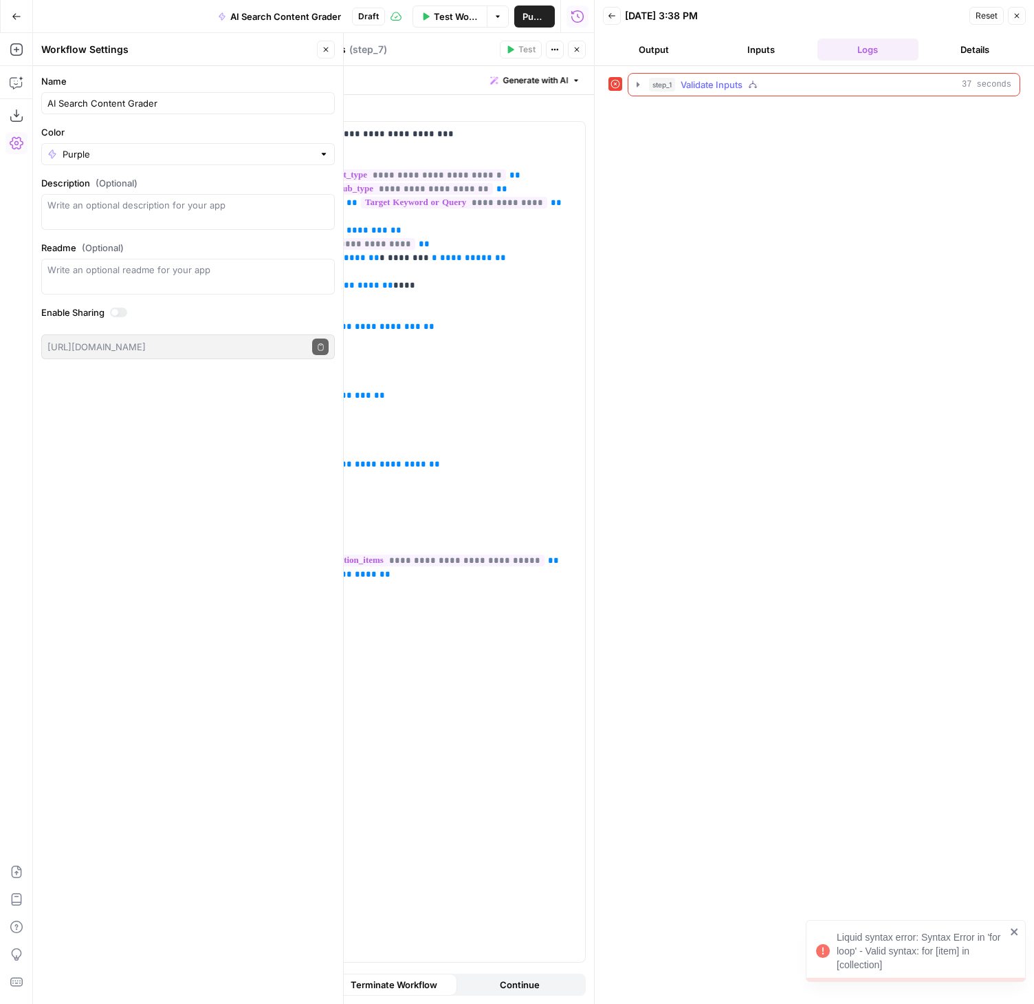
click at [807, 80] on div "step_1 Validate Inputs 37 seconds" at bounding box center [830, 85] width 362 height 14
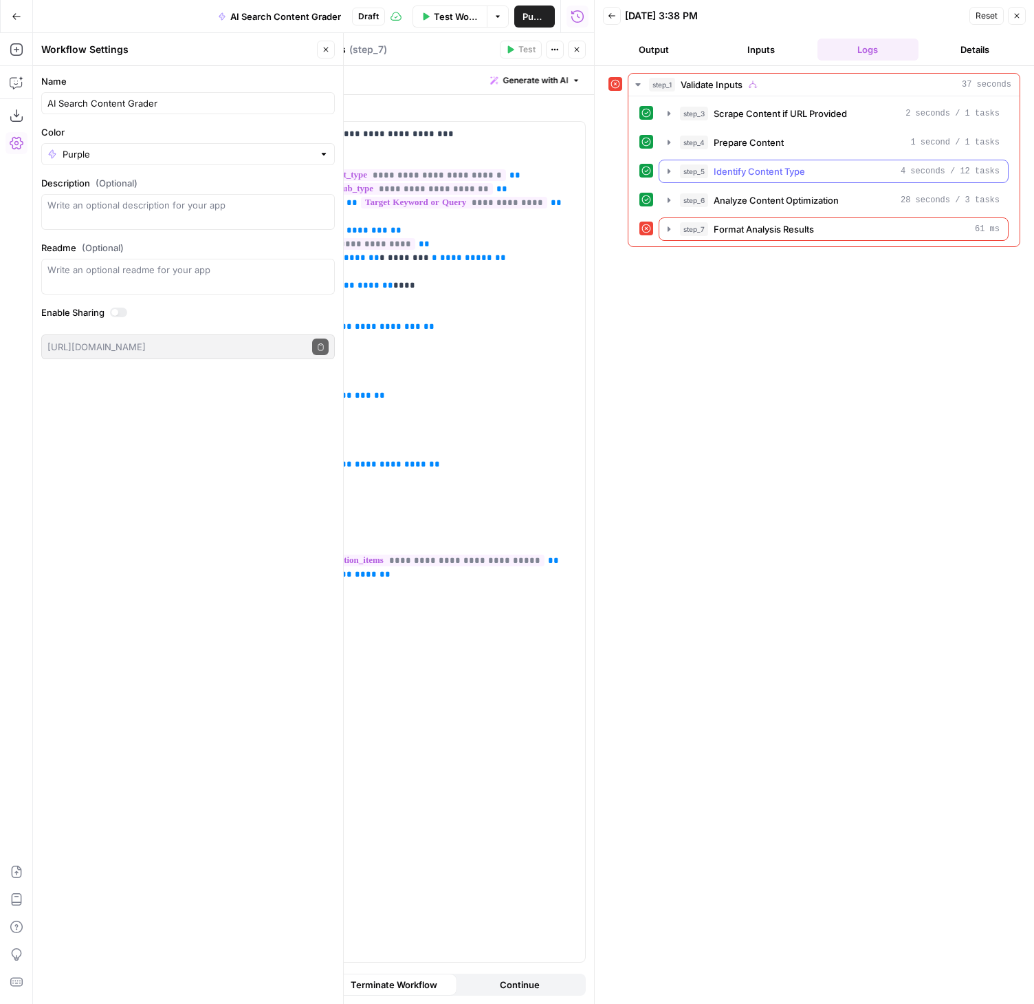
click at [671, 172] on icon "button" at bounding box center [669, 171] width 11 height 11
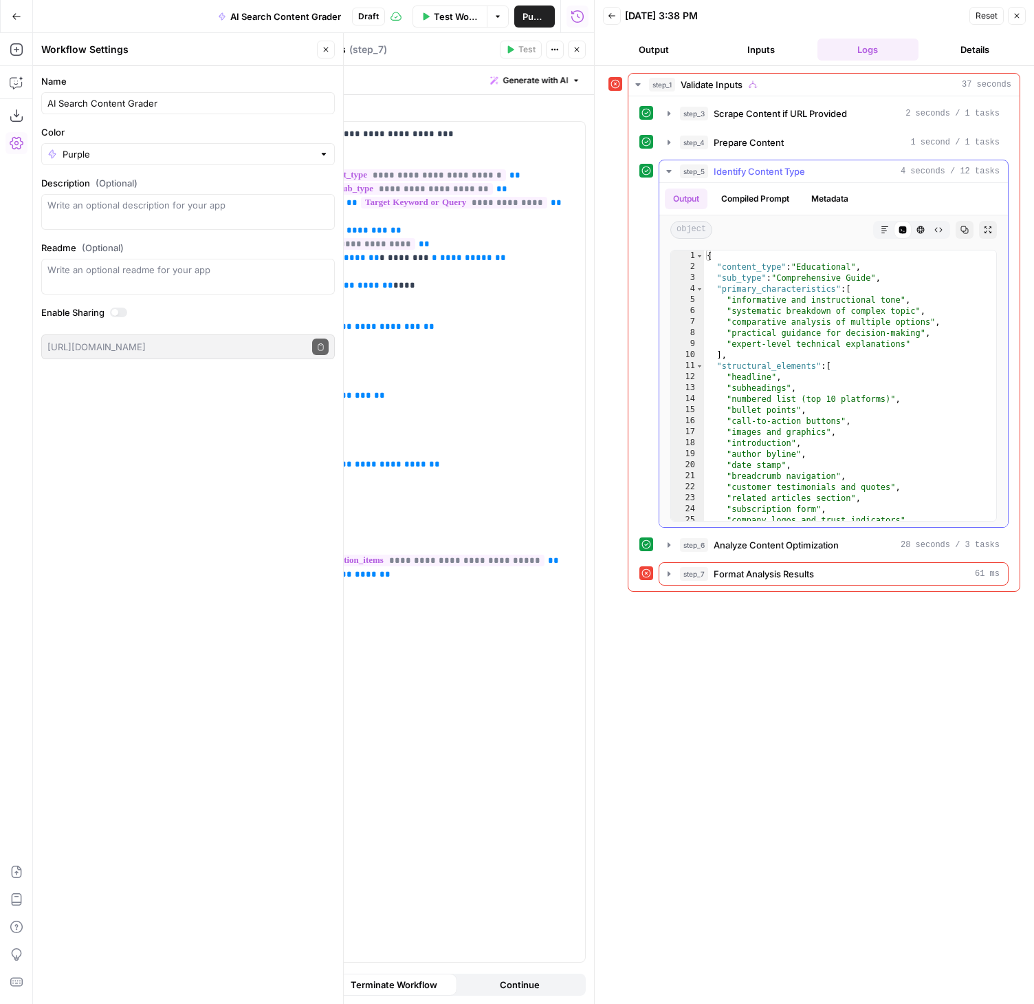
scroll to position [38, 0]
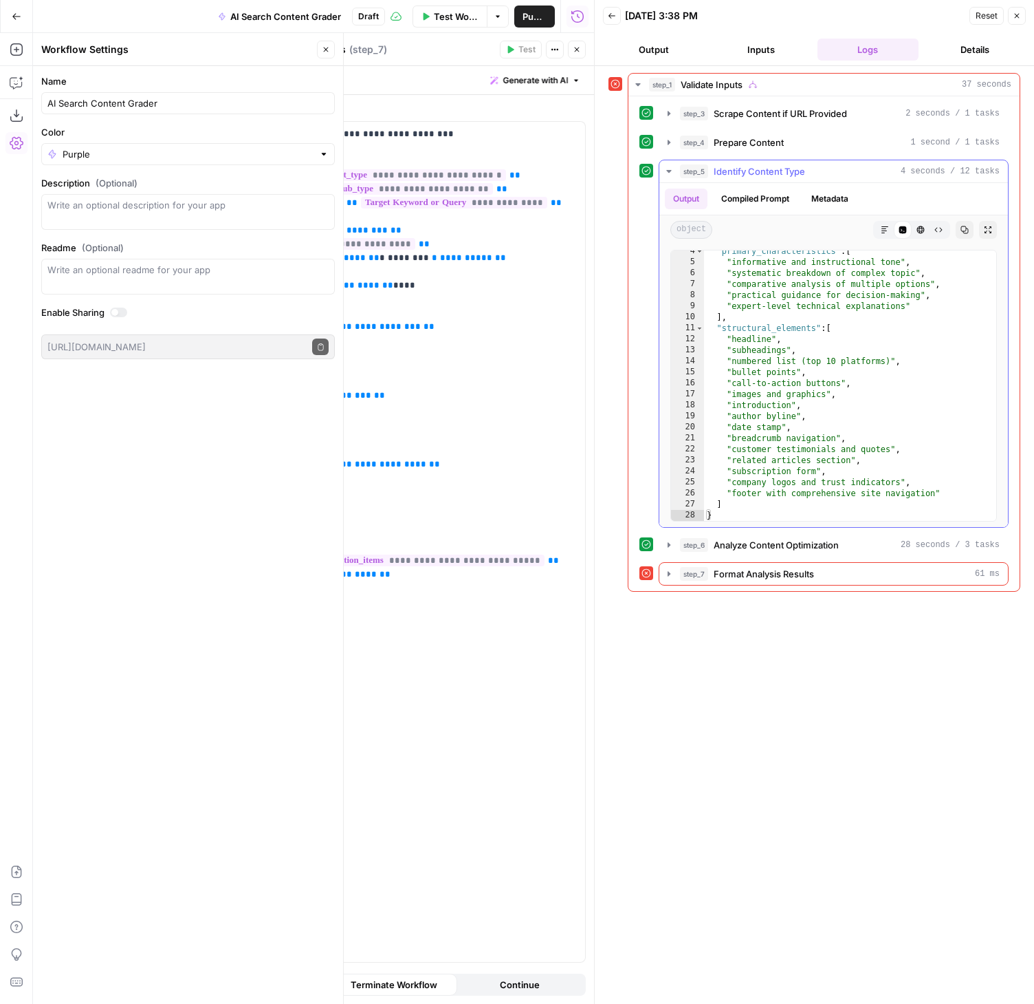
click at [672, 173] on icon "button" at bounding box center [669, 171] width 11 height 11
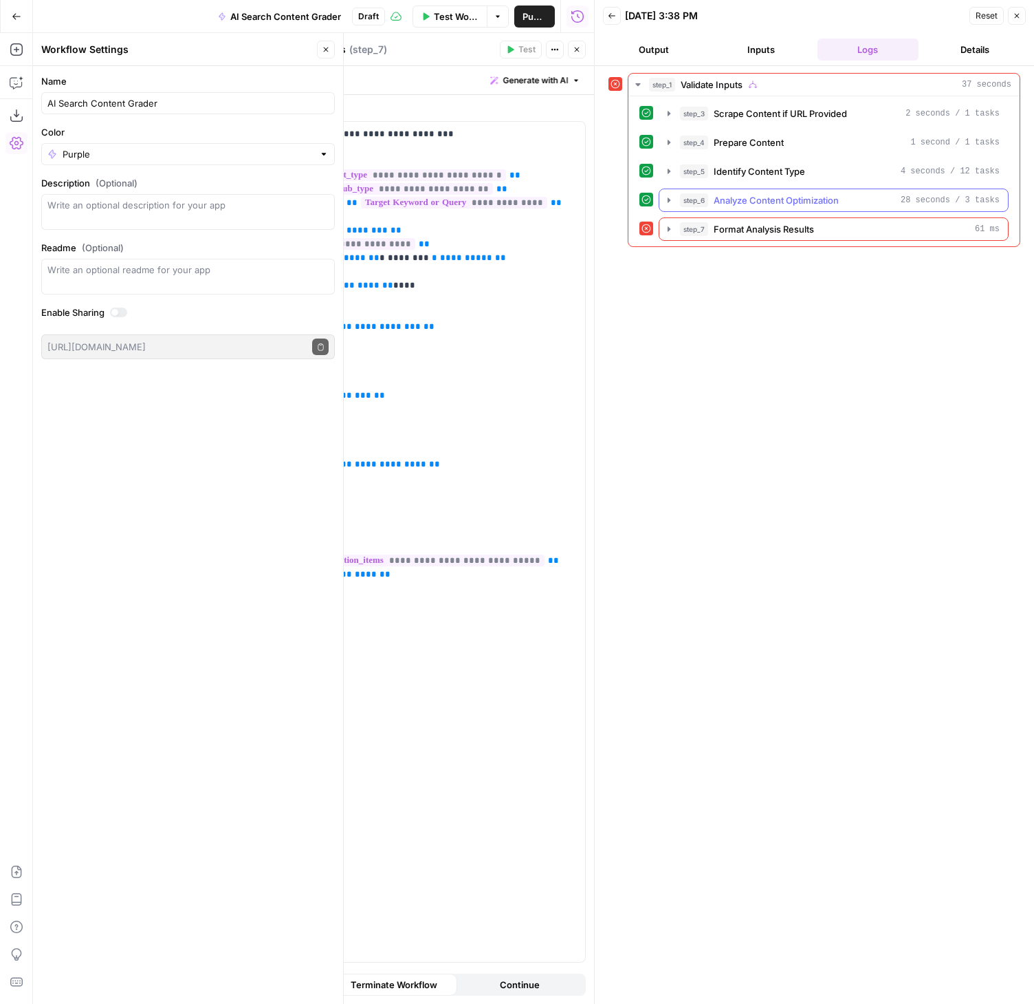
click at [672, 194] on button "step_6 Analyze Content Optimization 28 seconds / 3 tasks" at bounding box center [834, 200] width 349 height 22
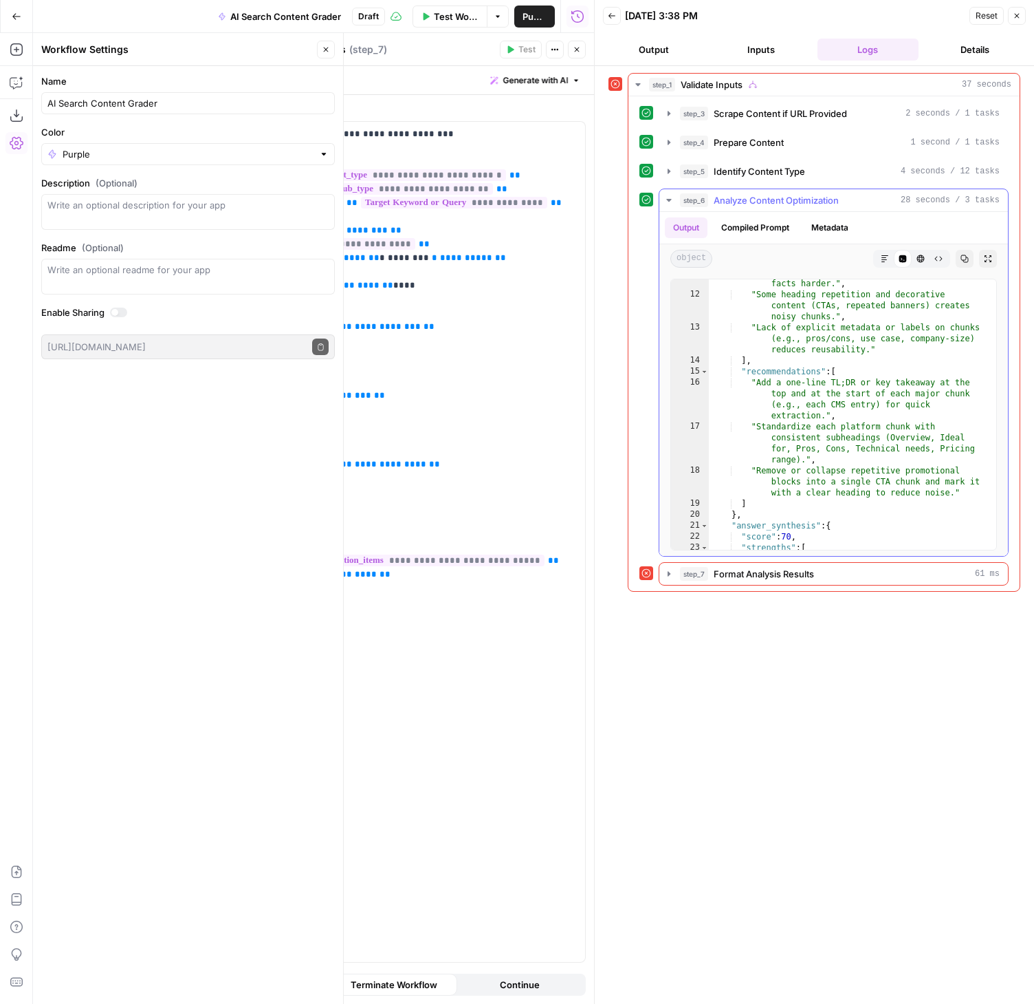
scroll to position [232, 0]
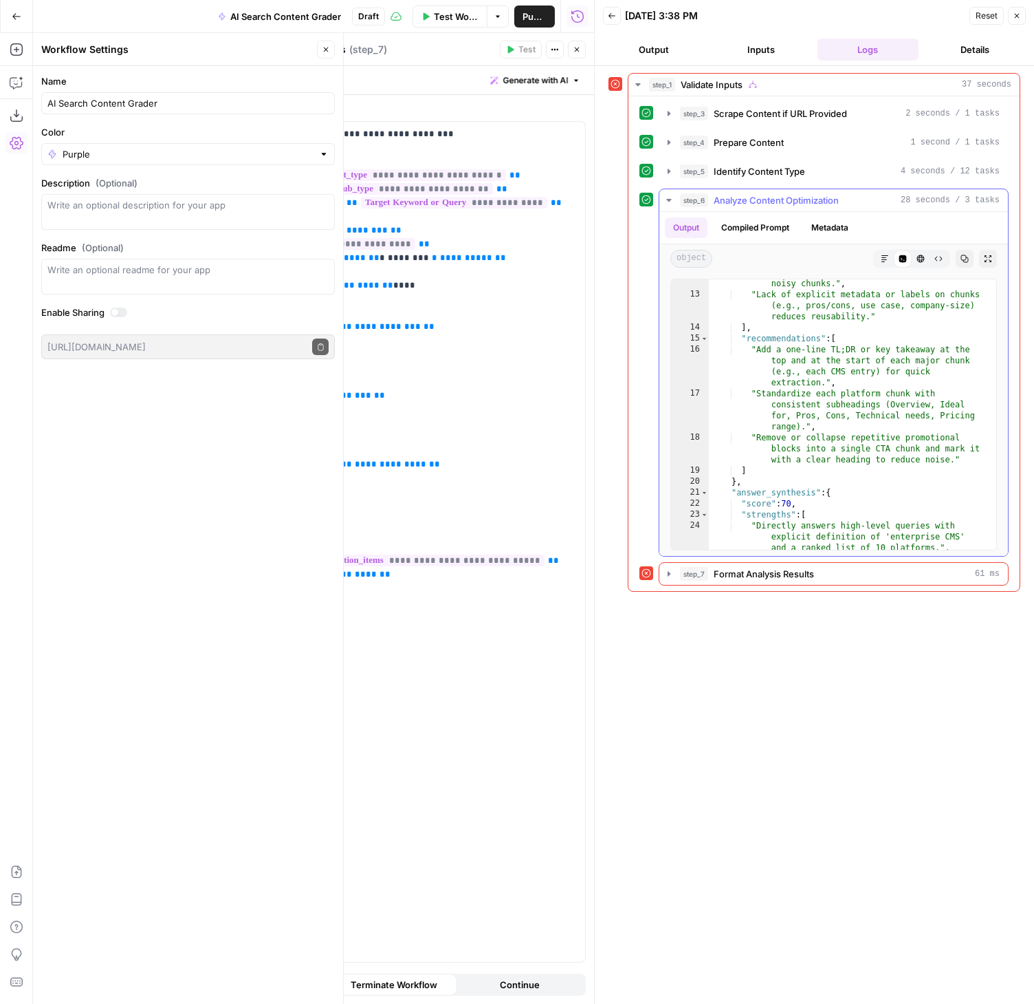
click at [670, 199] on icon "button" at bounding box center [668, 200] width 5 height 3
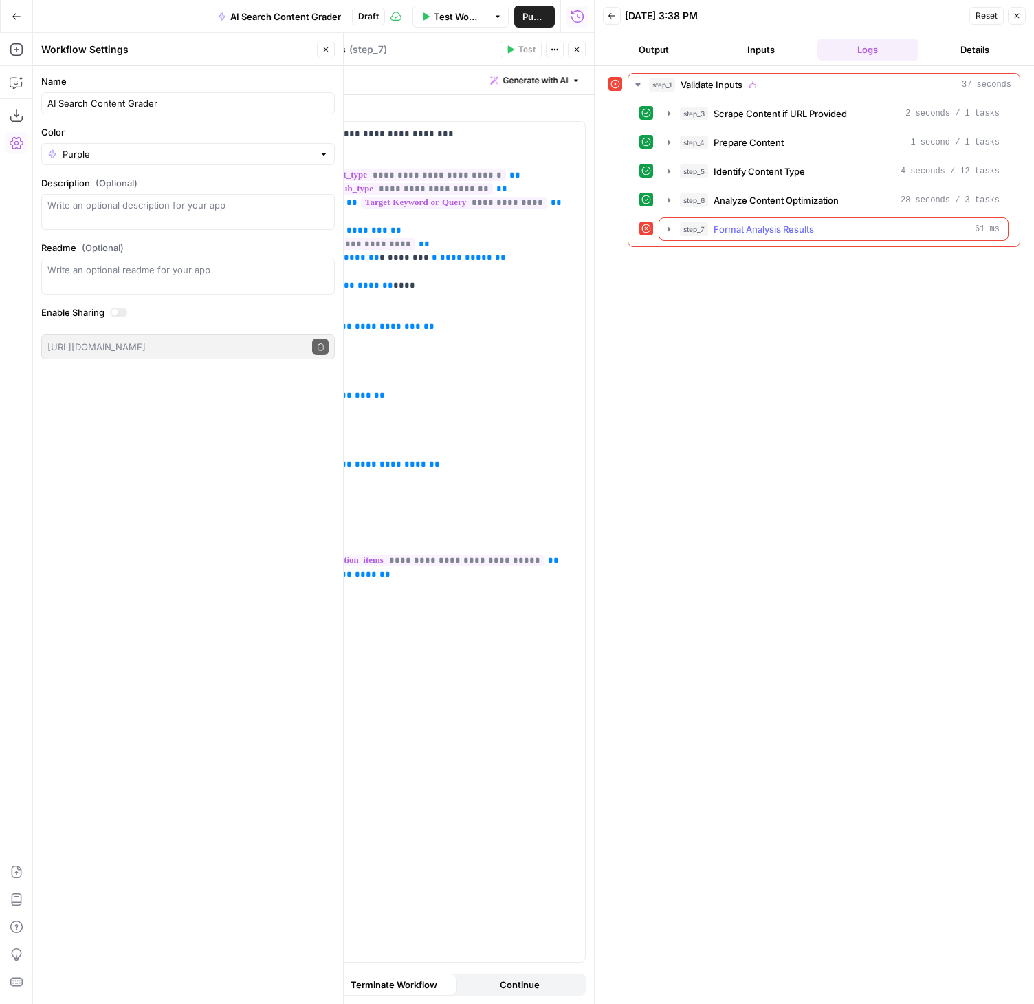
click at [664, 227] on icon "button" at bounding box center [669, 229] width 11 height 11
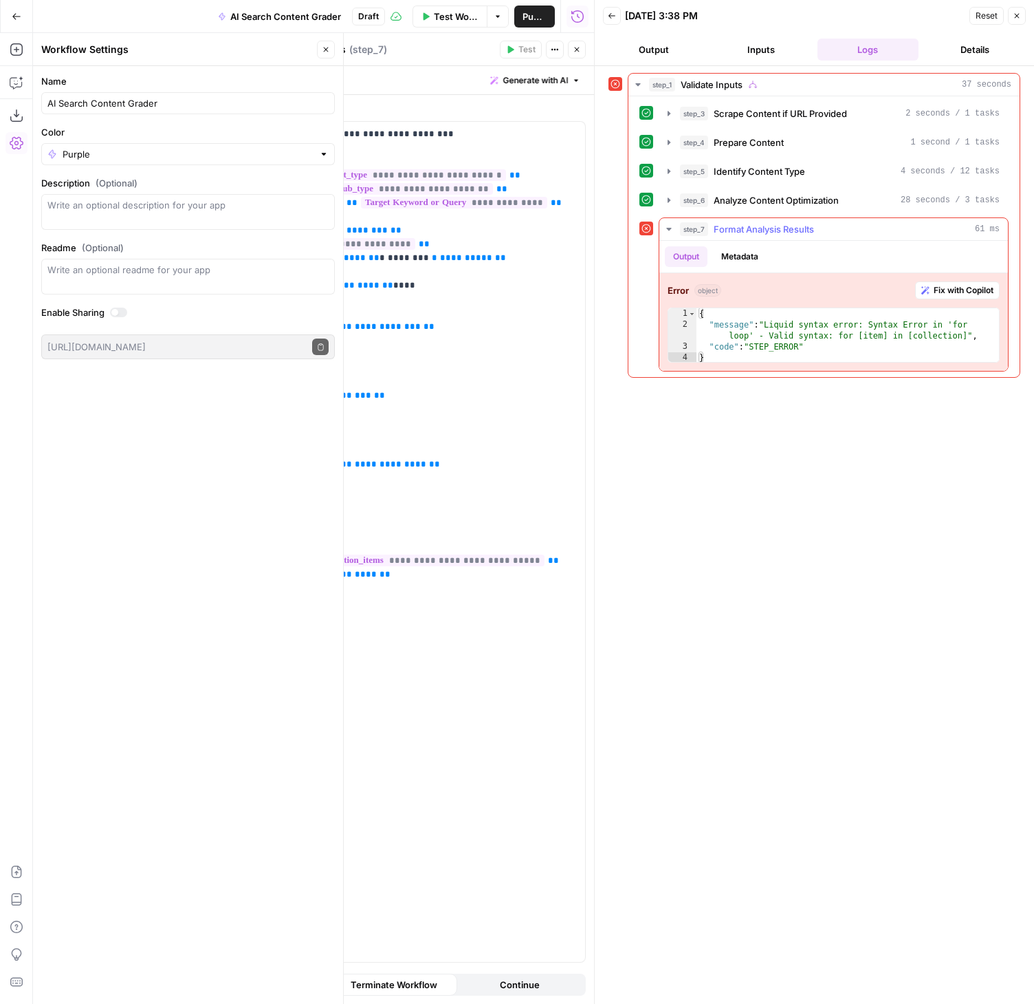
click at [959, 292] on span "Fix with Copilot" at bounding box center [964, 290] width 60 height 12
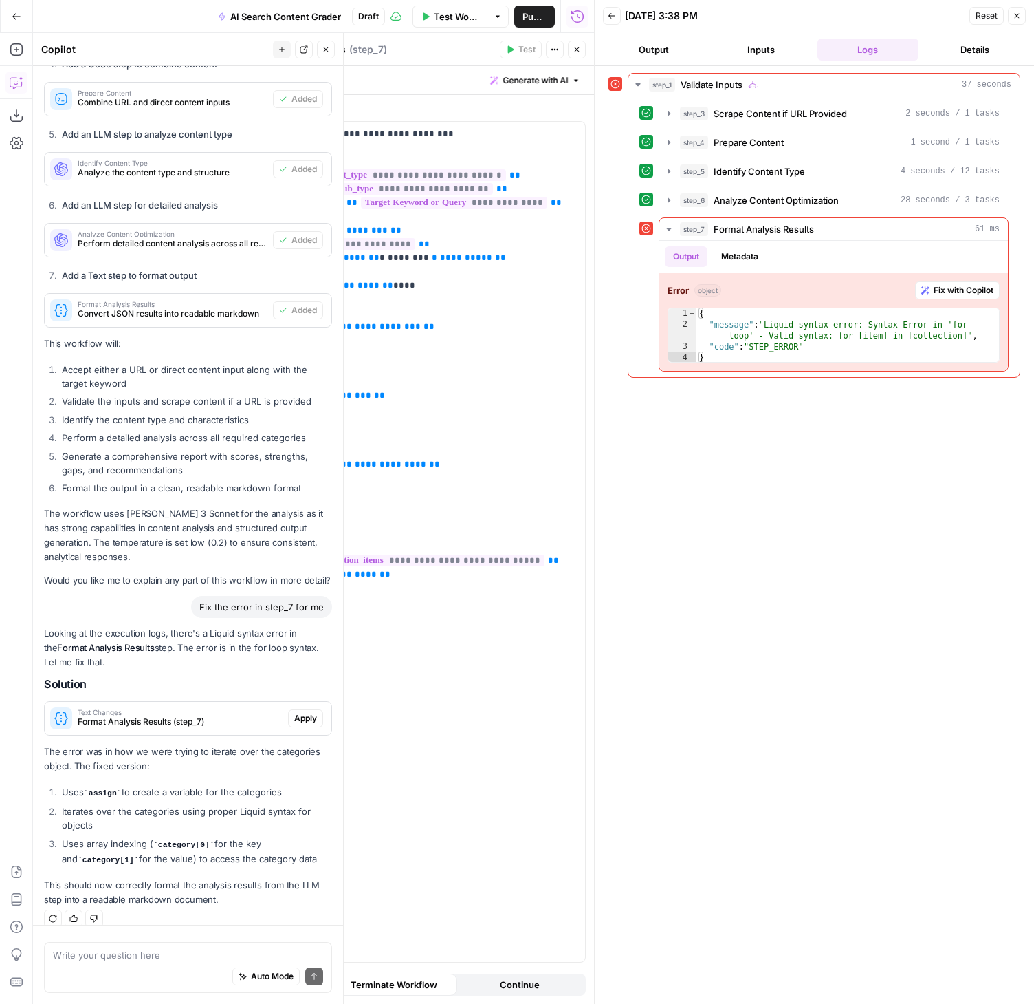
scroll to position [1126, 0]
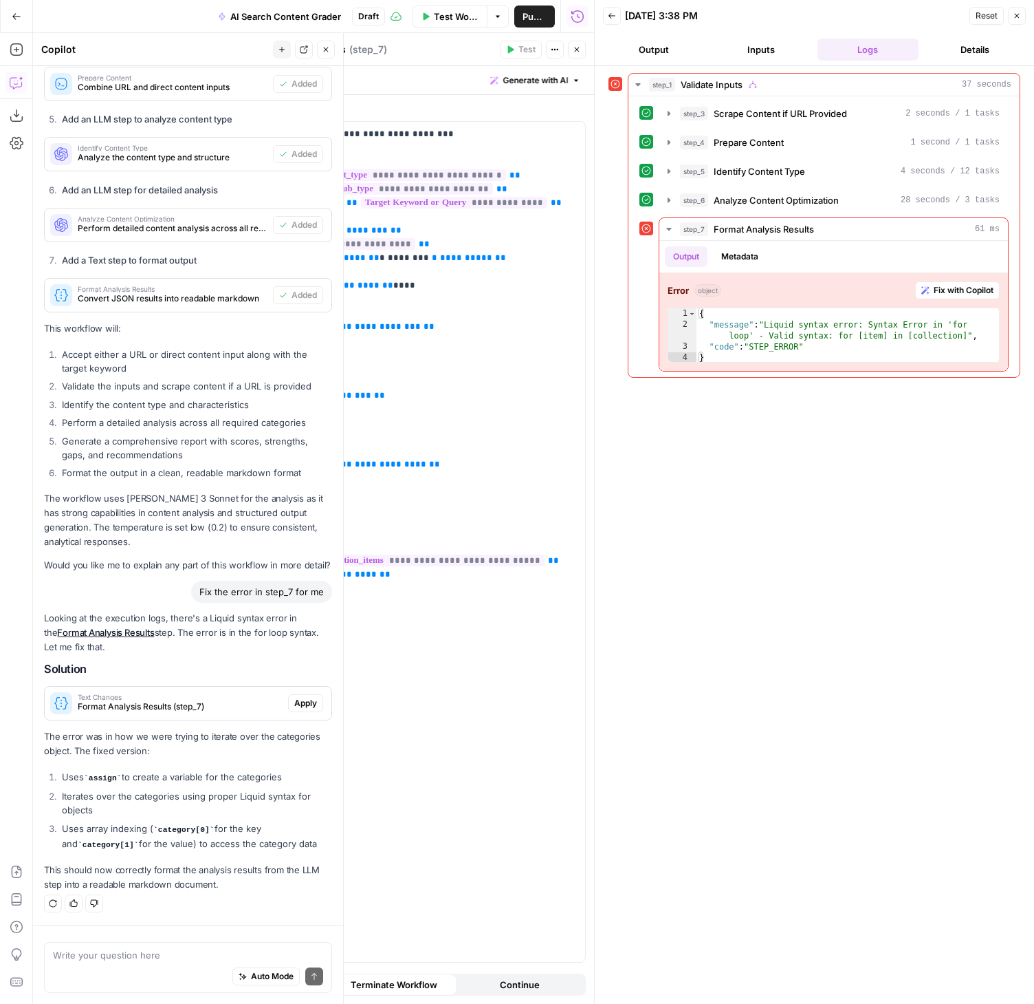
click at [295, 708] on span "Apply" at bounding box center [305, 703] width 23 height 12
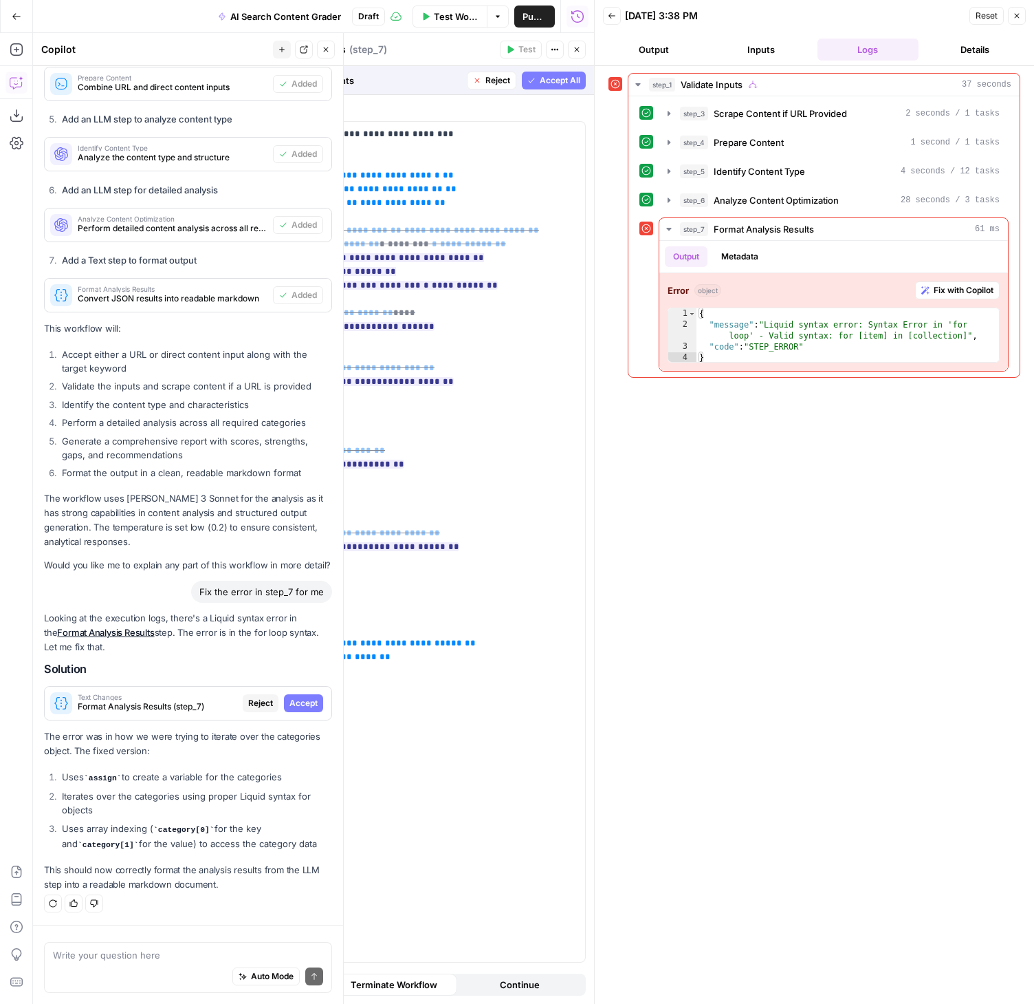
click at [547, 81] on span "Accept All" at bounding box center [560, 80] width 41 height 12
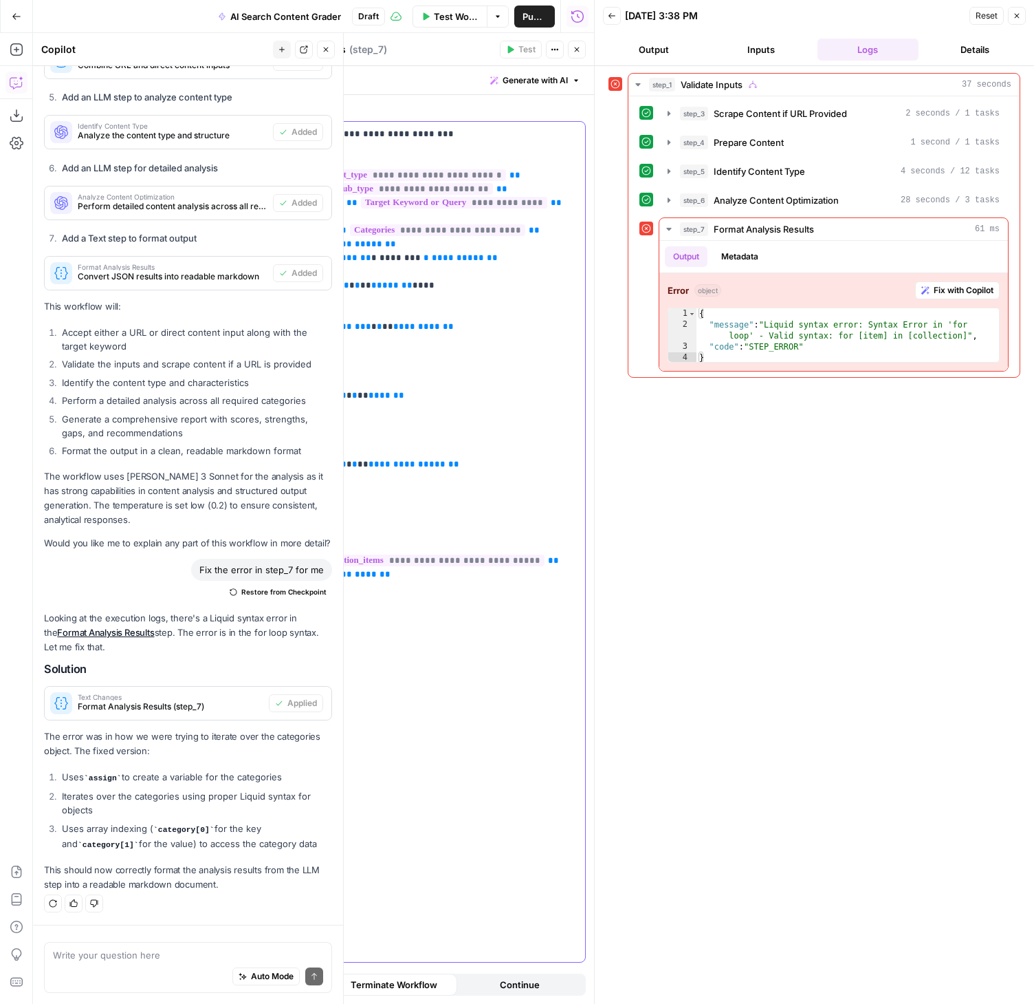
click at [437, 753] on div "**********" at bounding box center [408, 542] width 354 height 840
click at [574, 49] on icon "button" at bounding box center [577, 49] width 8 height 8
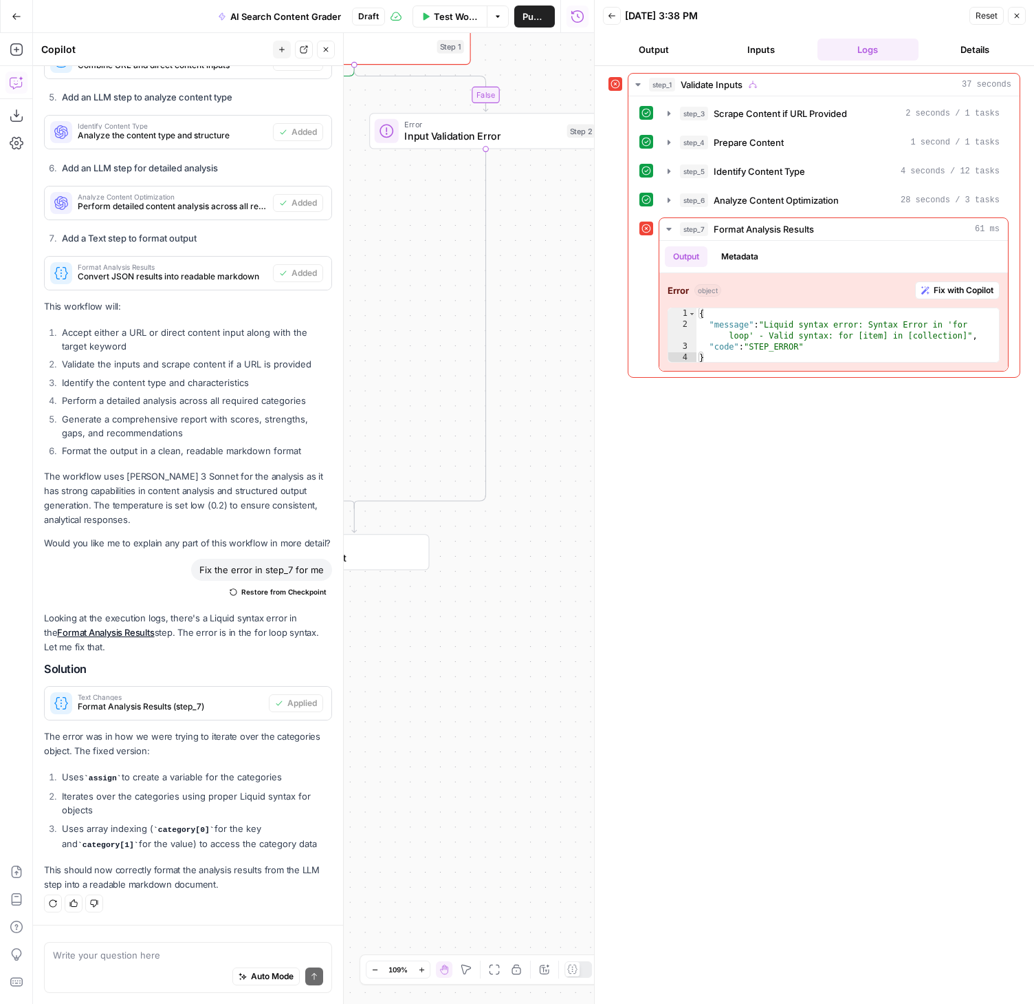
drag, startPoint x: 440, startPoint y: 409, endPoint x: 617, endPoint y: 347, distance: 187.9
click at [617, 346] on body "Webflow New Home Browse Your Data Usage Settings Recent Grids Blog Refresh Paid…" at bounding box center [517, 502] width 1034 height 1004
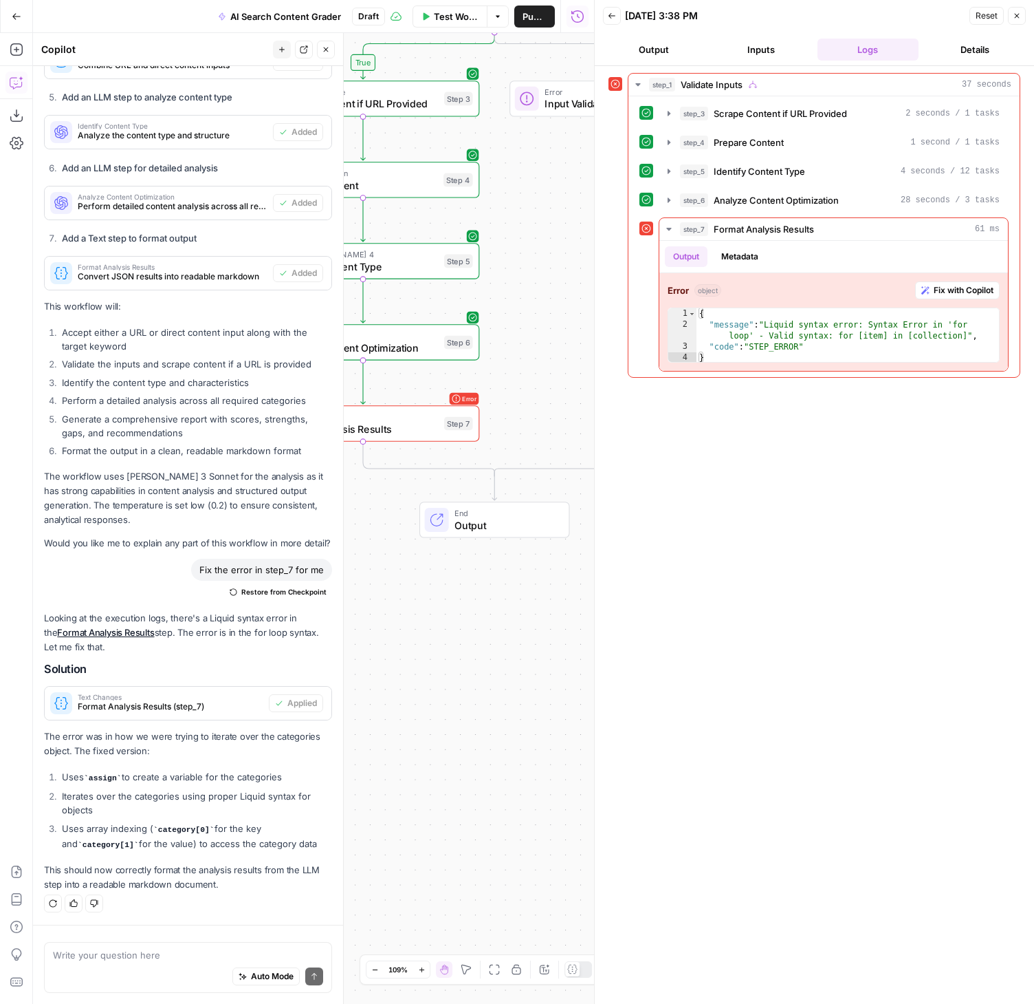
drag, startPoint x: 466, startPoint y: 481, endPoint x: 635, endPoint y: 473, distance: 168.7
click at [635, 473] on body "Webflow New Home Browse Your Data Usage Settings Recent Grids Blog Refresh Paid…" at bounding box center [517, 502] width 1034 height 1004
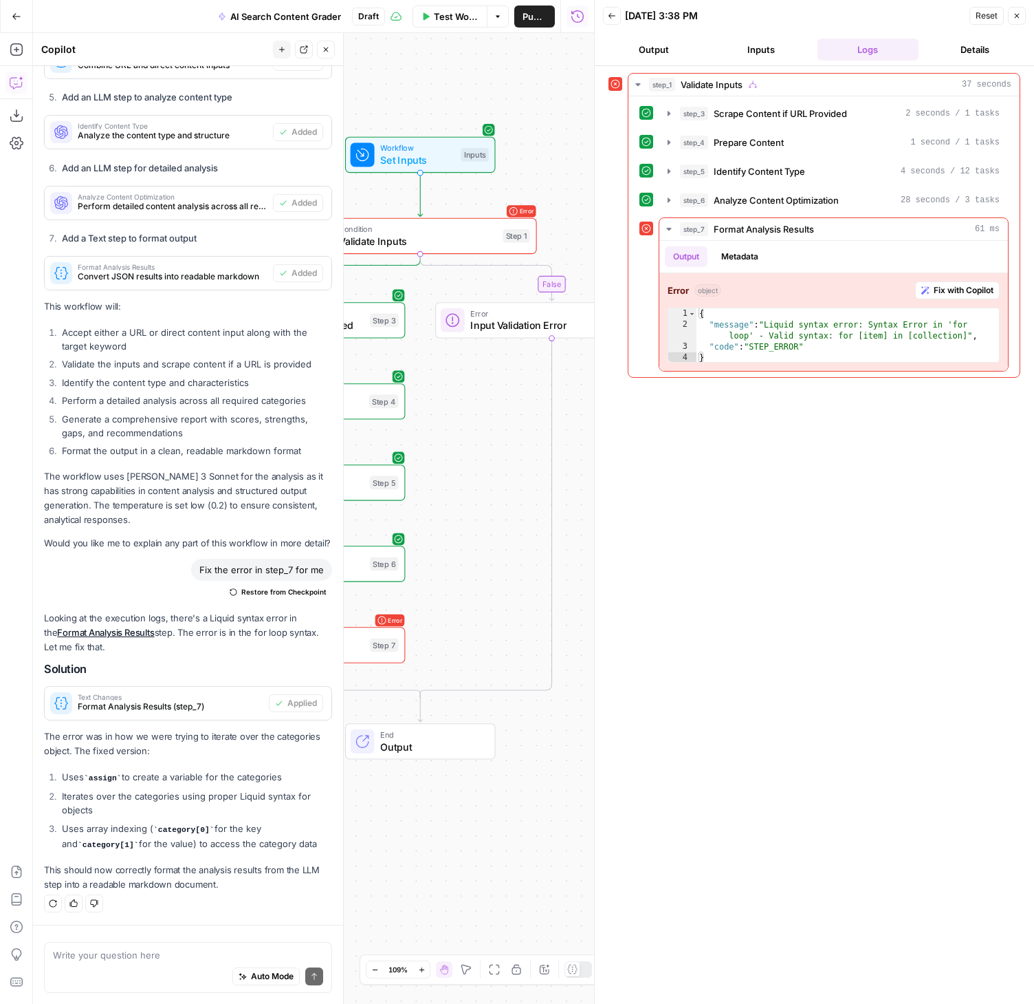
drag, startPoint x: 547, startPoint y: 377, endPoint x: 440, endPoint y: 555, distance: 208.0
click at [440, 555] on div "false true Workflow Set Inputs Inputs Error Condition Validate Inputs Step 1 We…" at bounding box center [313, 518] width 561 height 970
click at [513, 209] on span "Test" at bounding box center [515, 209] width 18 height 14
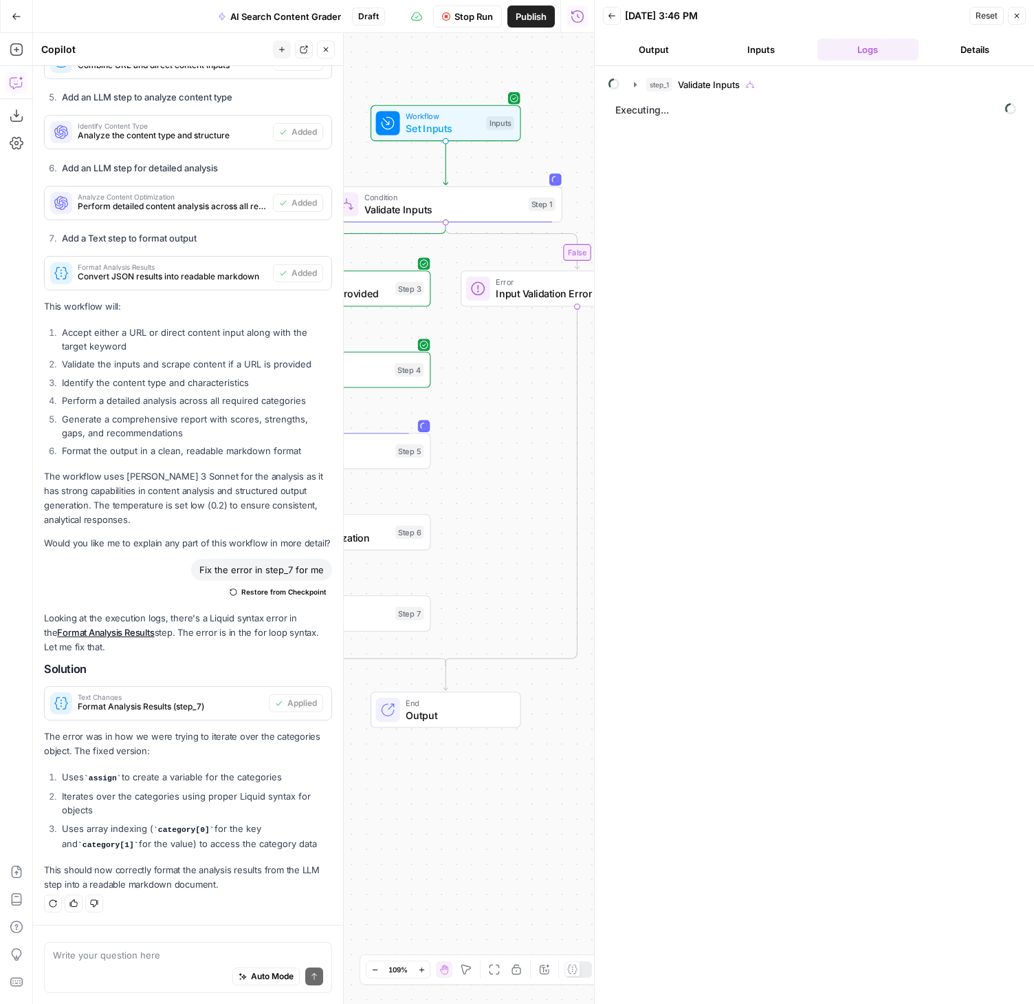
drag, startPoint x: 494, startPoint y: 455, endPoint x: 518, endPoint y: 425, distance: 38.1
click at [518, 425] on div "false true Workflow Set Inputs Inputs Condition Validate Inputs Step 1 Web Page…" at bounding box center [313, 518] width 561 height 970
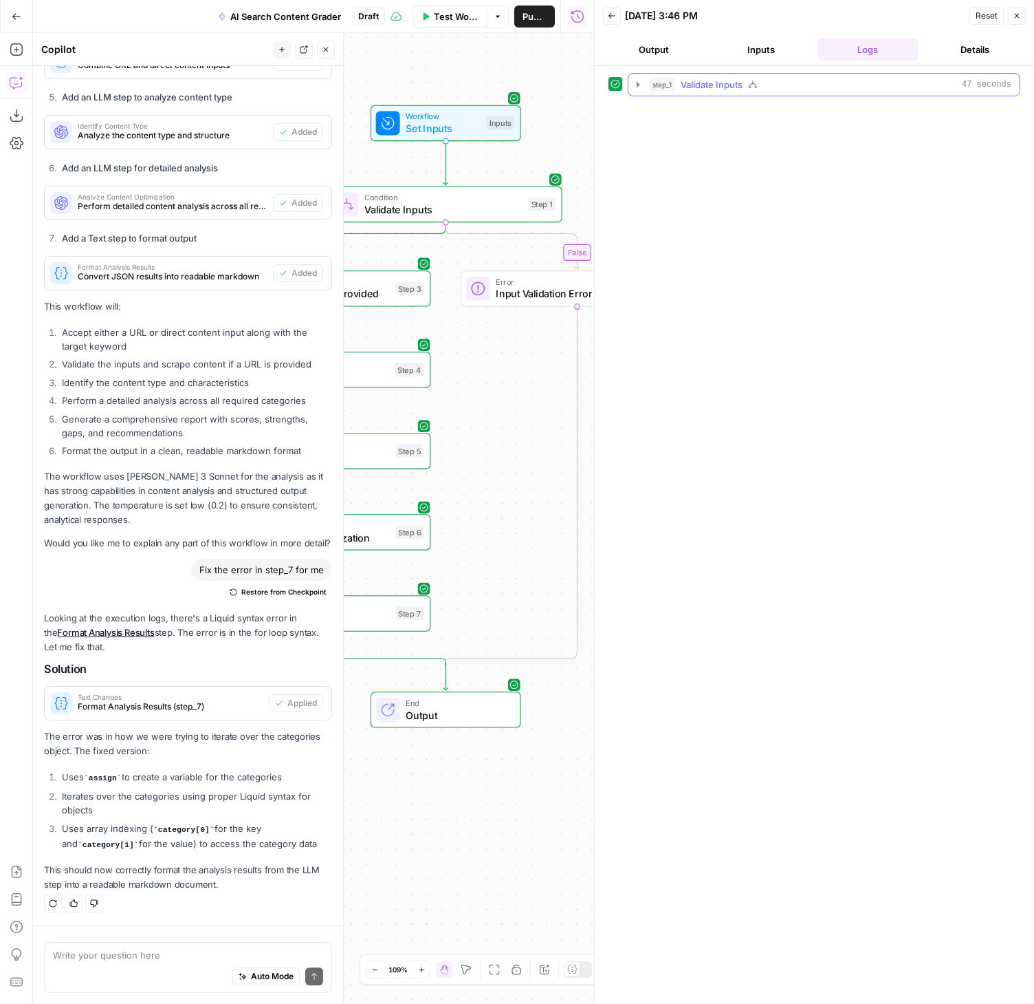
click at [635, 87] on icon "button" at bounding box center [638, 84] width 11 height 11
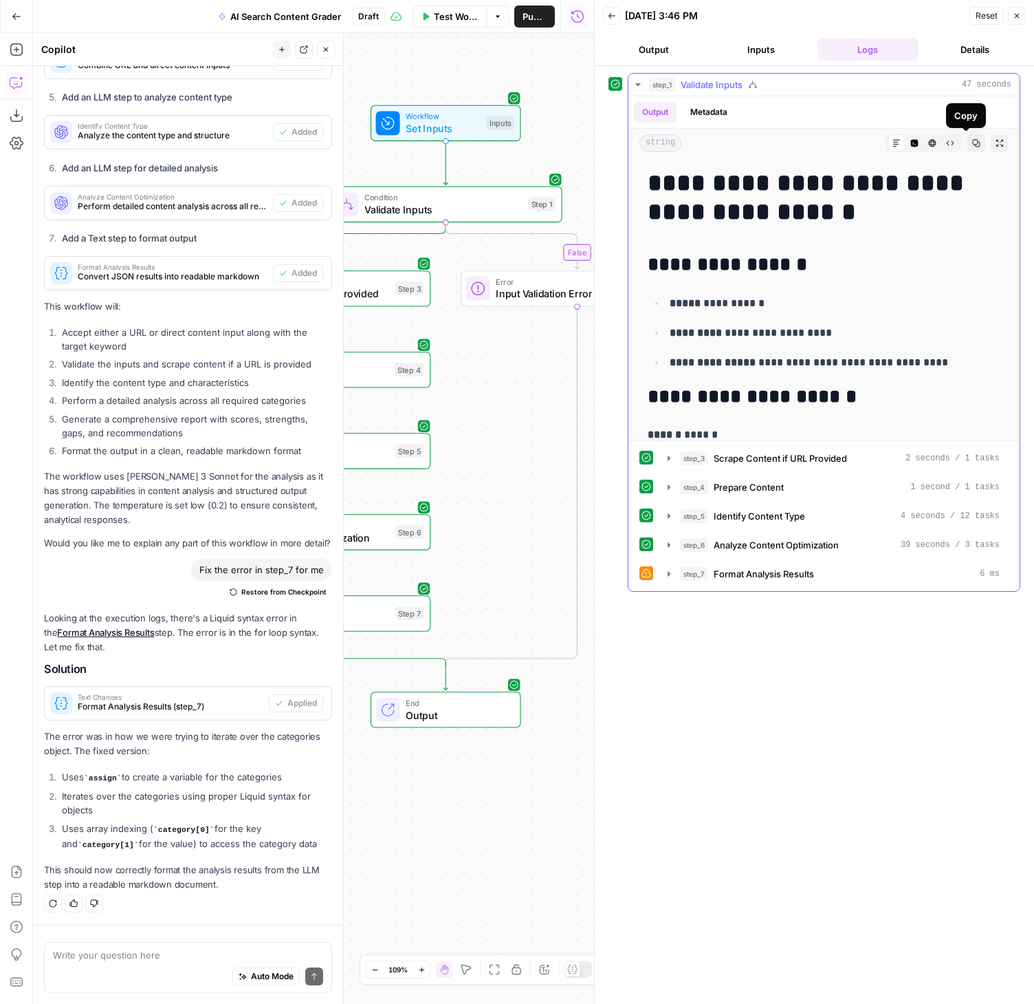
click at [991, 141] on button "Expand Output" at bounding box center [1000, 143] width 18 height 18
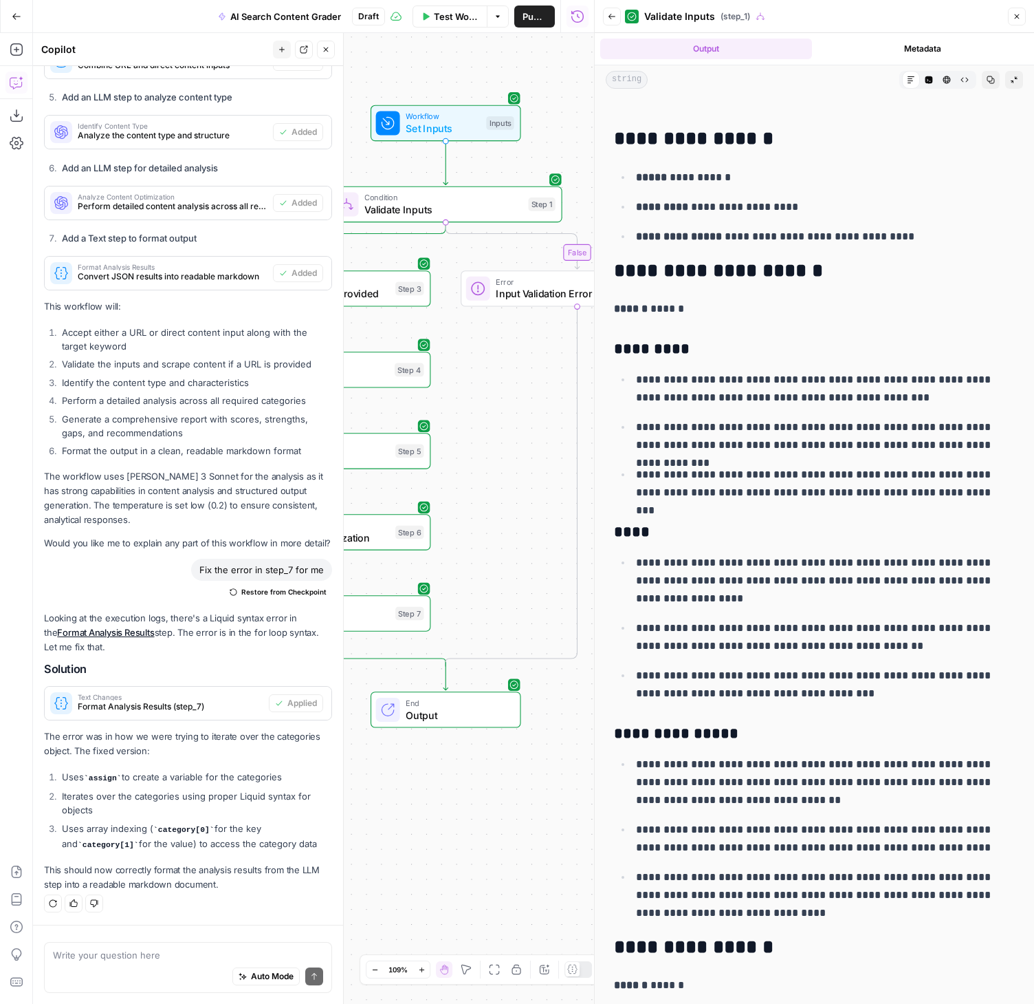
scroll to position [0, 0]
